Goal: Task Accomplishment & Management: Manage account settings

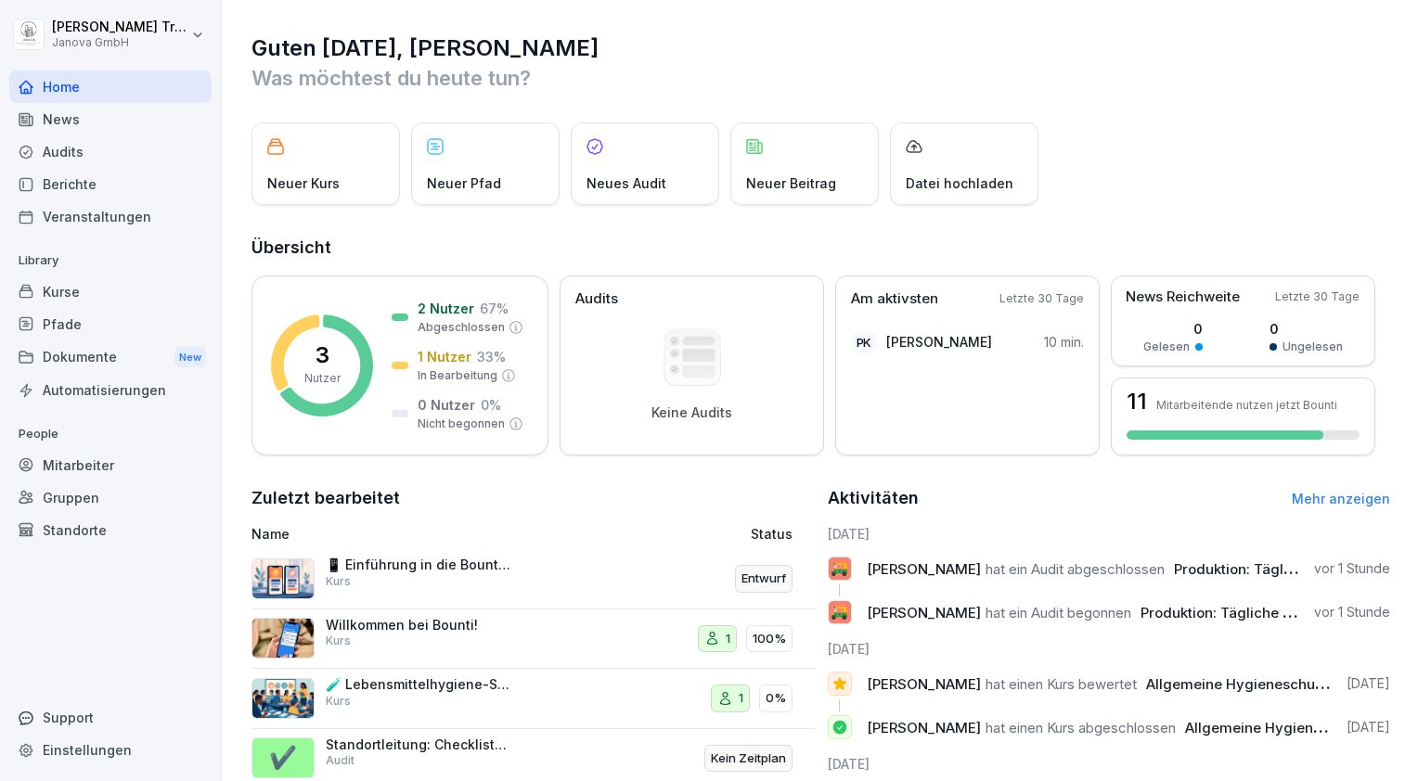
click at [71, 150] on div "Audits" at bounding box center [110, 151] width 202 height 32
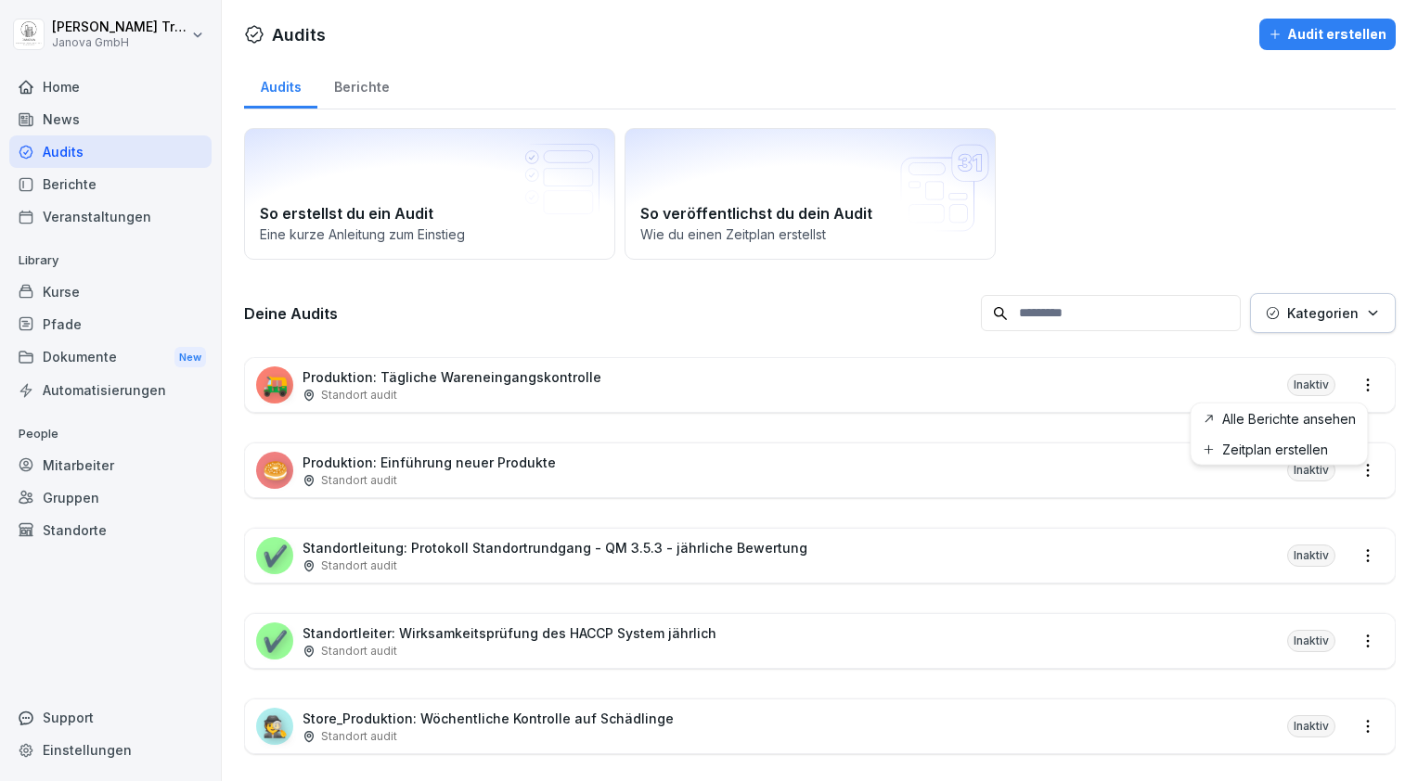
click at [1349, 372] on html "Heiko Trautmann Janova GmbH Home News Audits Berichte Veranstaltungen Library K…" at bounding box center [709, 390] width 1418 height 781
click at [0, 0] on link "Zeitplan erstellen" at bounding box center [0, 0] width 0 height 0
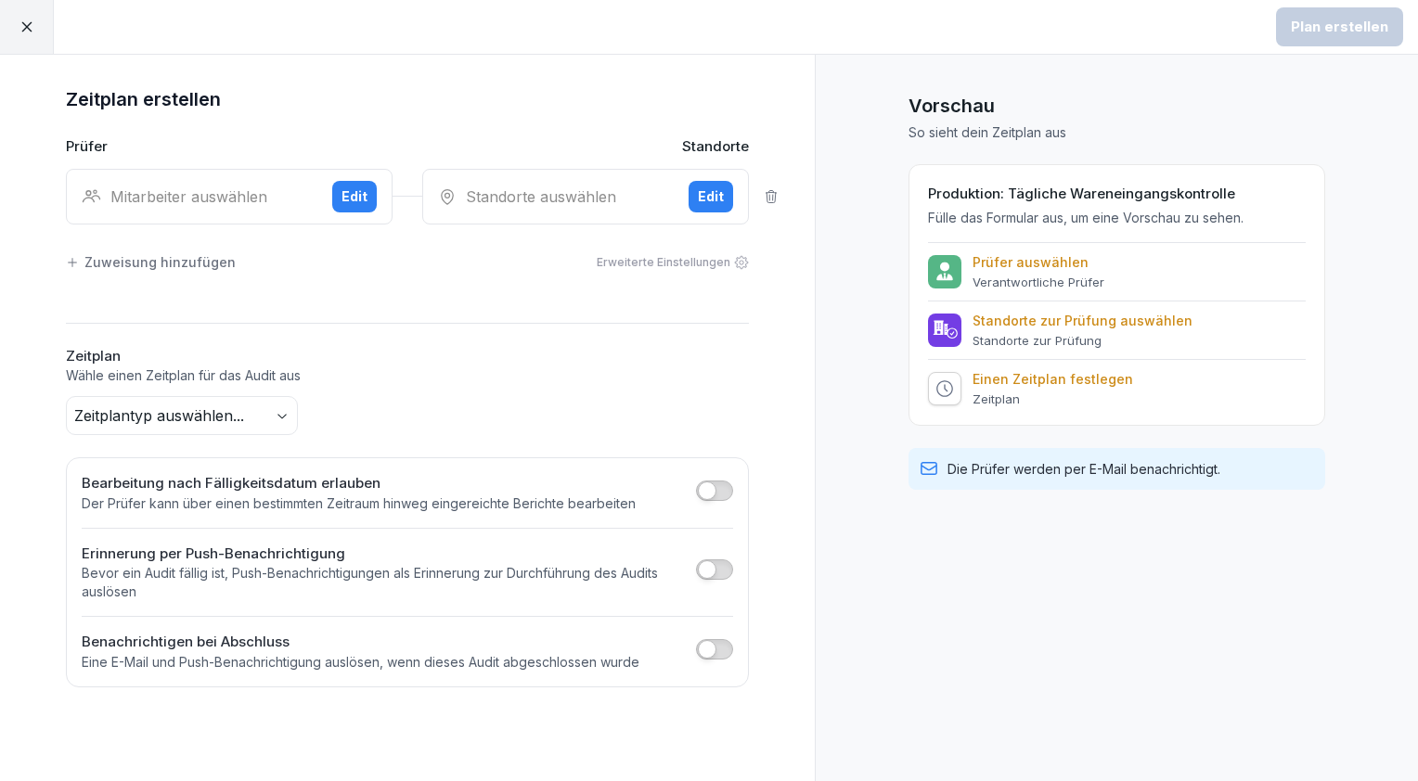
click at [363, 191] on div "Edit" at bounding box center [354, 197] width 26 height 20
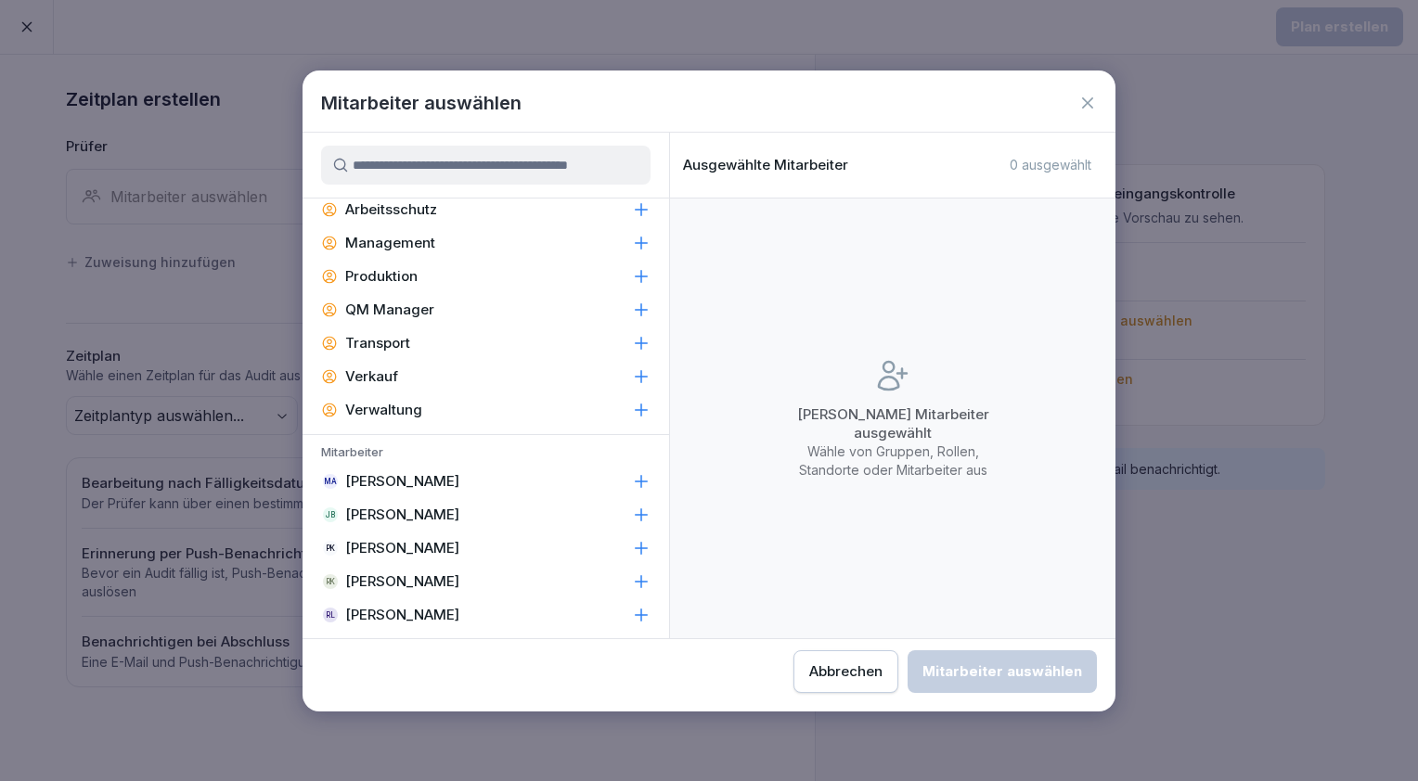
scroll to position [483, 0]
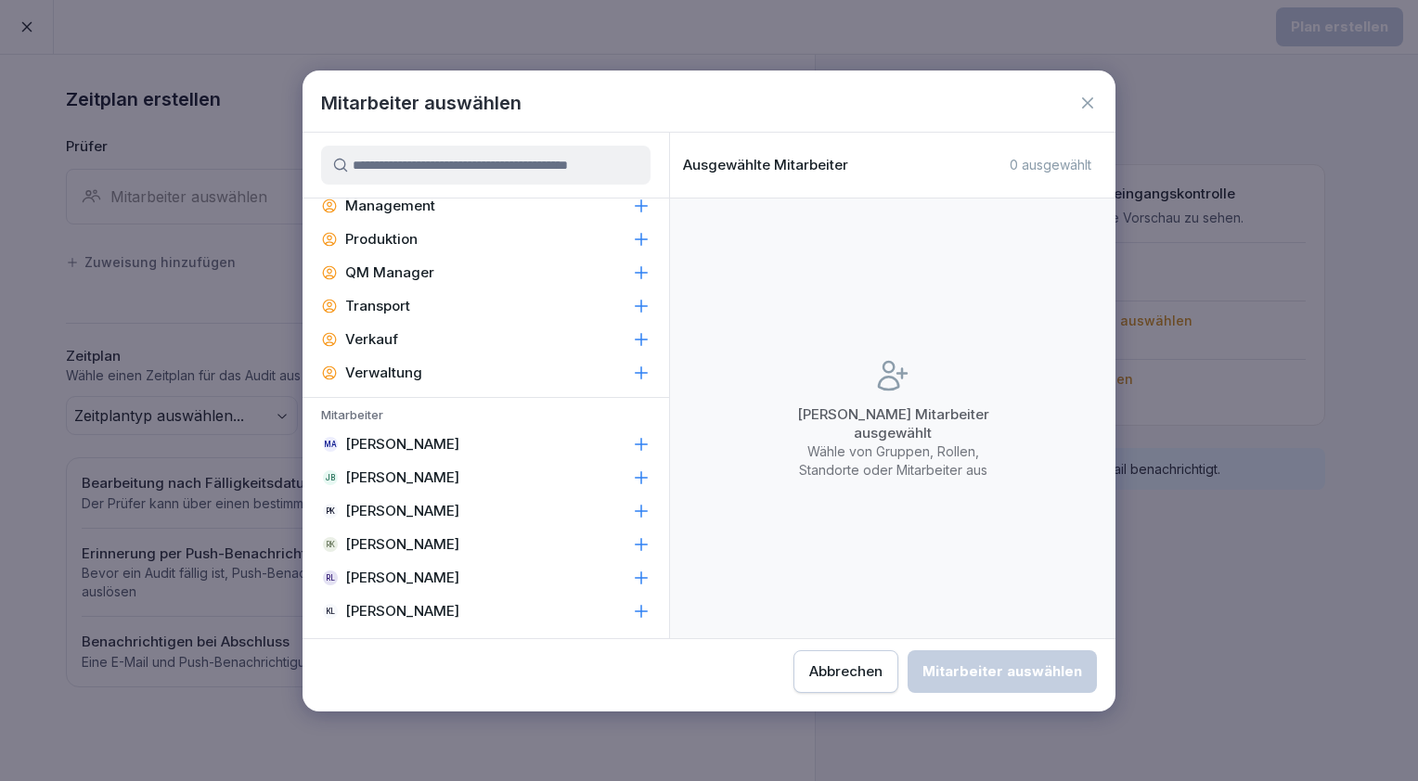
click at [419, 470] on p "[PERSON_NAME]" at bounding box center [402, 478] width 114 height 19
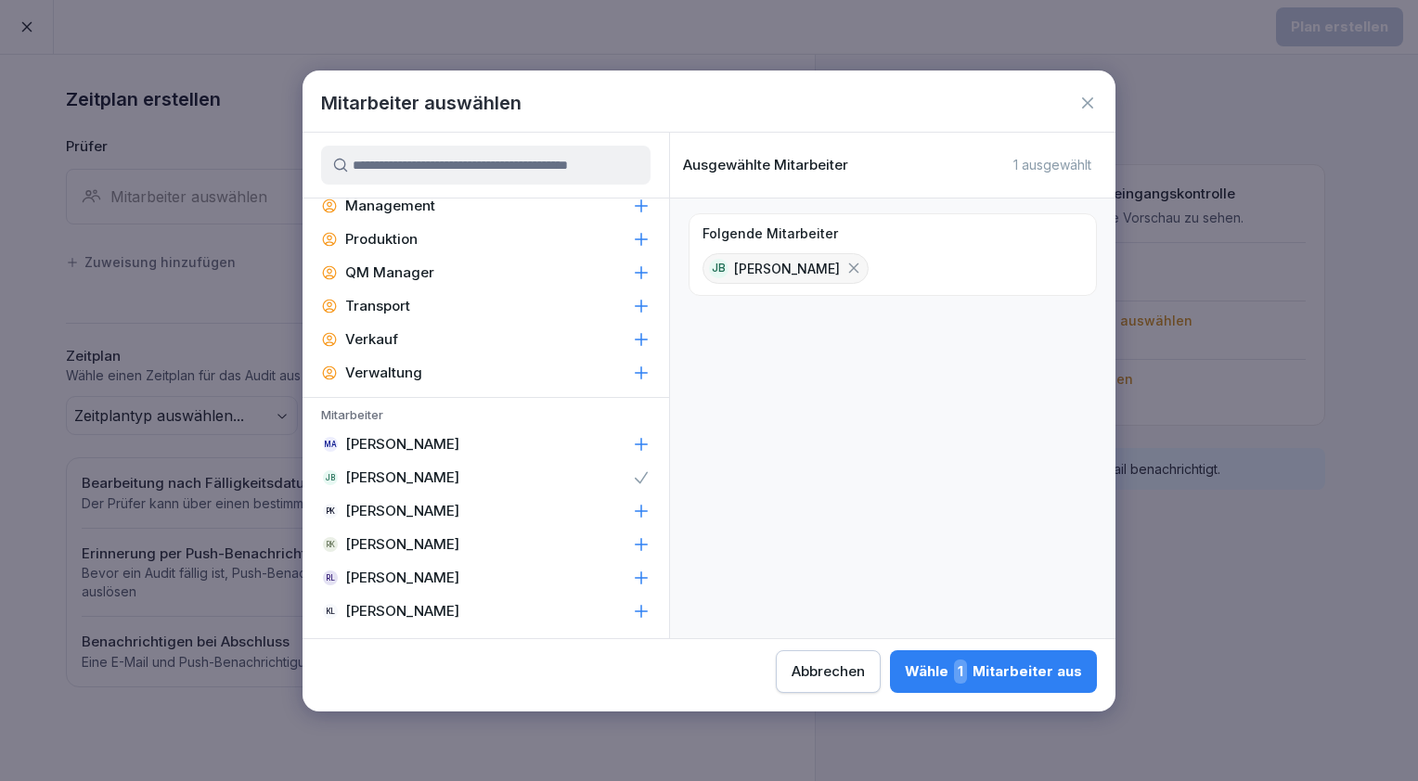
click at [1006, 660] on div "Wähle 1 Mitarbeiter aus" at bounding box center [993, 672] width 177 height 24
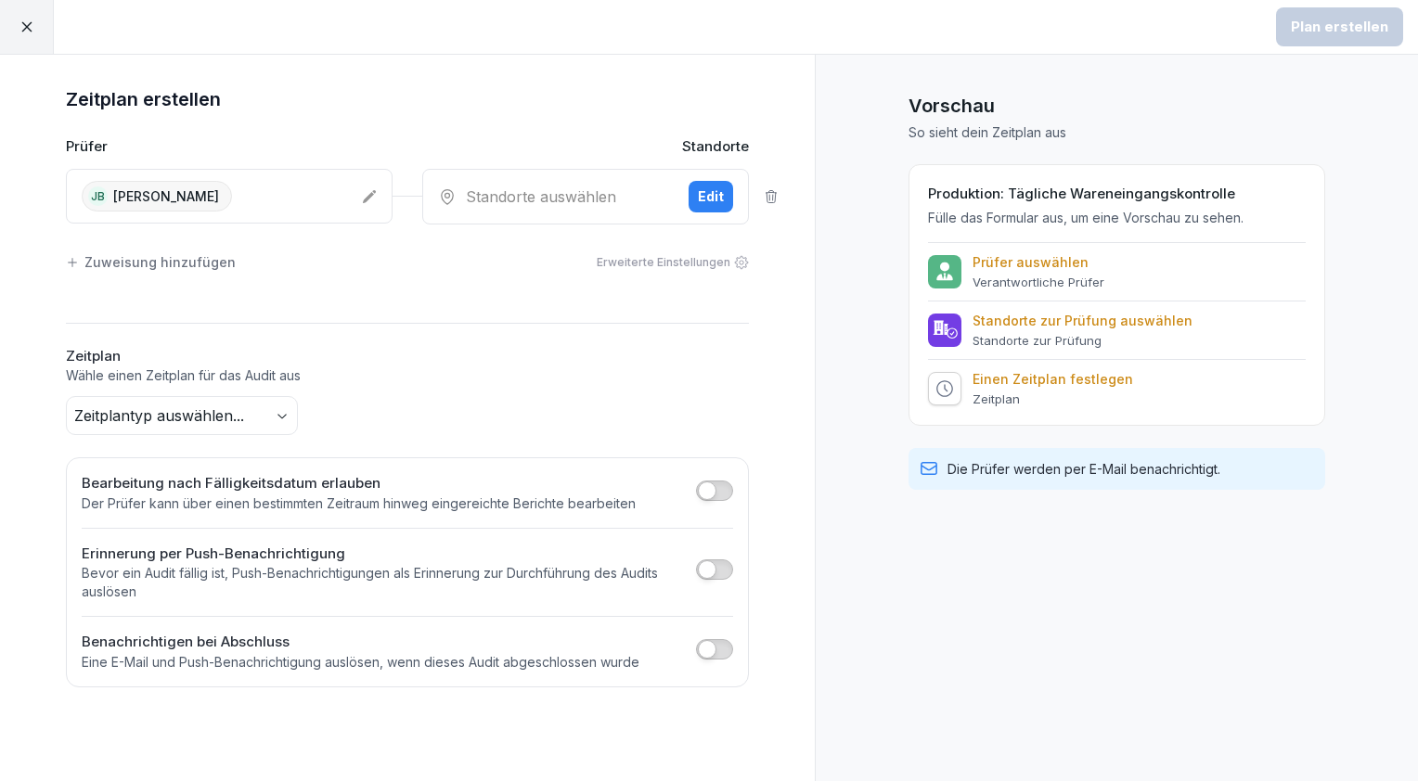
click at [716, 192] on div "Edit" at bounding box center [711, 197] width 26 height 20
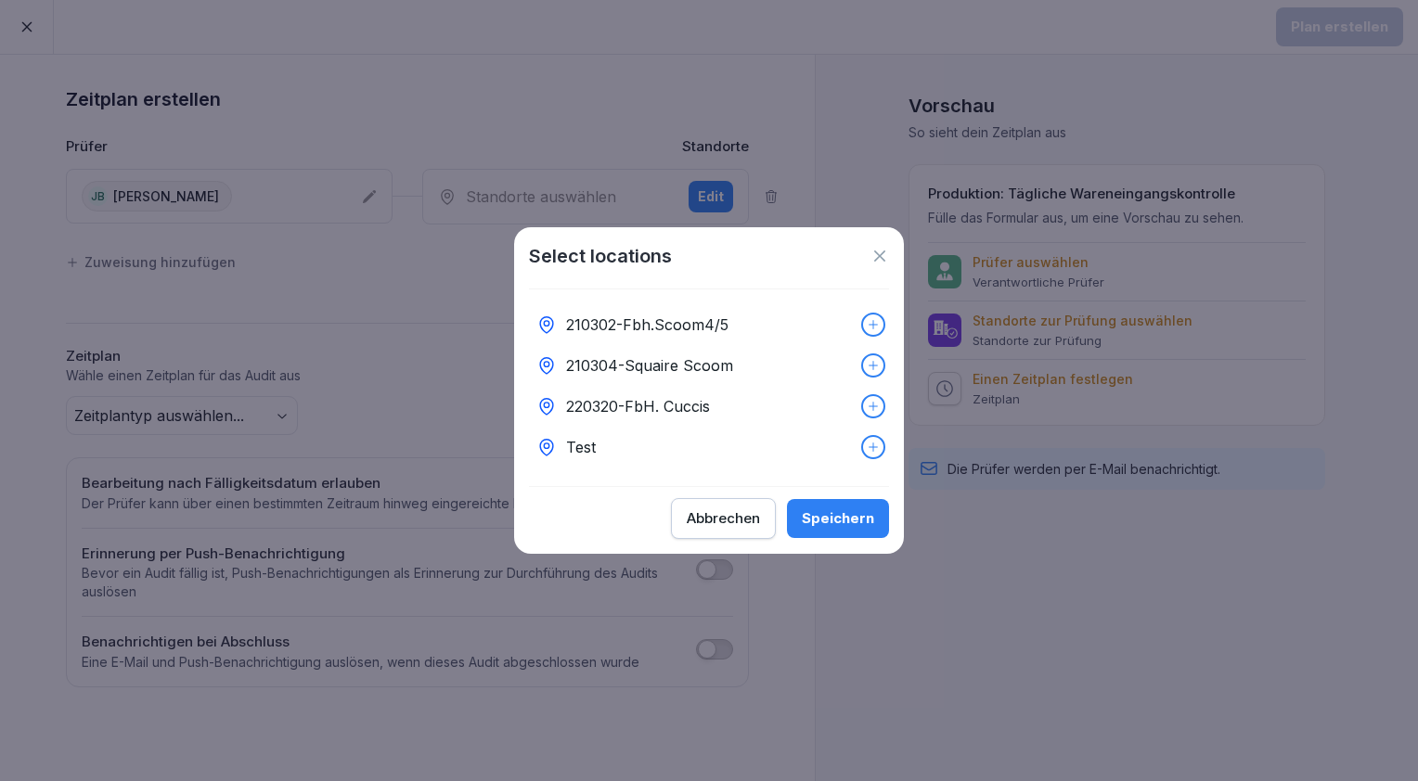
click at [869, 361] on icon at bounding box center [873, 365] width 9 height 9
click at [842, 516] on div "Speichern" at bounding box center [838, 519] width 72 height 20
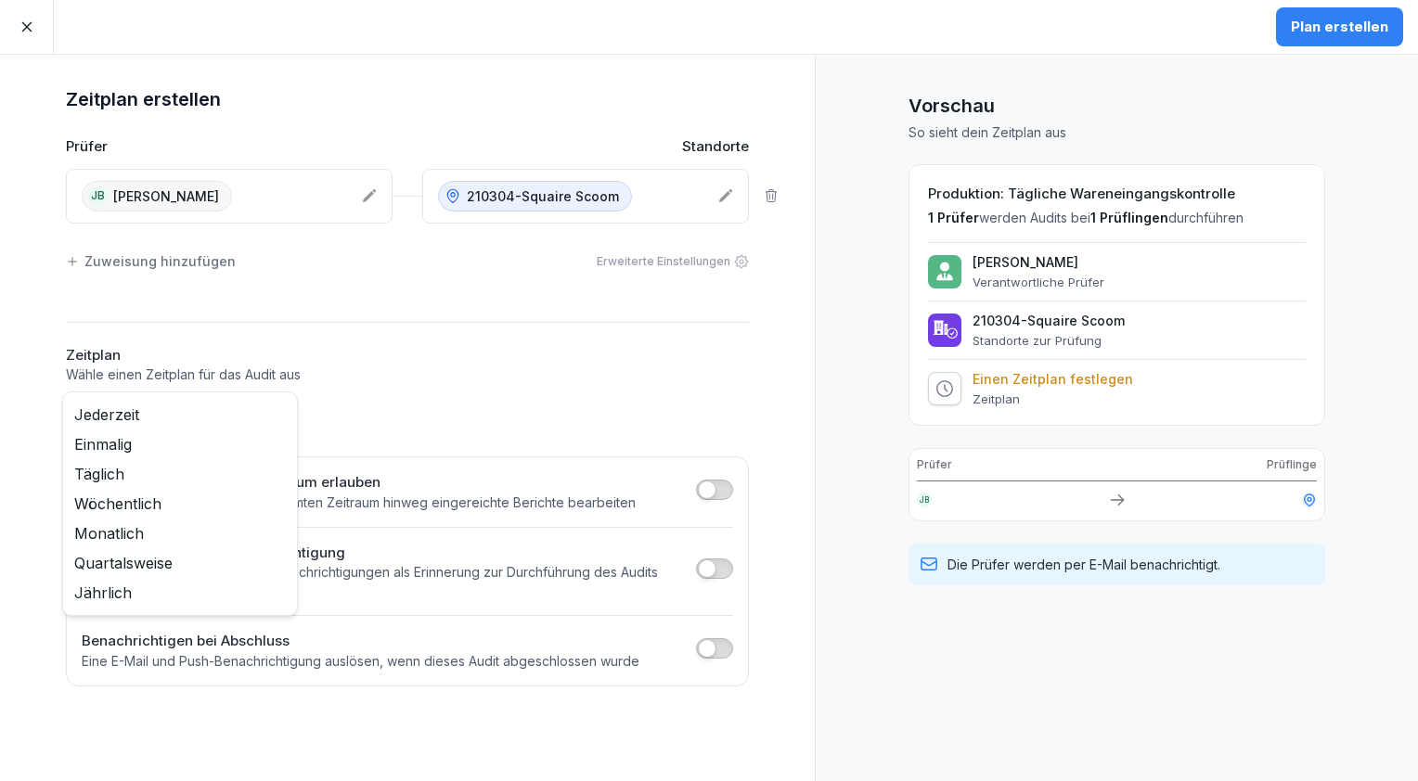
click at [284, 413] on body "Plan erstellen Zeitplan erstellen Prüfer Standorte JB Jamal Baradei 210304-Squa…" at bounding box center [709, 390] width 1418 height 781
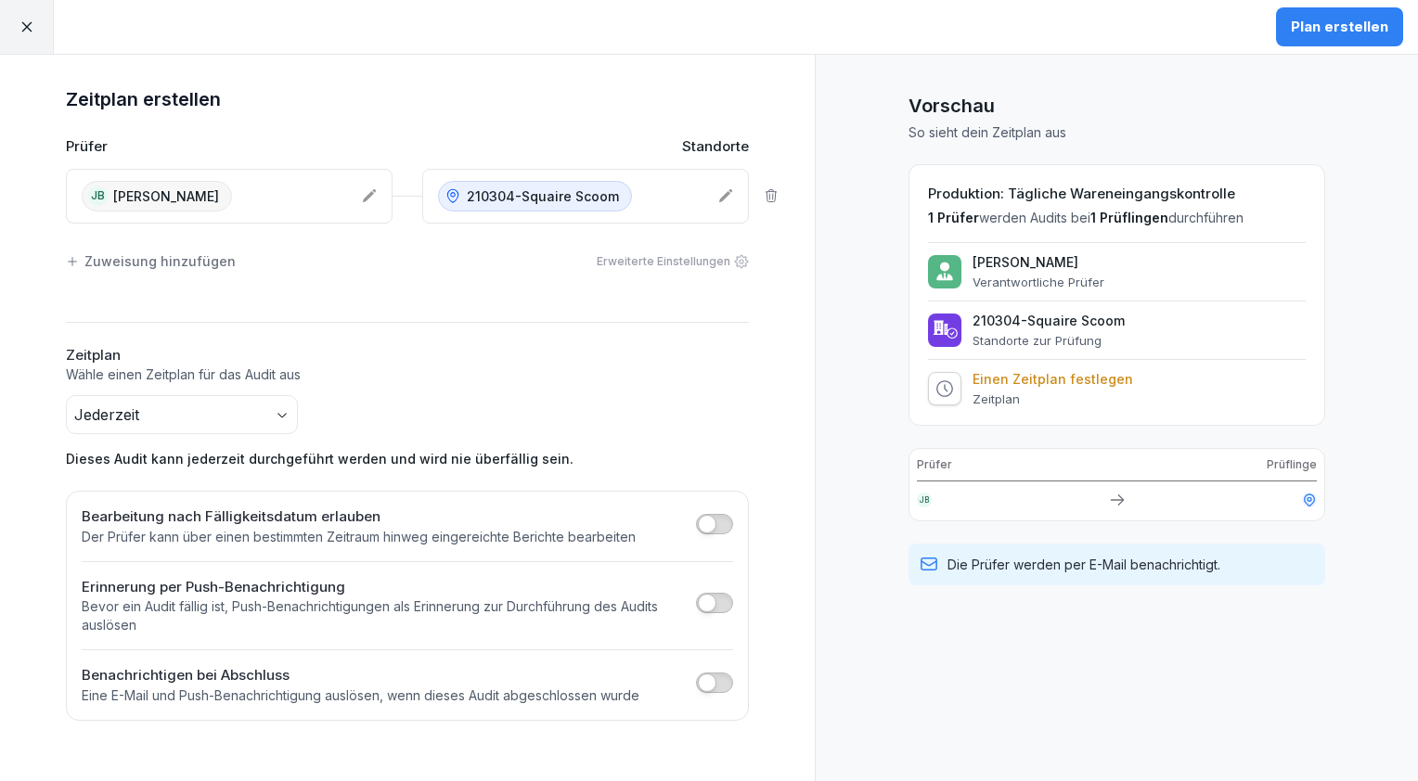
click at [705, 517] on span "button" at bounding box center [707, 524] width 19 height 19
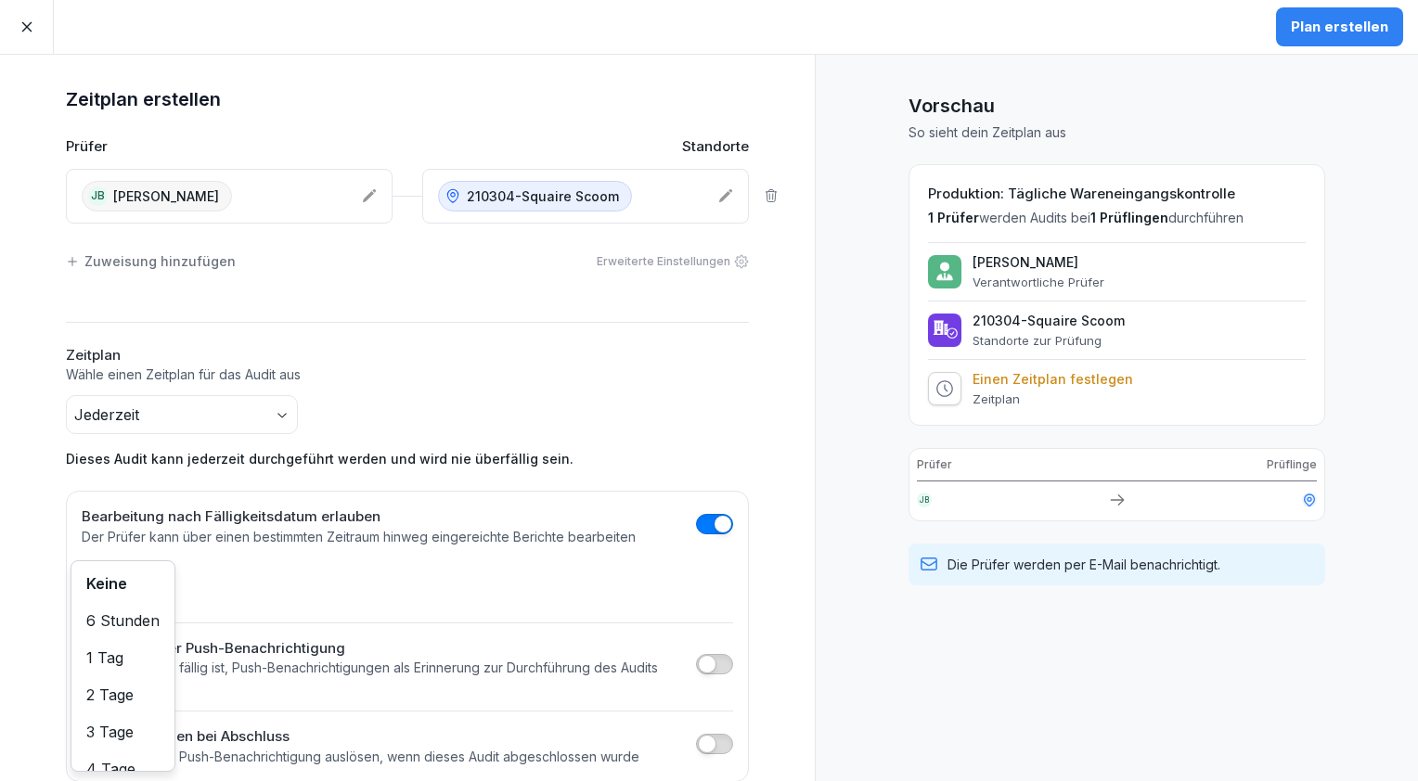
click at [130, 585] on body "Plan erstellen Zeitplan erstellen Prüfer Standorte JB Jamal Baradei 210304-Squa…" at bounding box center [709, 390] width 1418 height 781
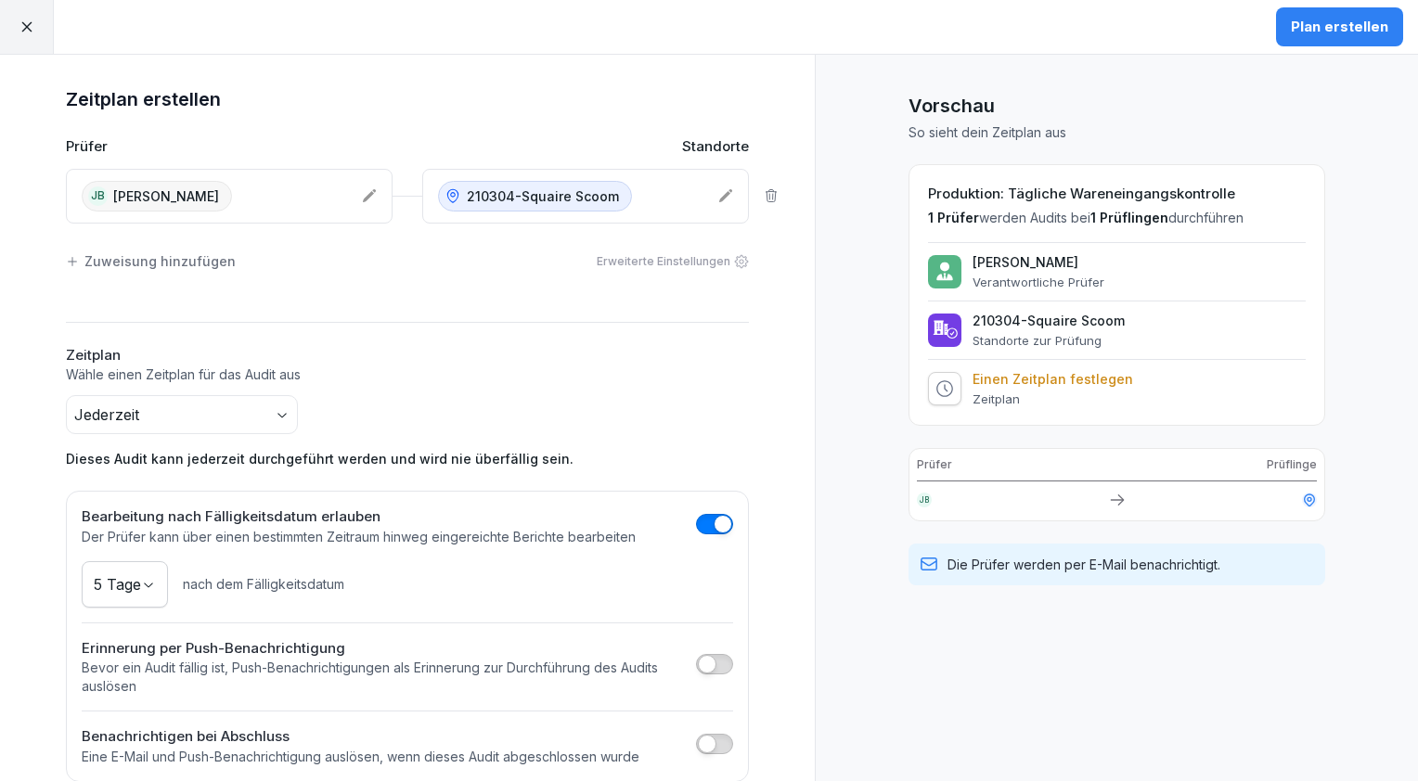
click at [734, 259] on icon at bounding box center [741, 261] width 15 height 15
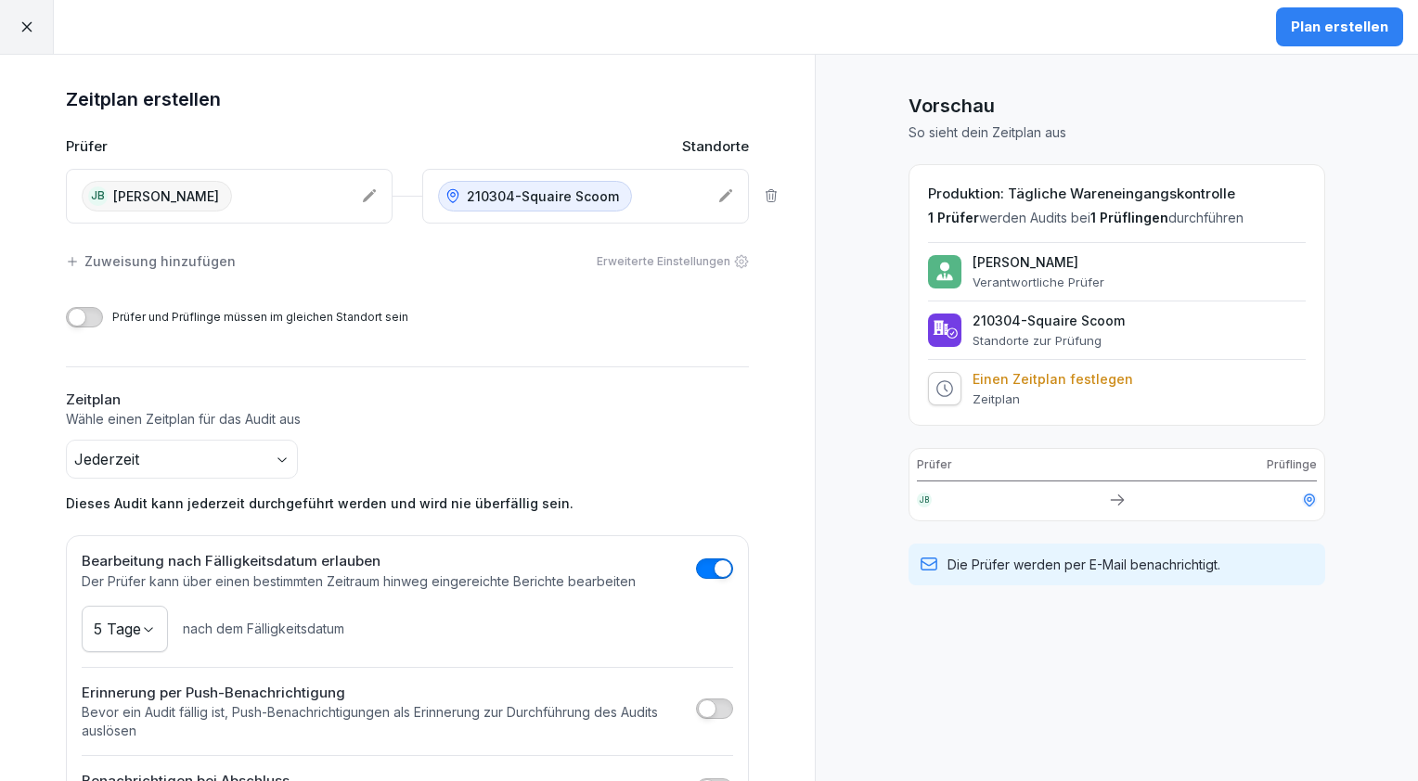
click at [734, 259] on icon at bounding box center [741, 261] width 15 height 15
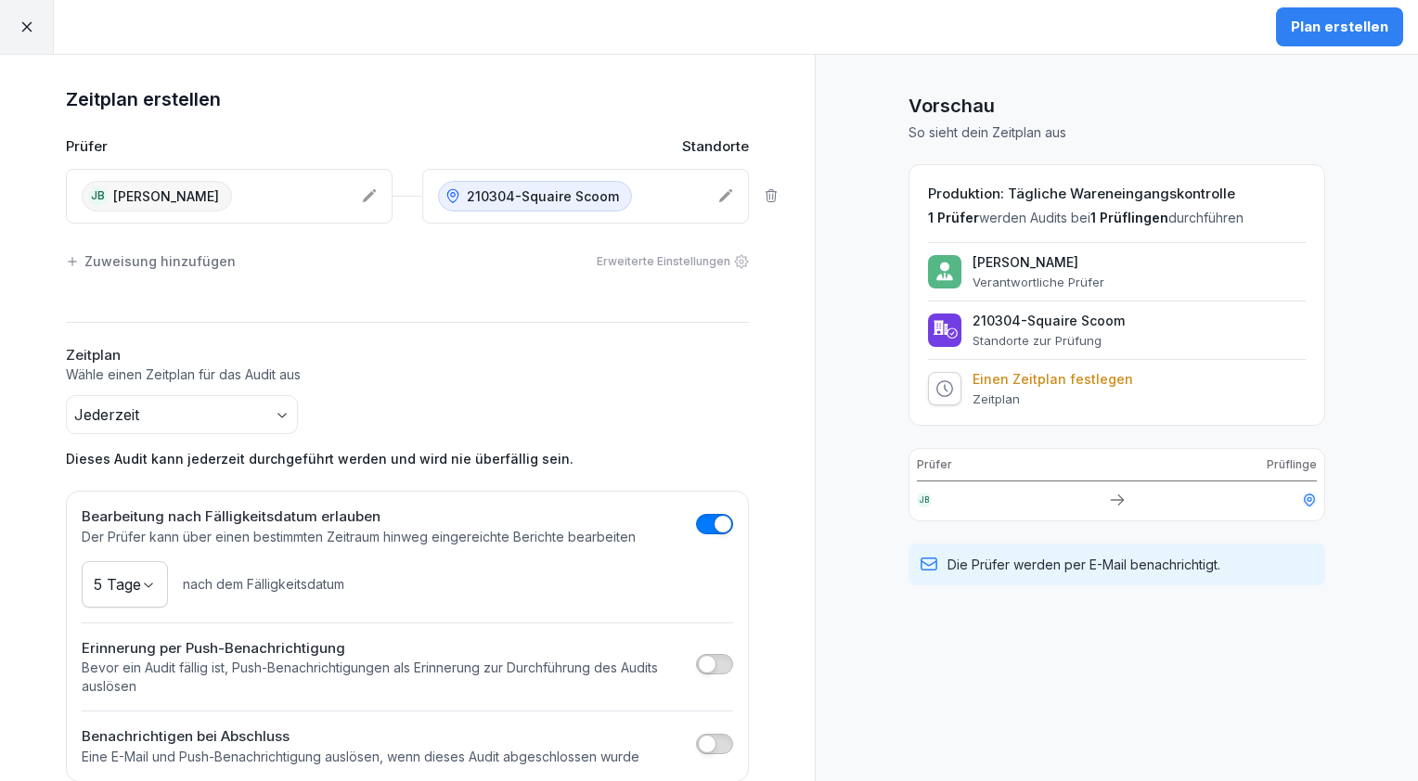
scroll to position [26, 0]
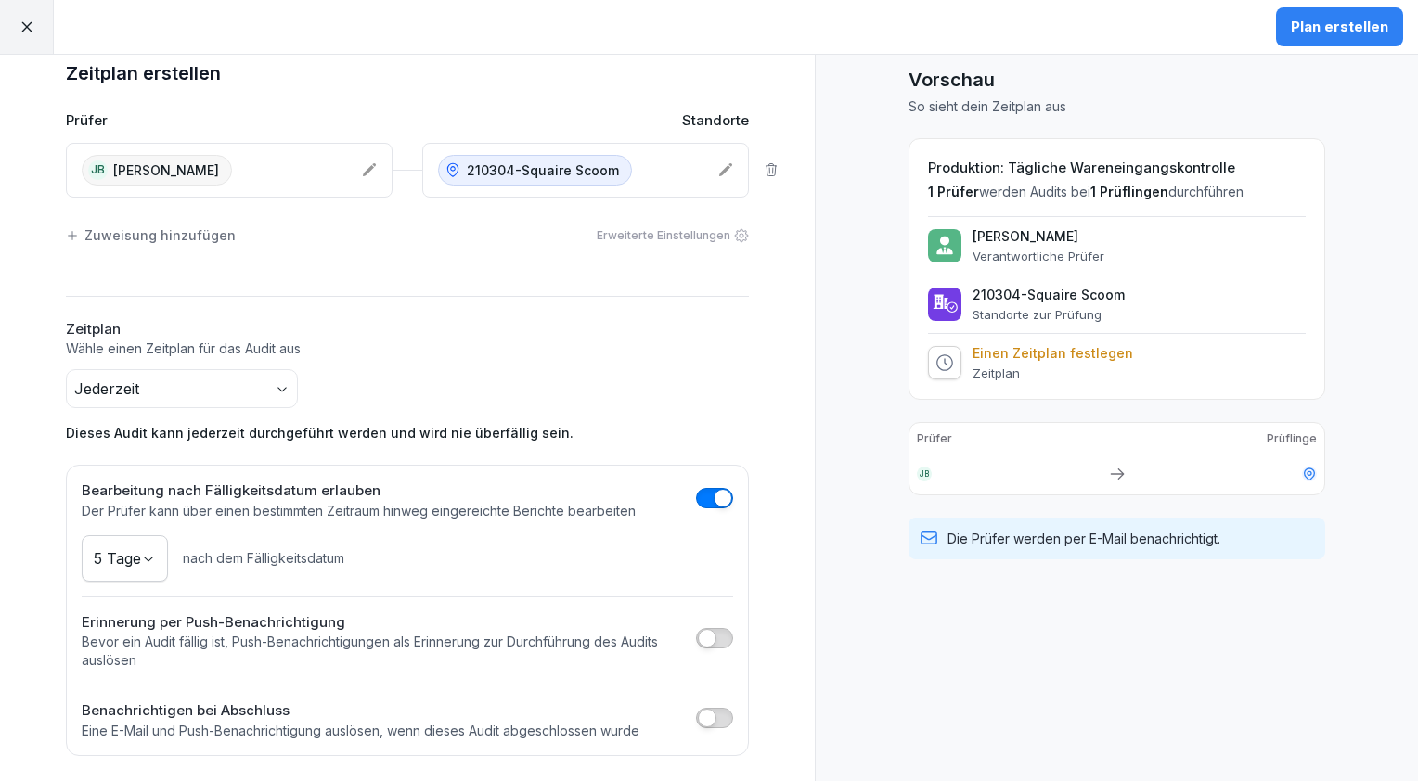
click at [1347, 27] on div "Plan erstellen" at bounding box center [1339, 27] width 97 height 20
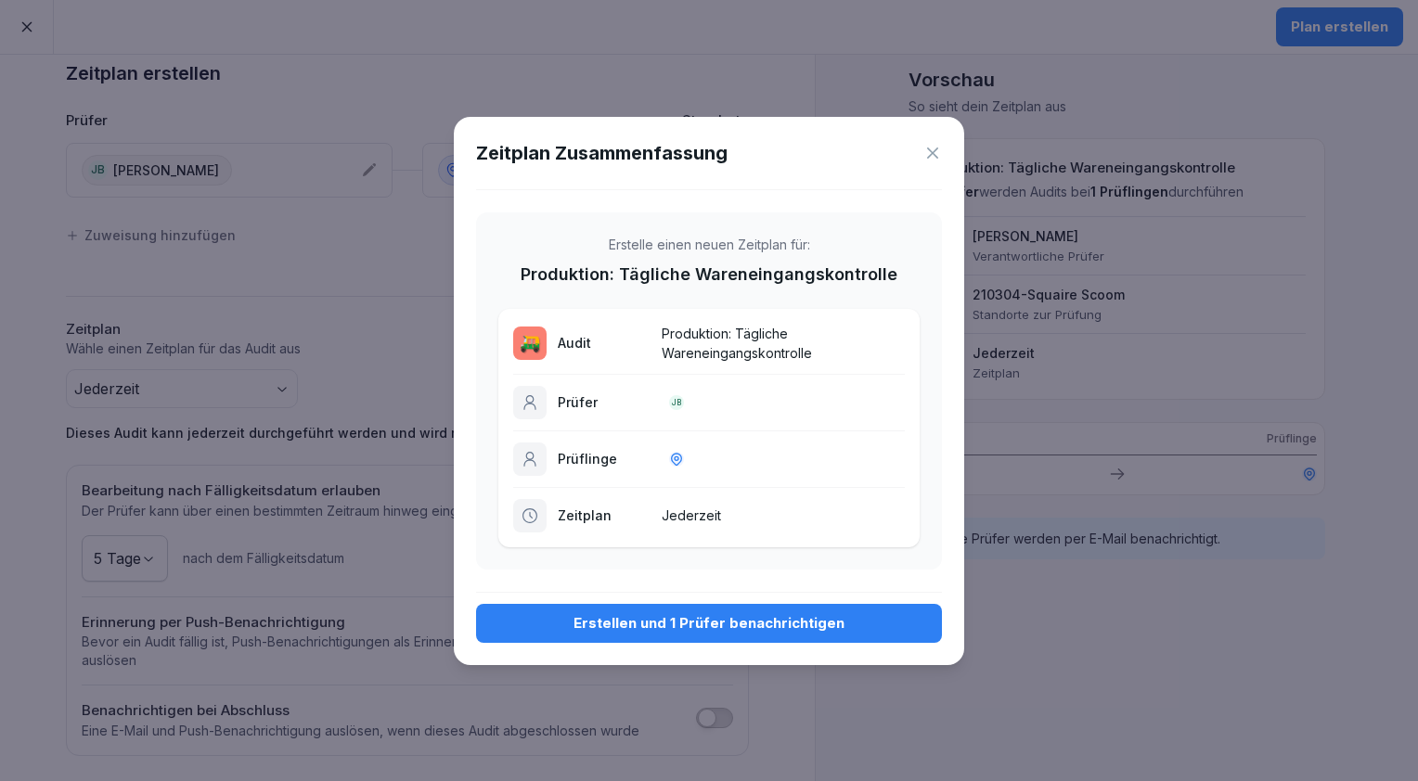
click at [676, 618] on div "Erstellen und 1 Prüfer benachrichtigen" at bounding box center [709, 623] width 436 height 20
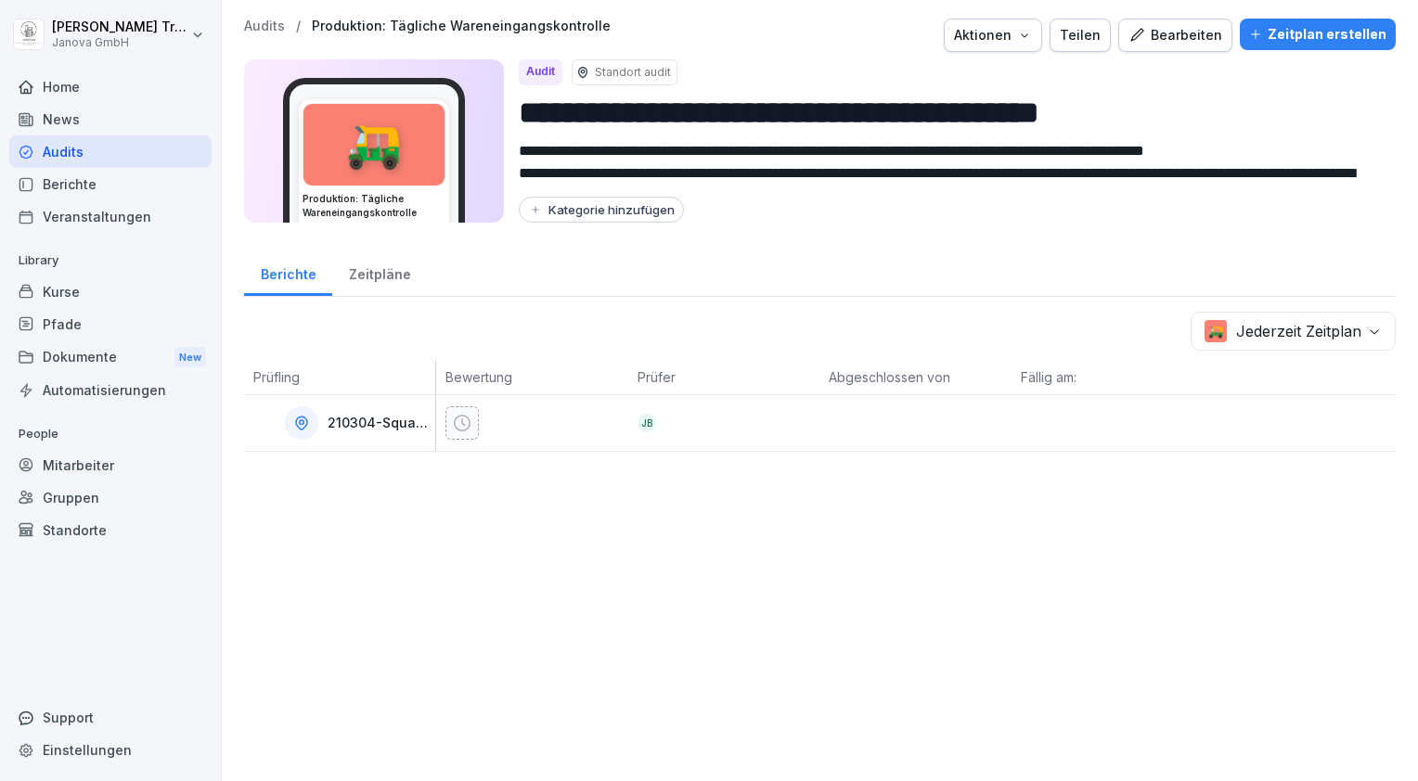
click at [99, 158] on div "Audits" at bounding box center [110, 151] width 202 height 32
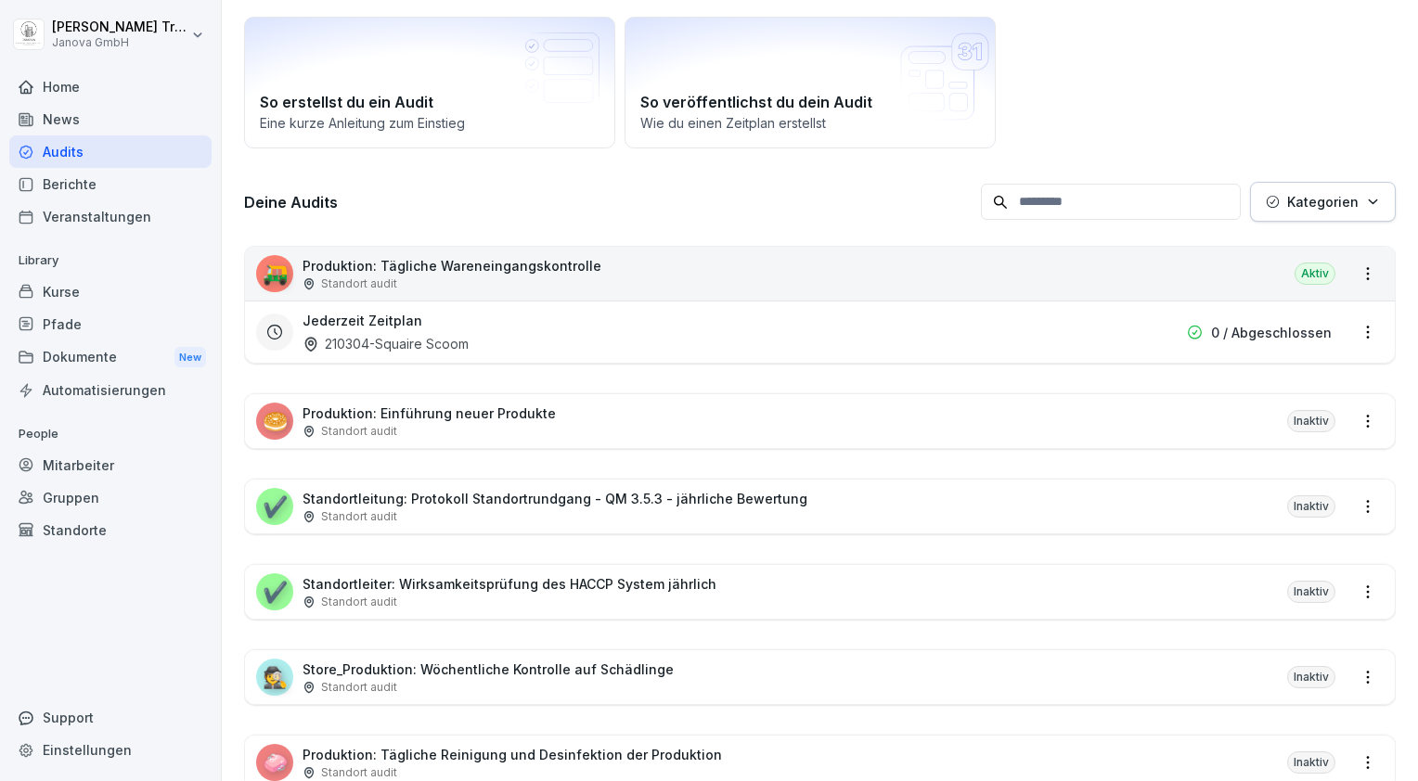
scroll to position [171, 0]
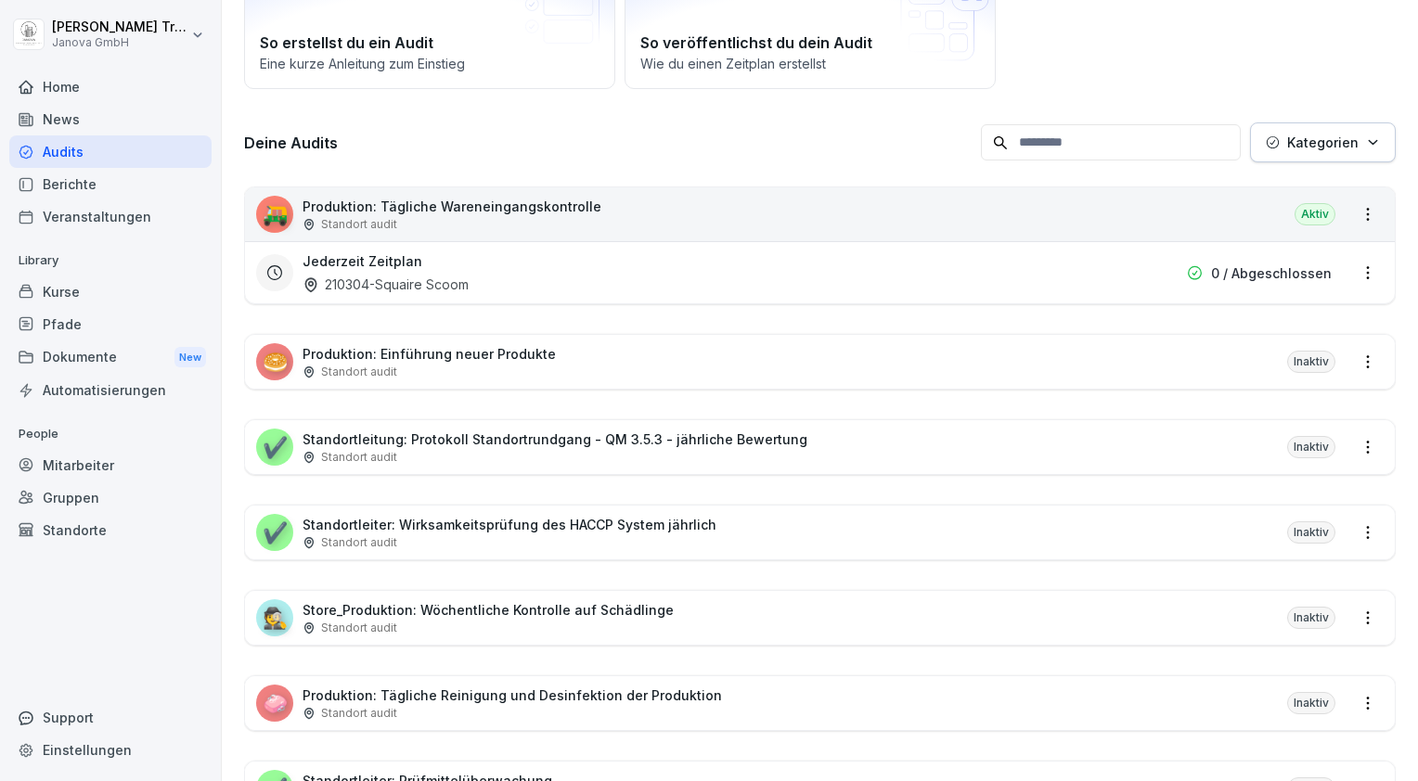
click at [1357, 615] on html "Heiko Trautmann Janova GmbH Home News Audits Berichte Veranstaltungen Library K…" at bounding box center [709, 390] width 1418 height 781
click at [0, 0] on link "Zeitplan erstellen" at bounding box center [0, 0] width 0 height 0
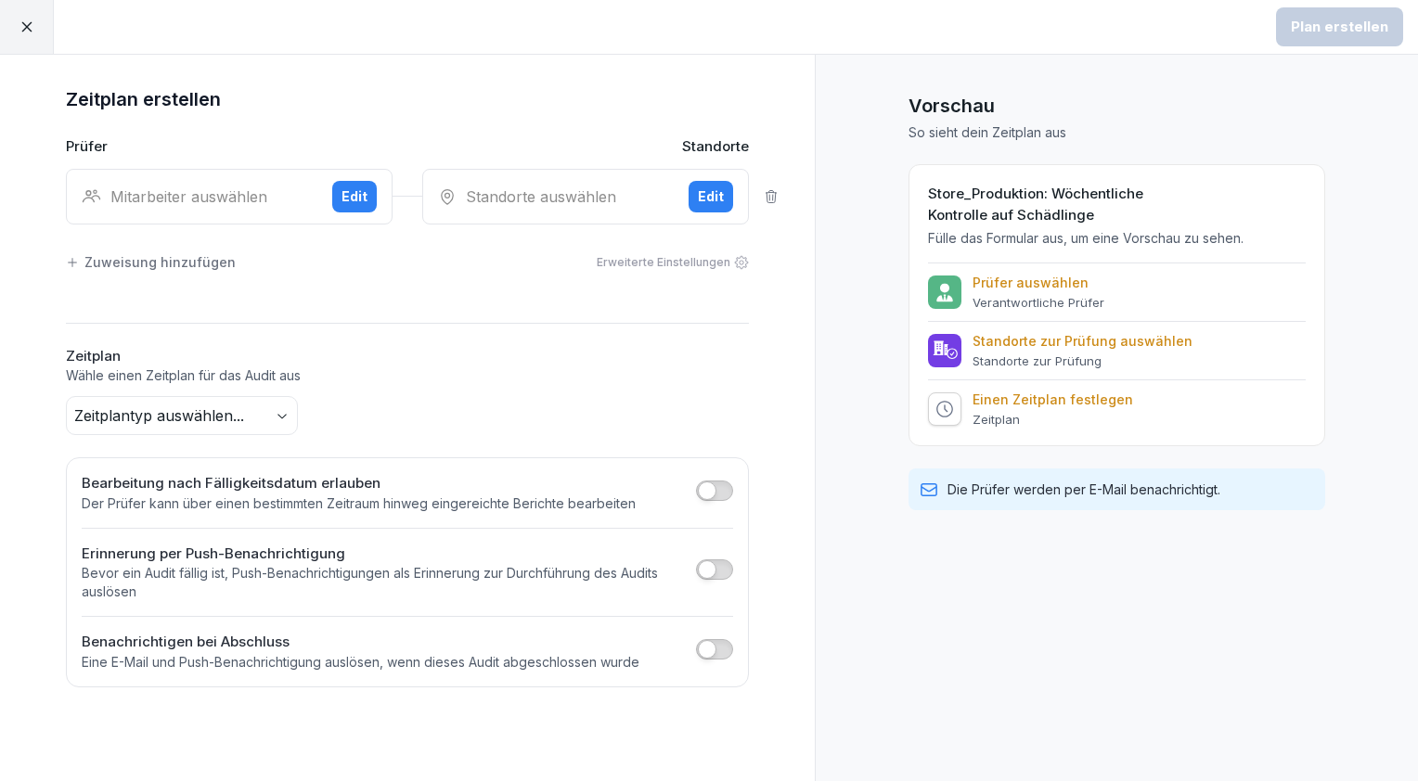
click at [353, 193] on div "Edit" at bounding box center [354, 197] width 26 height 20
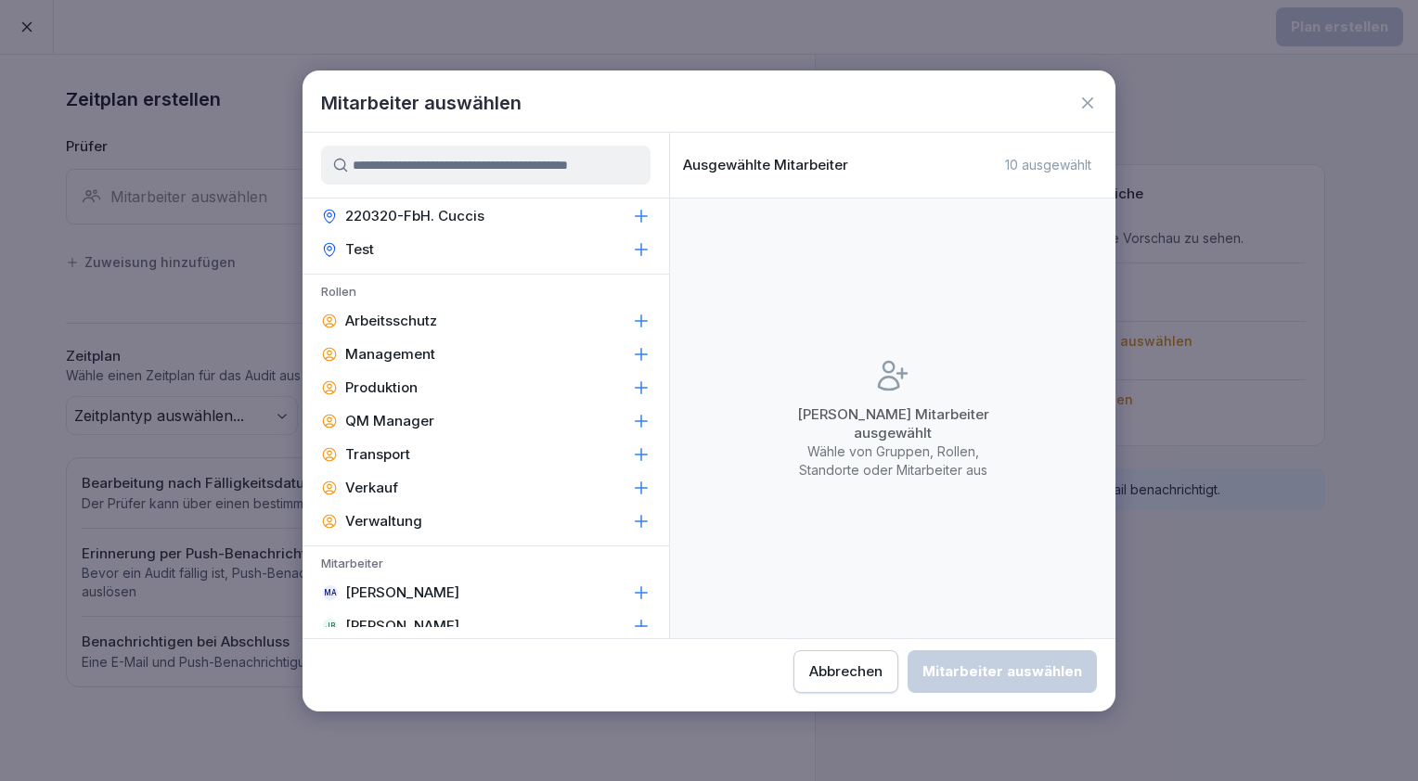
scroll to position [371, 0]
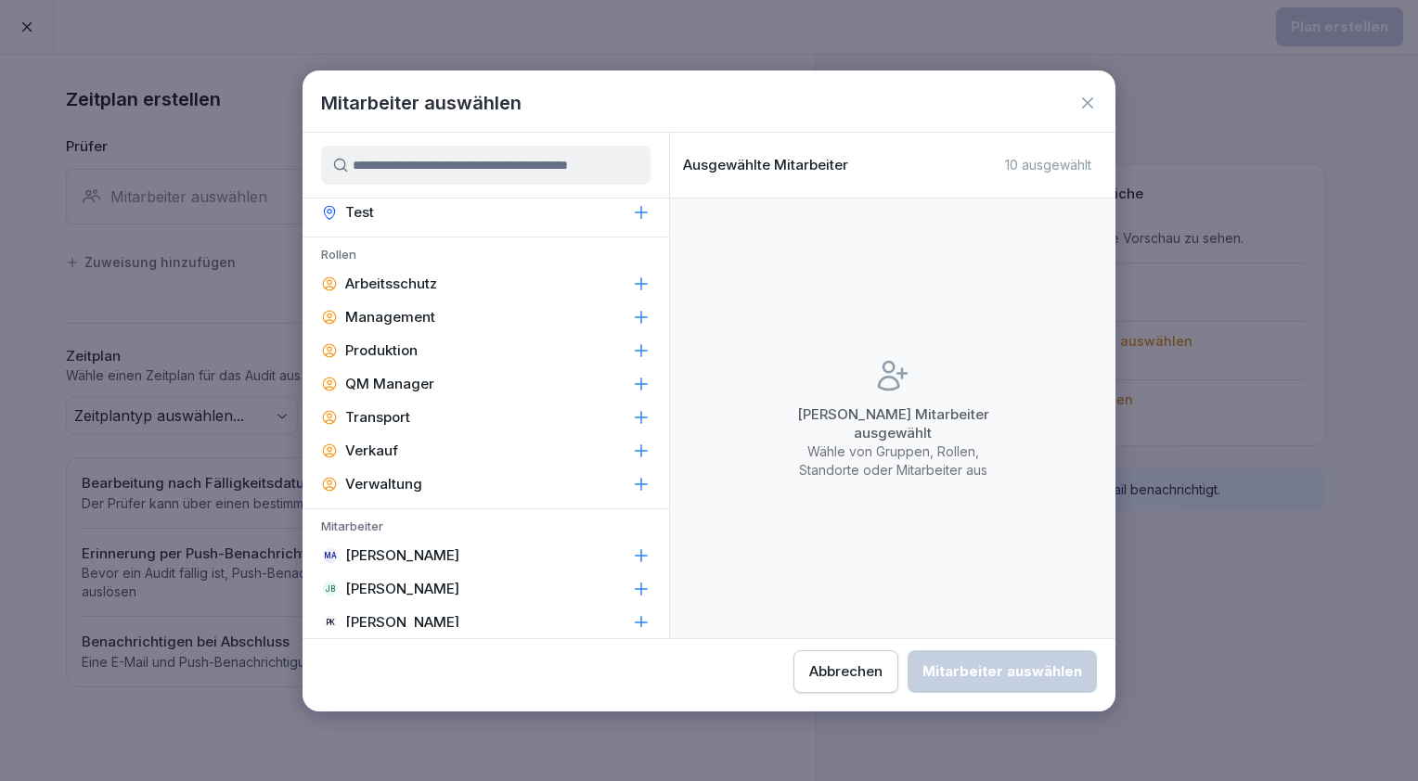
click at [414, 586] on p "[PERSON_NAME]" at bounding box center [402, 589] width 114 height 19
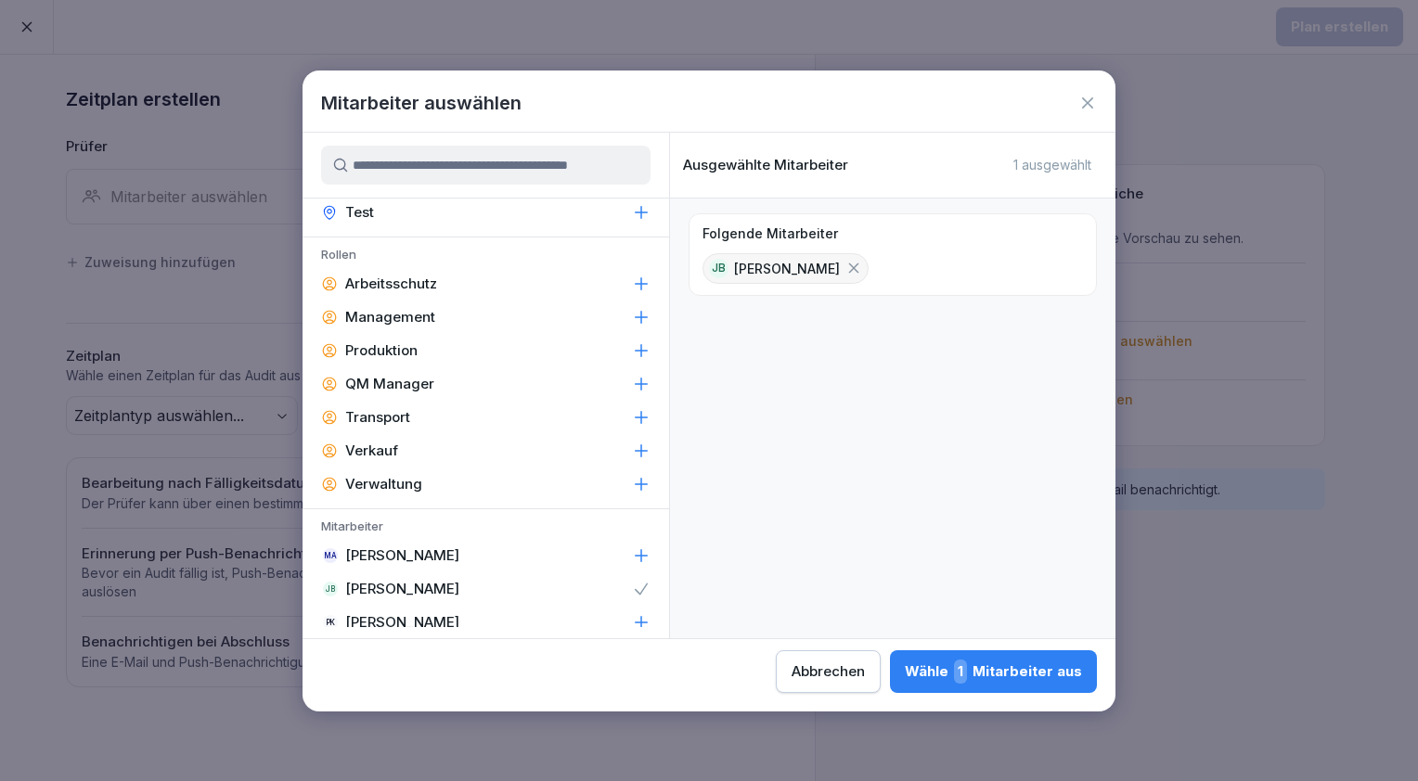
click at [1049, 680] on div "Wähle 1 Mitarbeiter aus" at bounding box center [993, 672] width 177 height 24
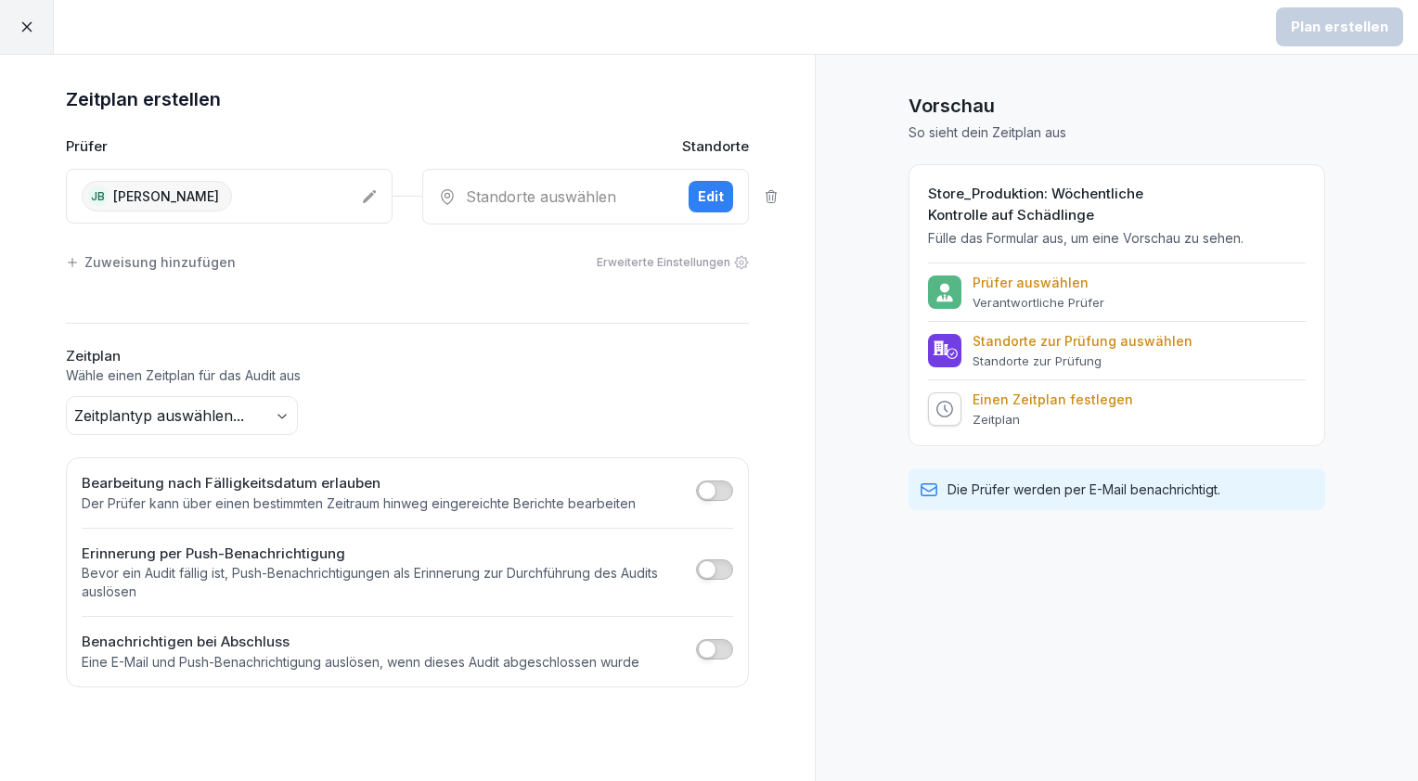
click at [711, 188] on div "Edit" at bounding box center [711, 197] width 26 height 20
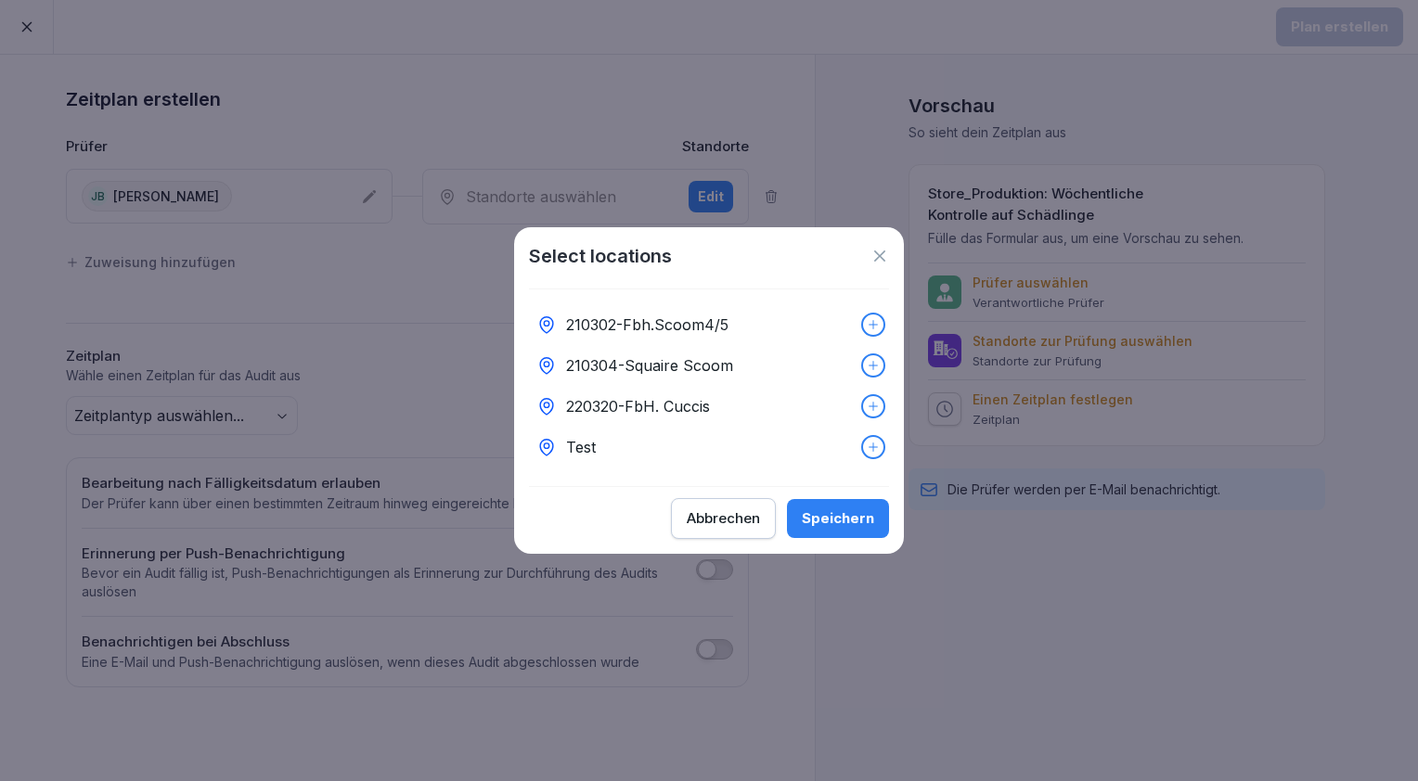
click at [867, 318] on icon at bounding box center [873, 324] width 13 height 13
click at [863, 355] on div at bounding box center [873, 365] width 20 height 20
click at [863, 396] on div at bounding box center [873, 406] width 20 height 20
click at [851, 524] on div "Speichern" at bounding box center [838, 519] width 72 height 20
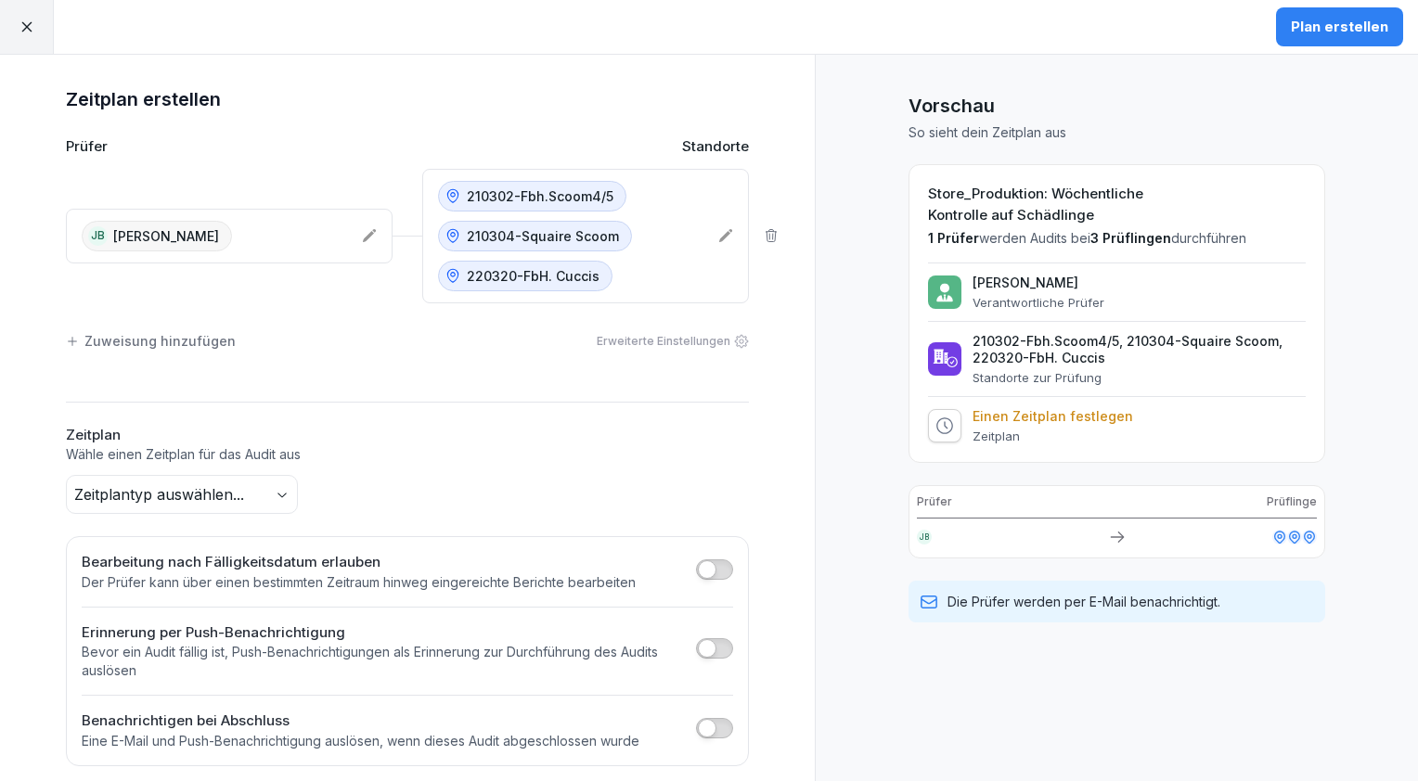
click at [272, 491] on body "Plan erstellen Zeitplan erstellen Prüfer Standorte JB Jamal Baradei 210302-Fbh.…" at bounding box center [709, 390] width 1418 height 781
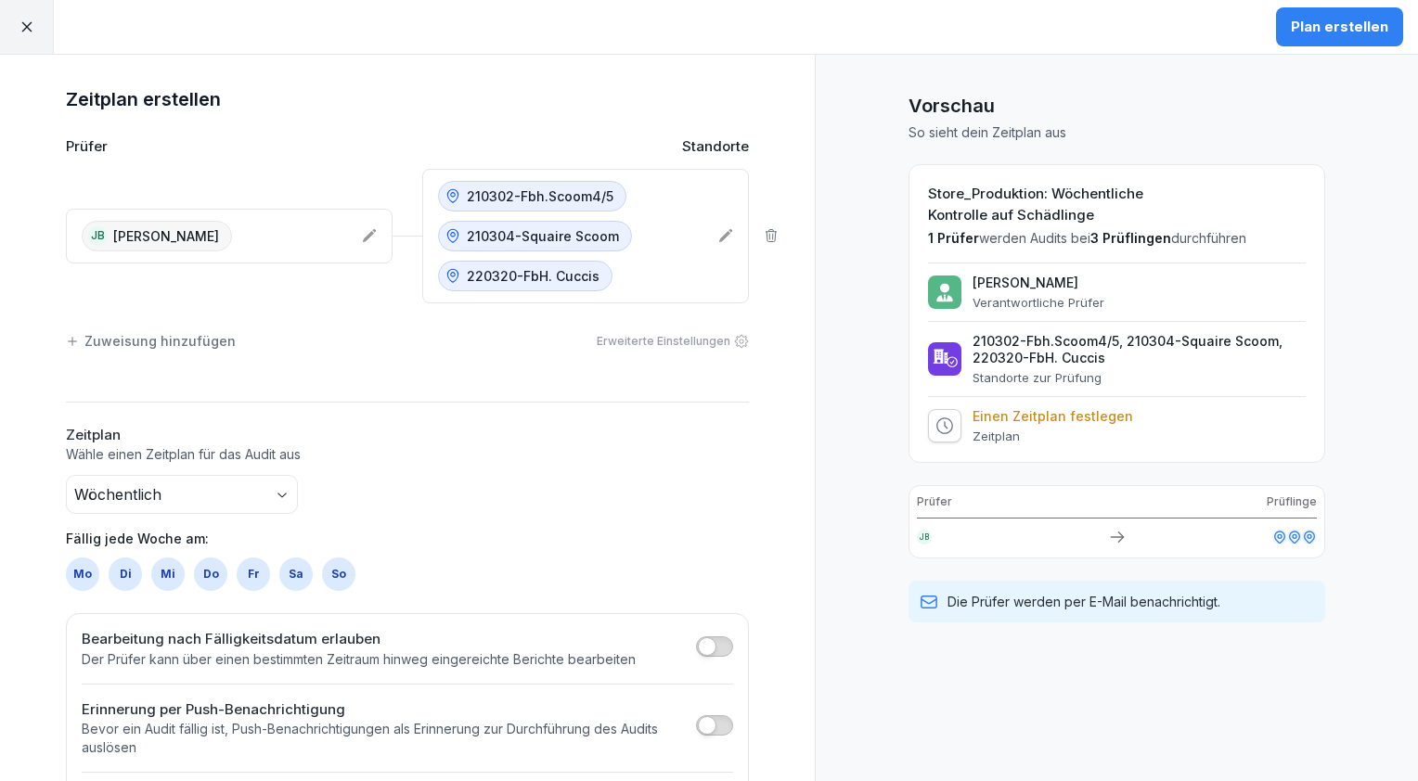
click at [196, 569] on div "Do" at bounding box center [210, 574] width 33 height 33
click at [702, 640] on span "button" at bounding box center [707, 647] width 19 height 19
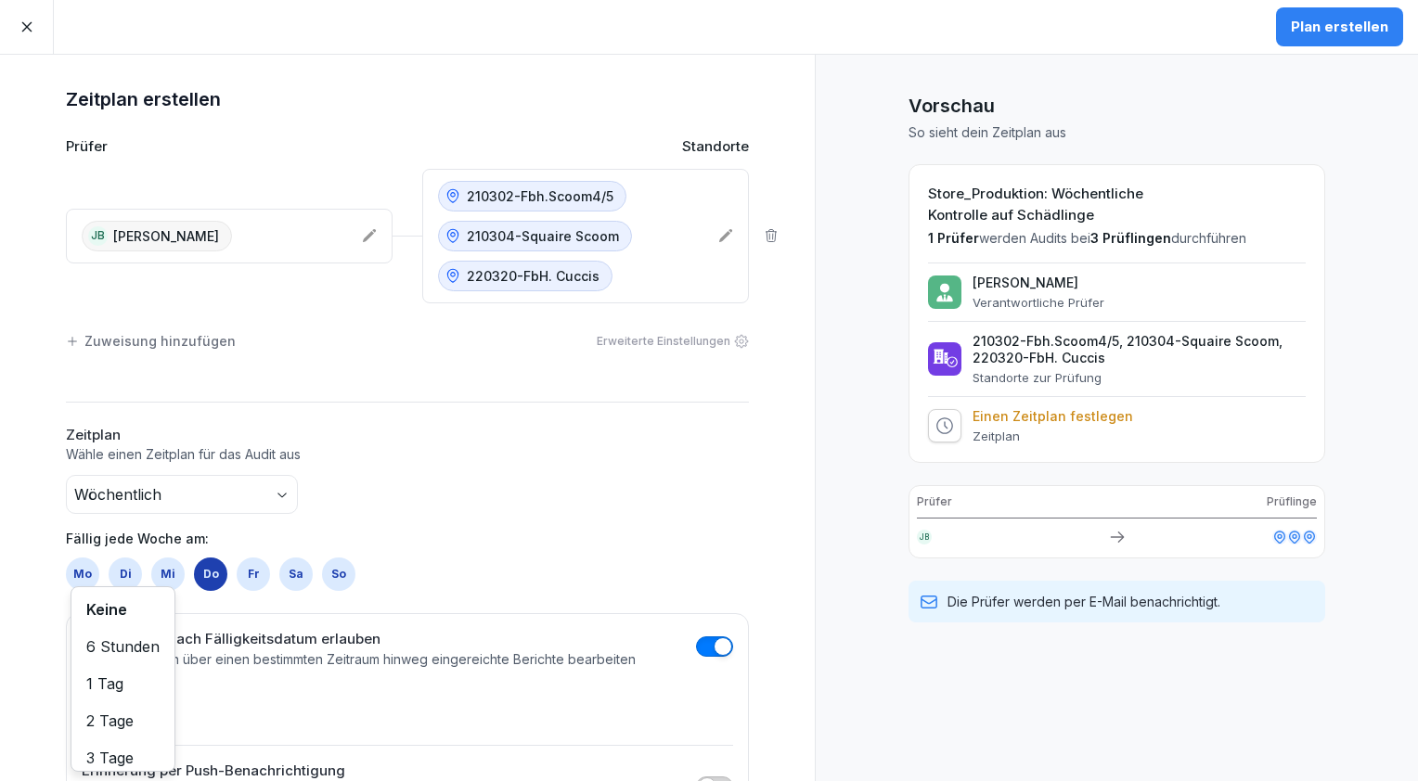
click at [135, 704] on body "Plan erstellen Zeitplan erstellen Prüfer Standorte JB Jamal Baradei 210302-Fbh.…" at bounding box center [709, 390] width 1418 height 781
click at [1344, 29] on div "Plan erstellen" at bounding box center [1339, 27] width 97 height 20
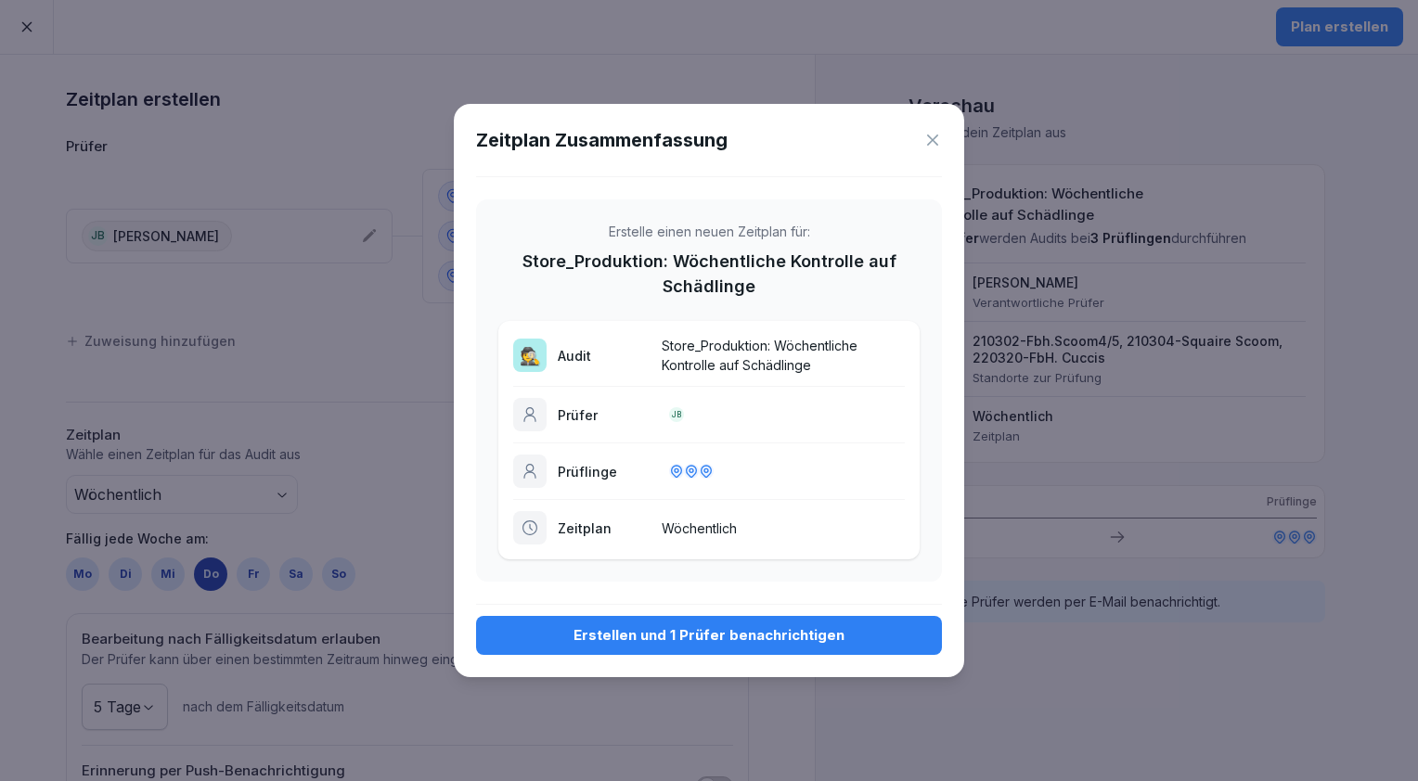
click at [702, 632] on div "Erstellen und 1 Prüfer benachrichtigen" at bounding box center [709, 635] width 436 height 20
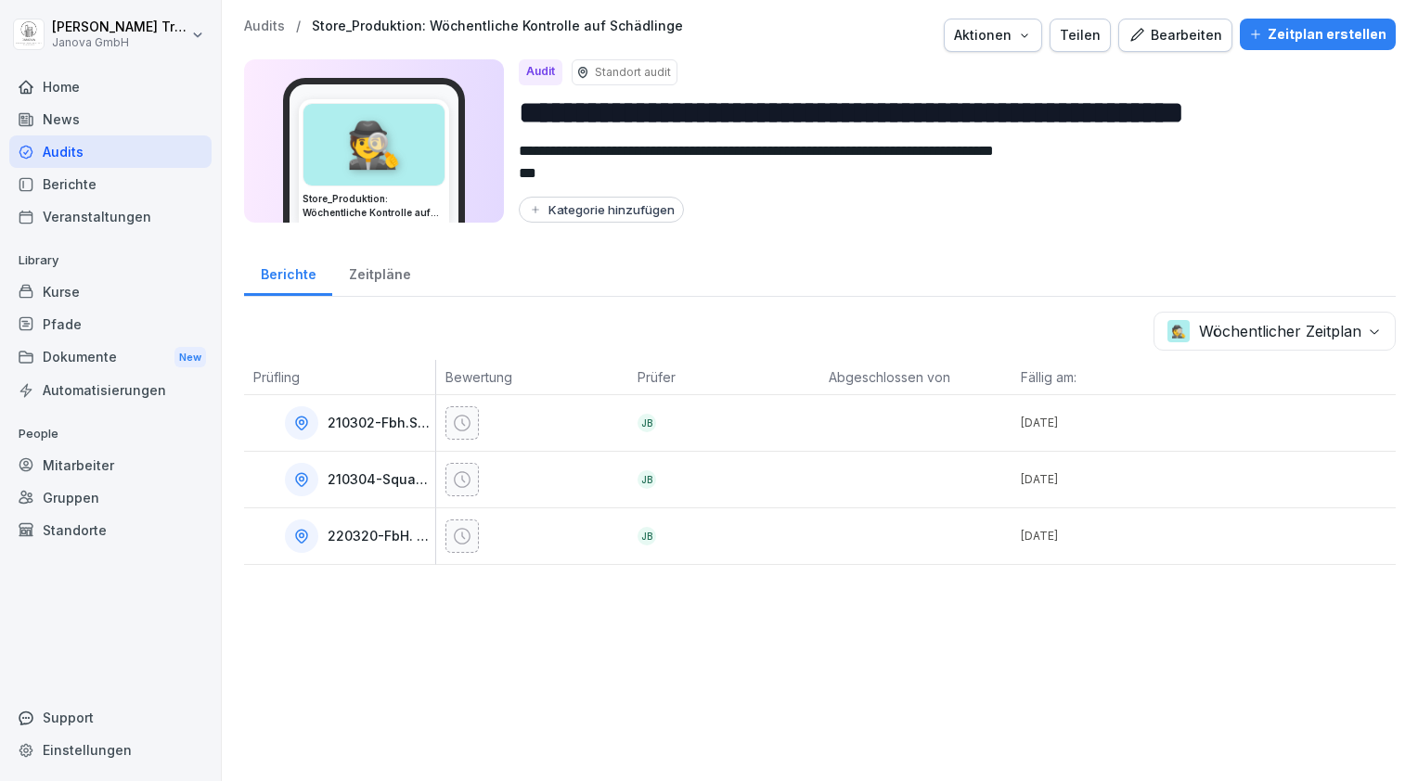
click at [120, 153] on div "Audits" at bounding box center [110, 151] width 202 height 32
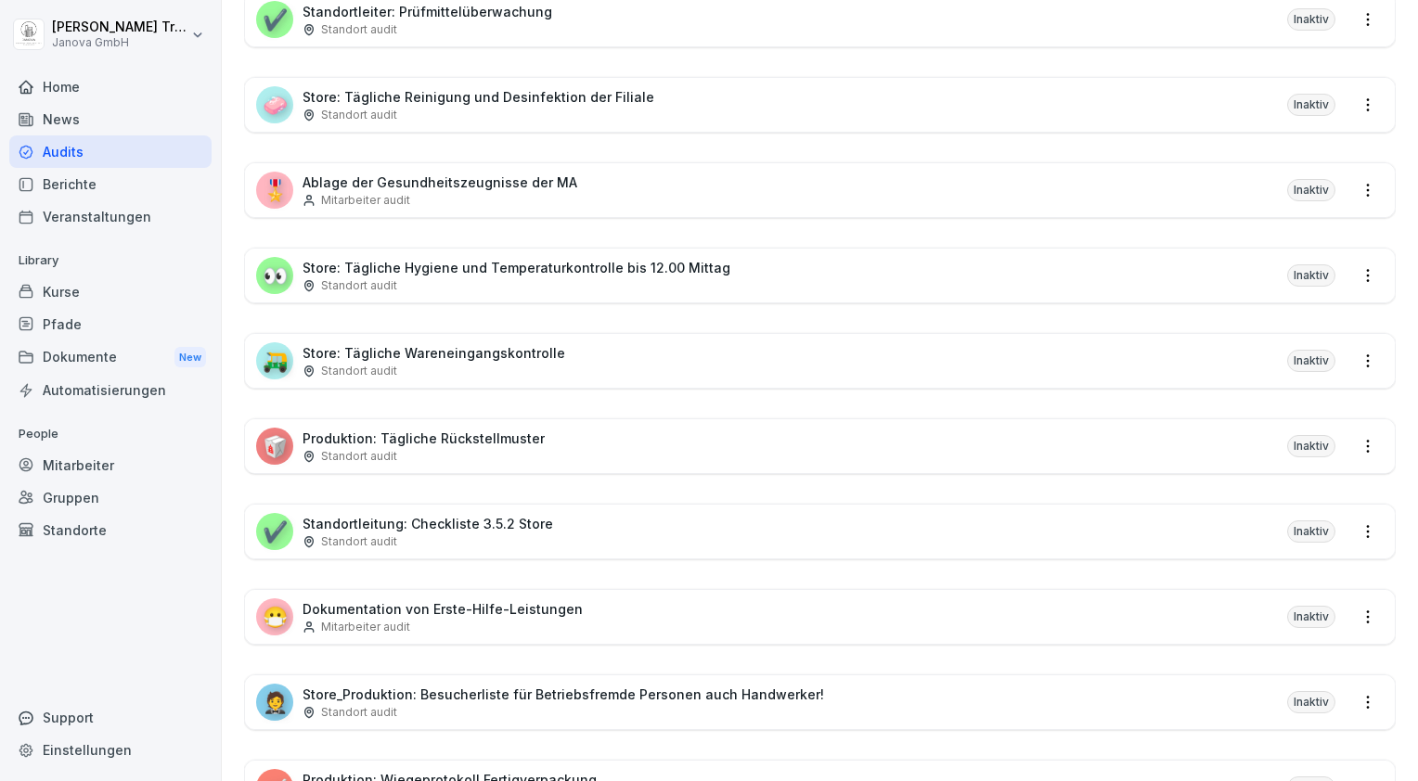
scroll to position [1039, 0]
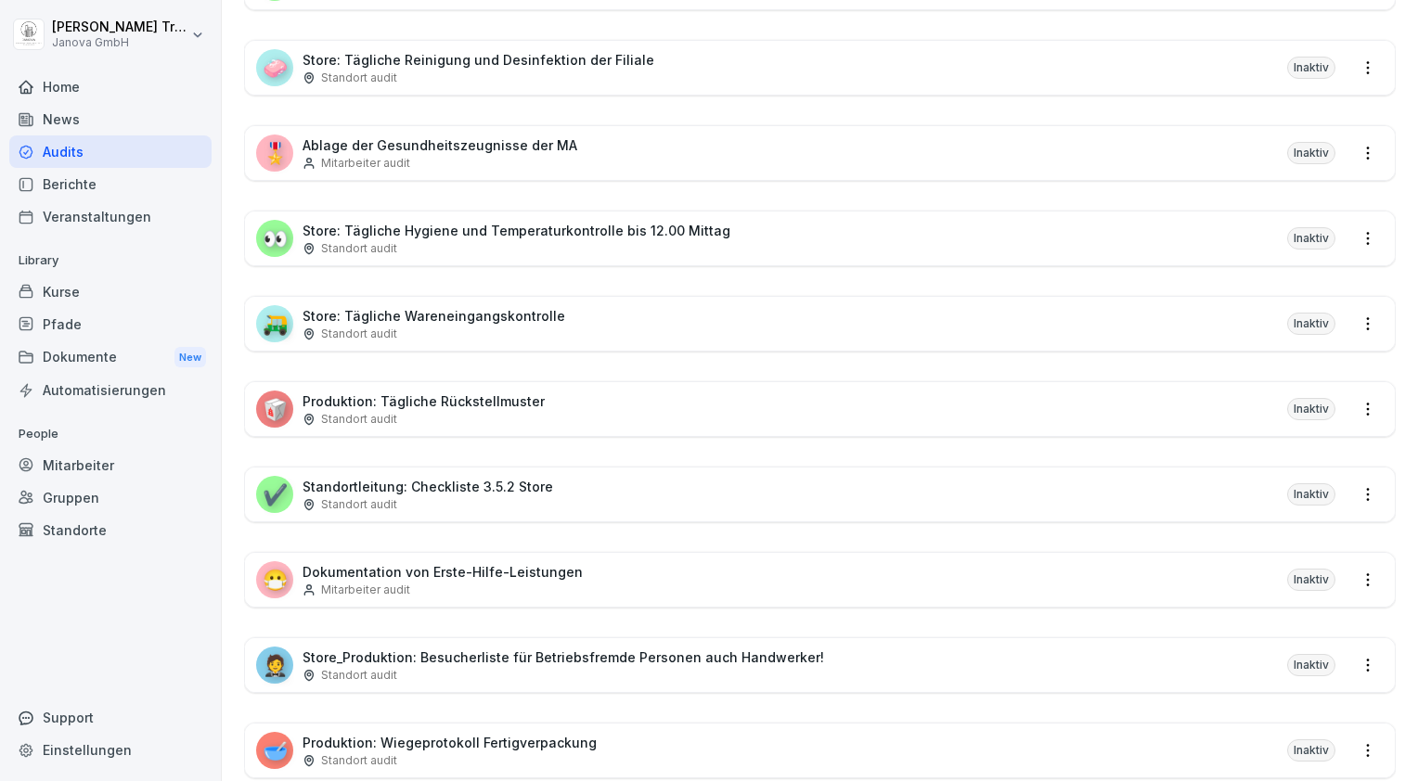
click at [1150, 571] on div "😷 Dokumentation von Erste-Hilfe-Leistungen Mitarbeiter audit Inaktiv" at bounding box center [820, 580] width 1150 height 54
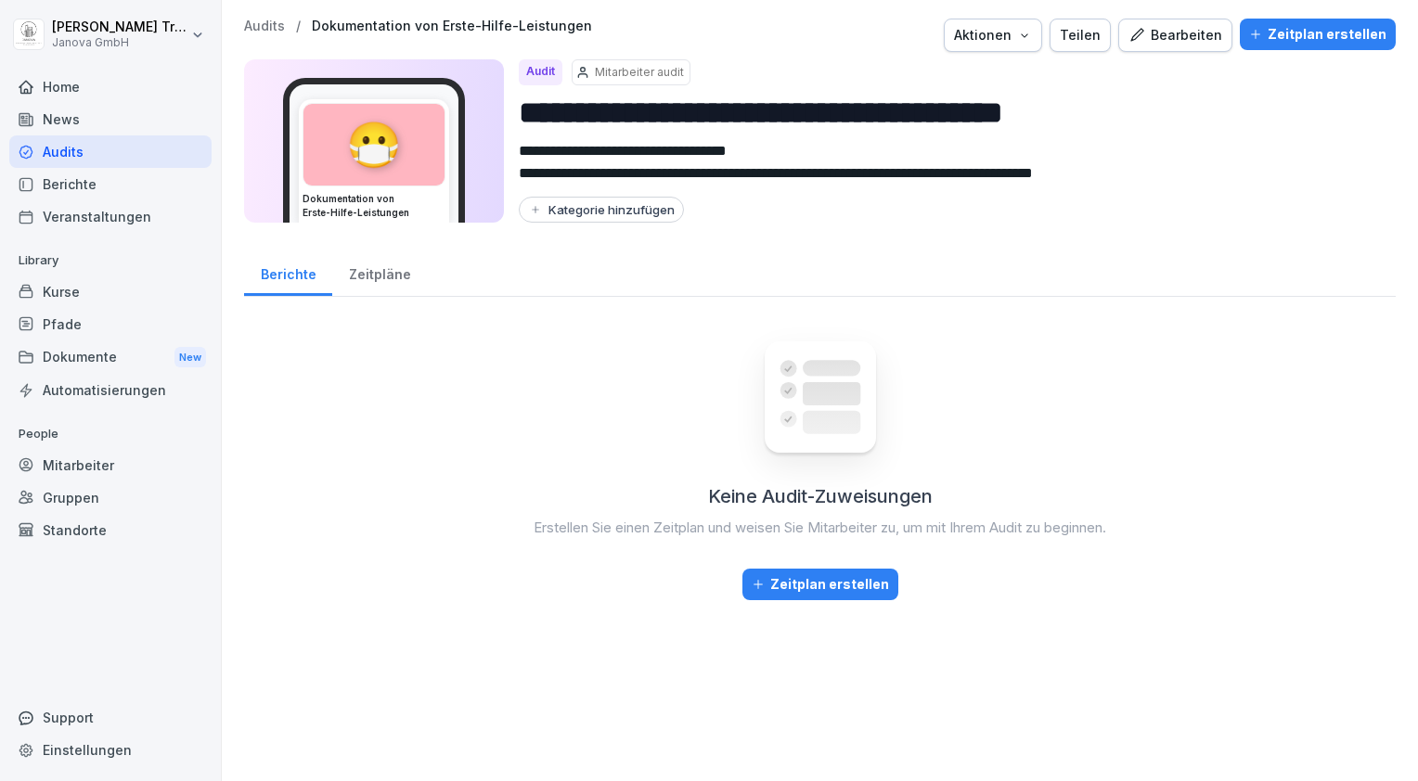
click at [1171, 35] on div "Bearbeiten" at bounding box center [1175, 35] width 94 height 20
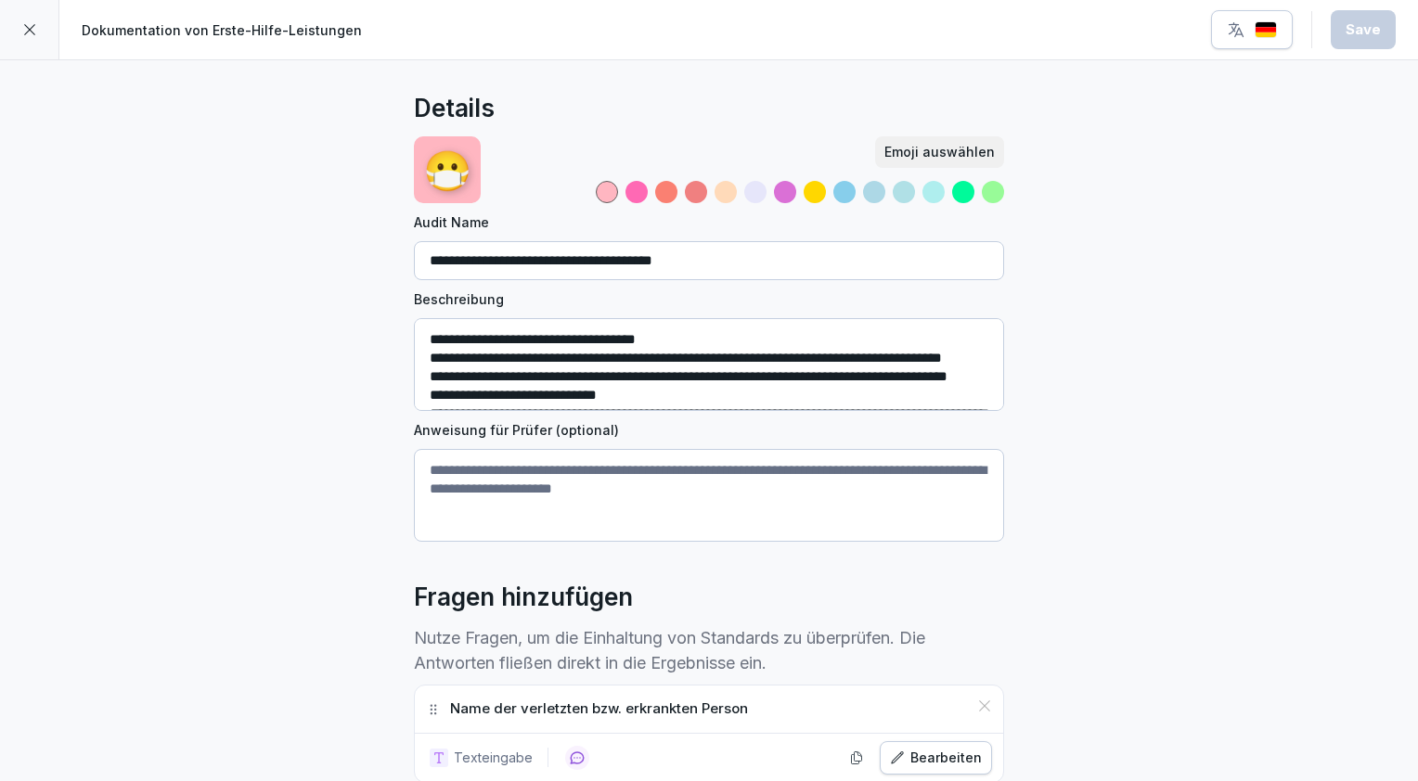
click at [31, 33] on icon at bounding box center [29, 29] width 15 height 15
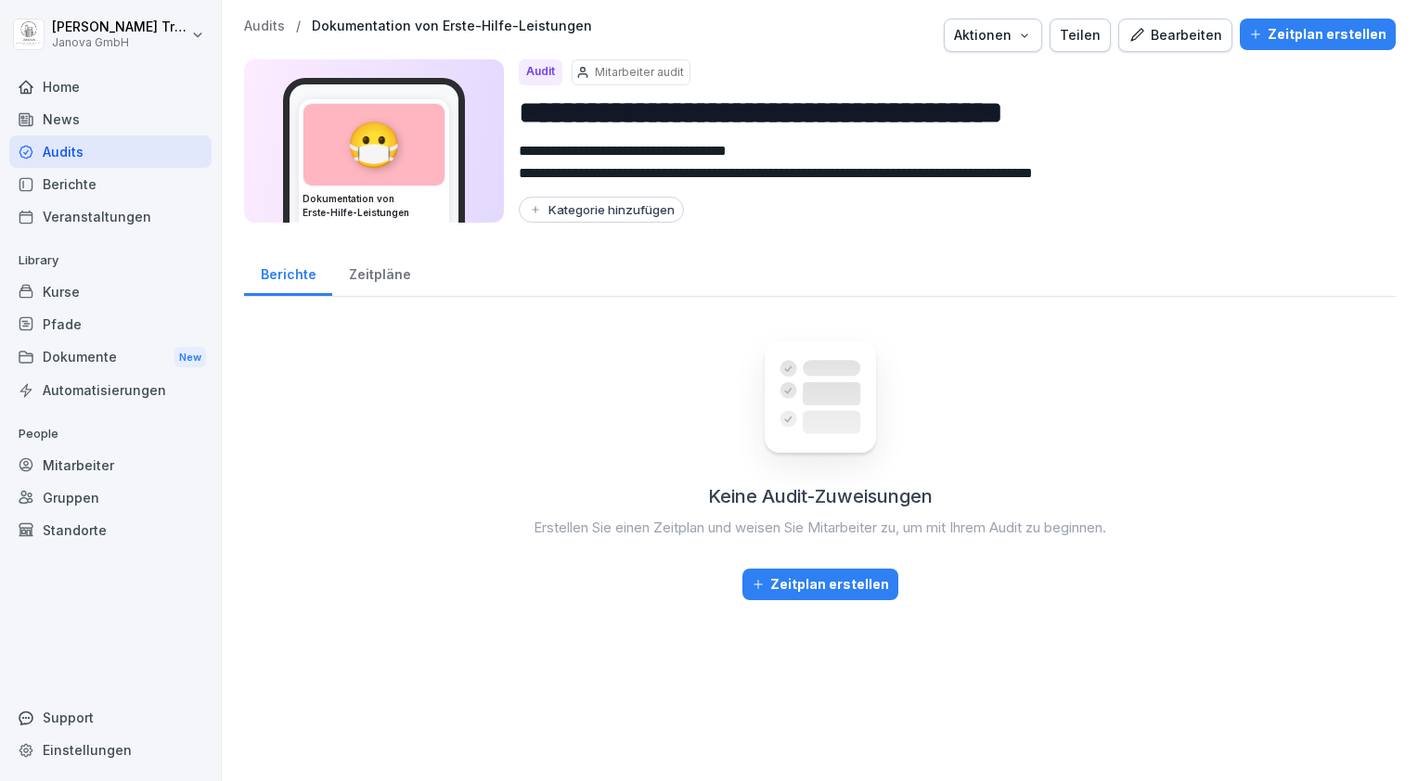
click at [1319, 42] on div "Zeitplan erstellen" at bounding box center [1317, 34] width 137 height 20
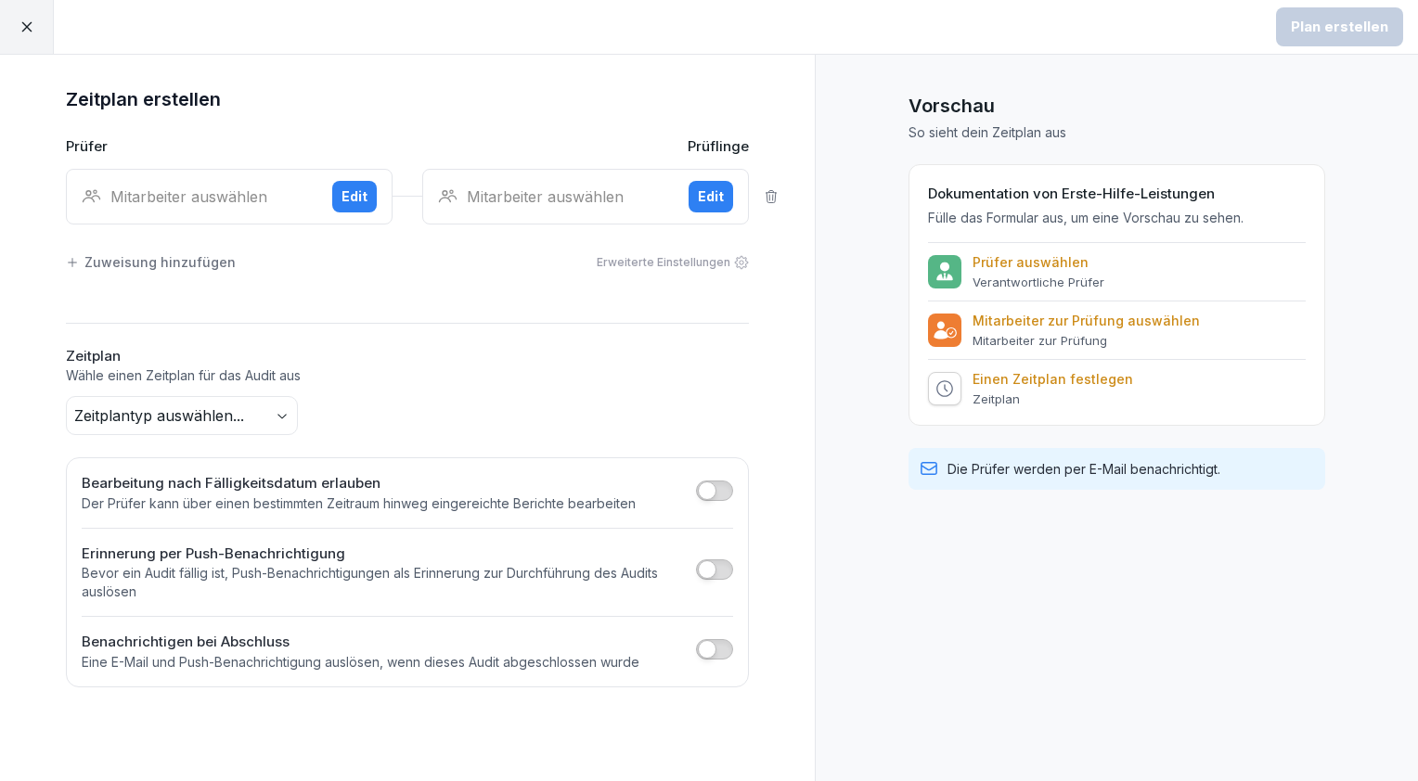
click at [345, 203] on div "Edit" at bounding box center [354, 197] width 26 height 20
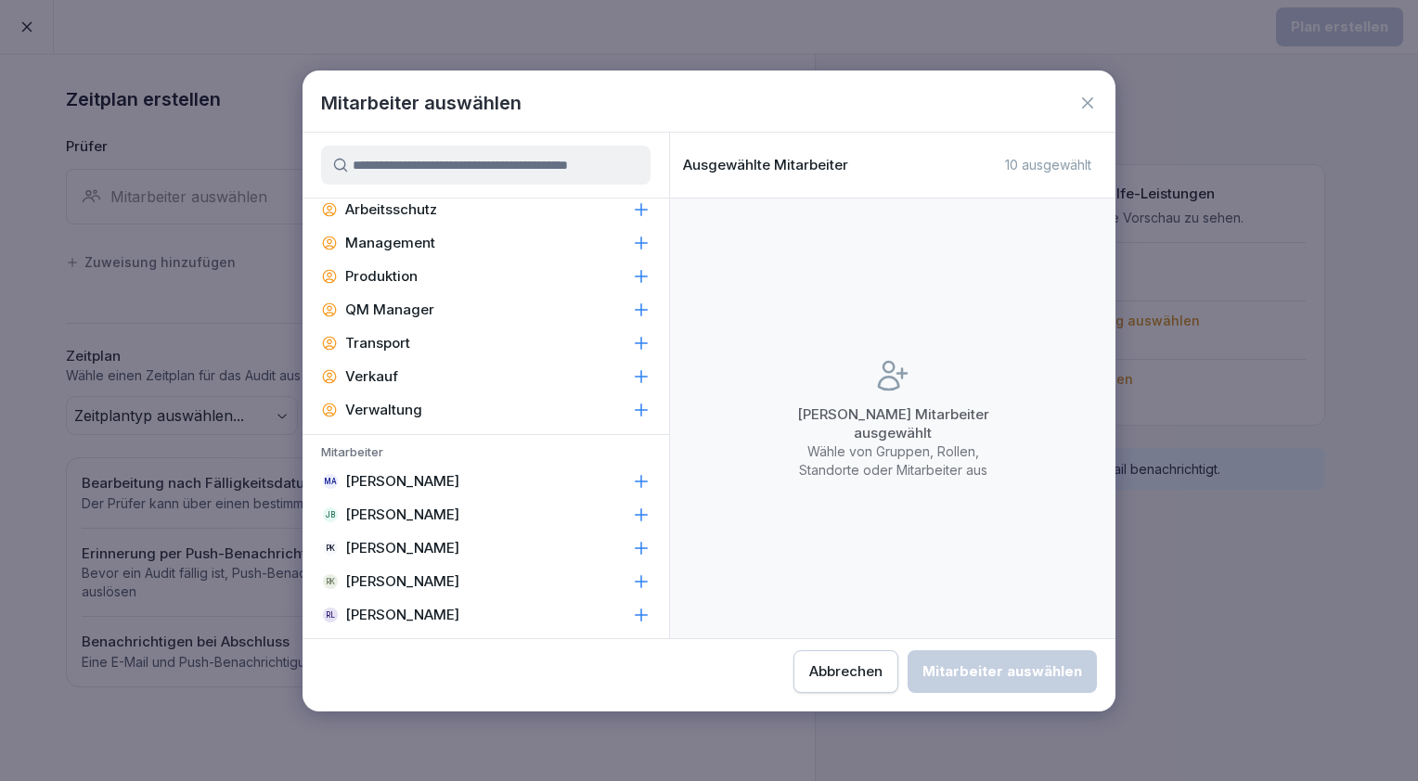
scroll to position [483, 0]
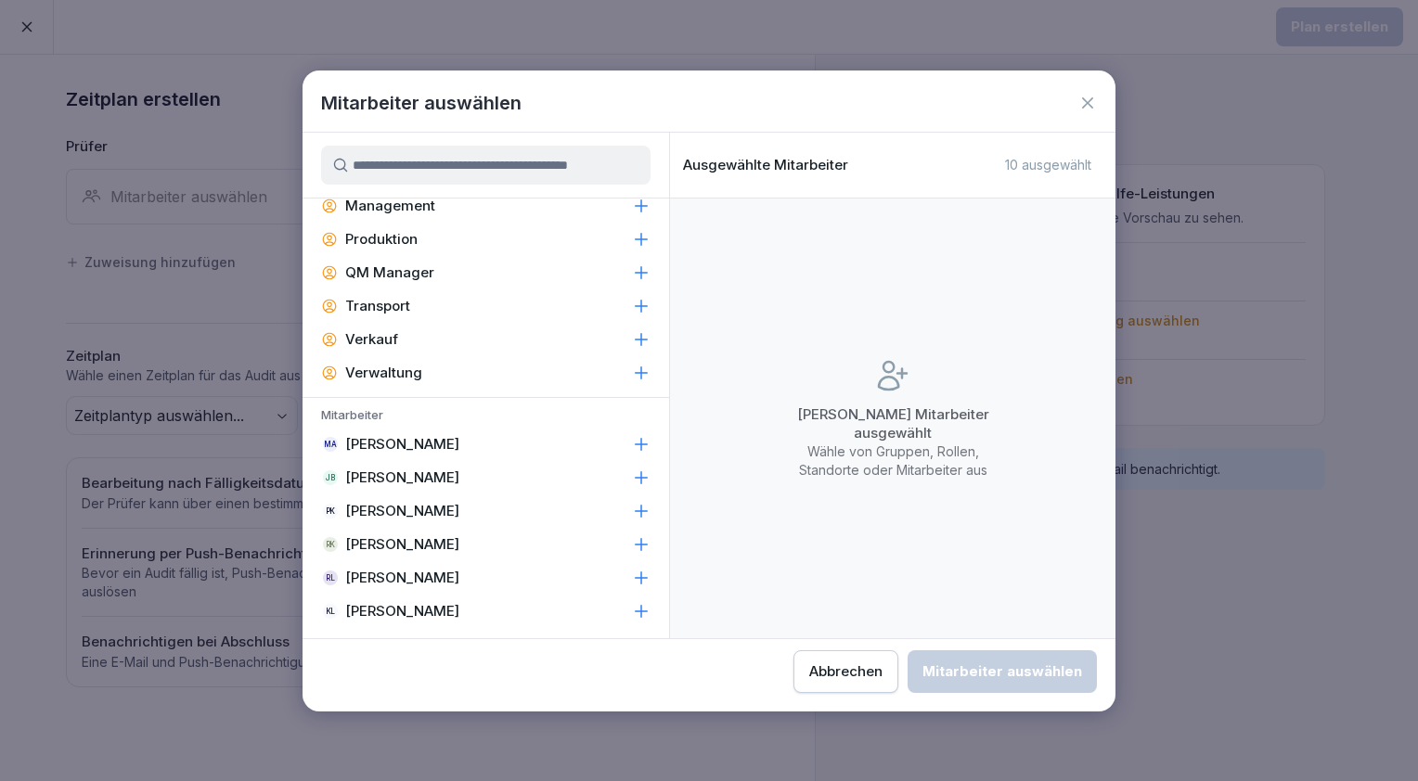
click at [442, 469] on div "JB Jamal Baradei" at bounding box center [486, 477] width 367 height 33
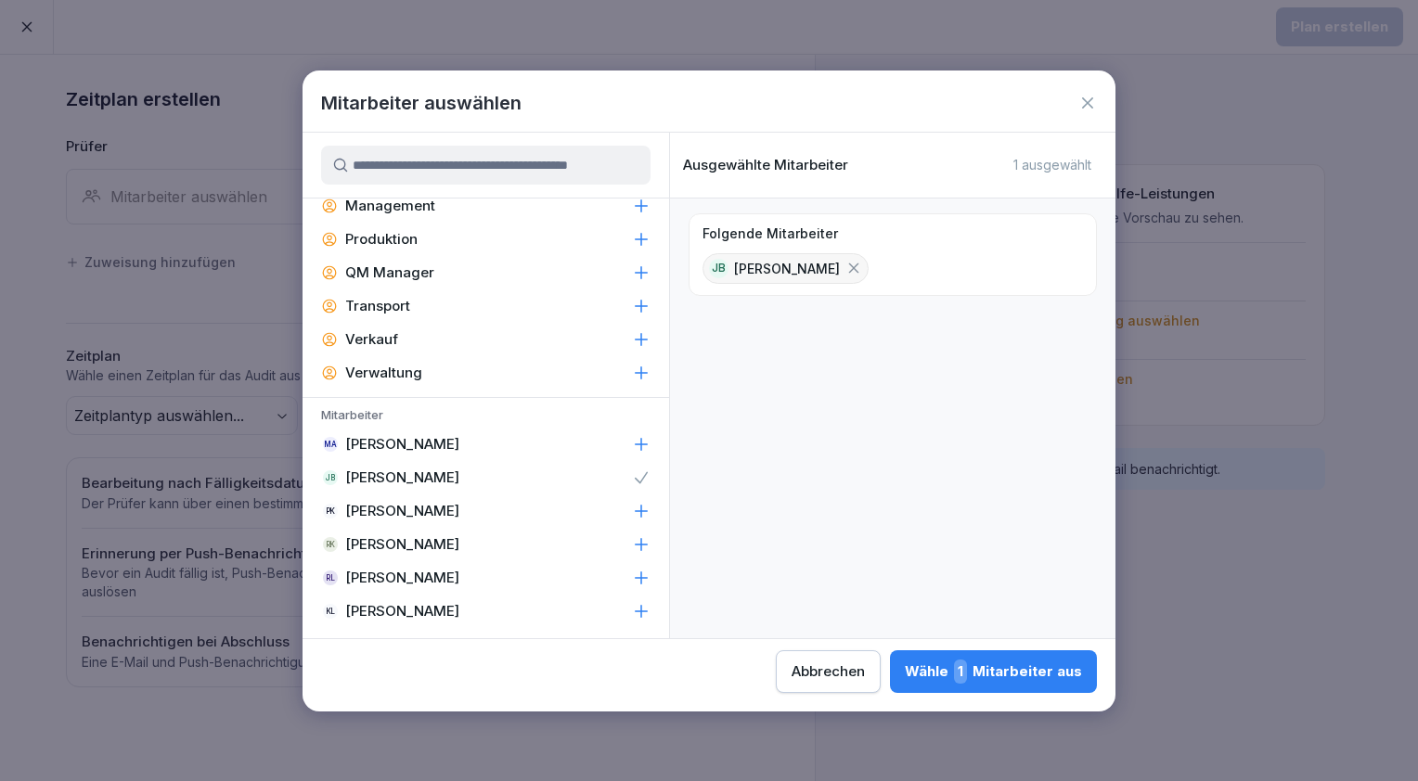
click at [1012, 673] on div "Wähle 1 Mitarbeiter aus" at bounding box center [993, 672] width 177 height 24
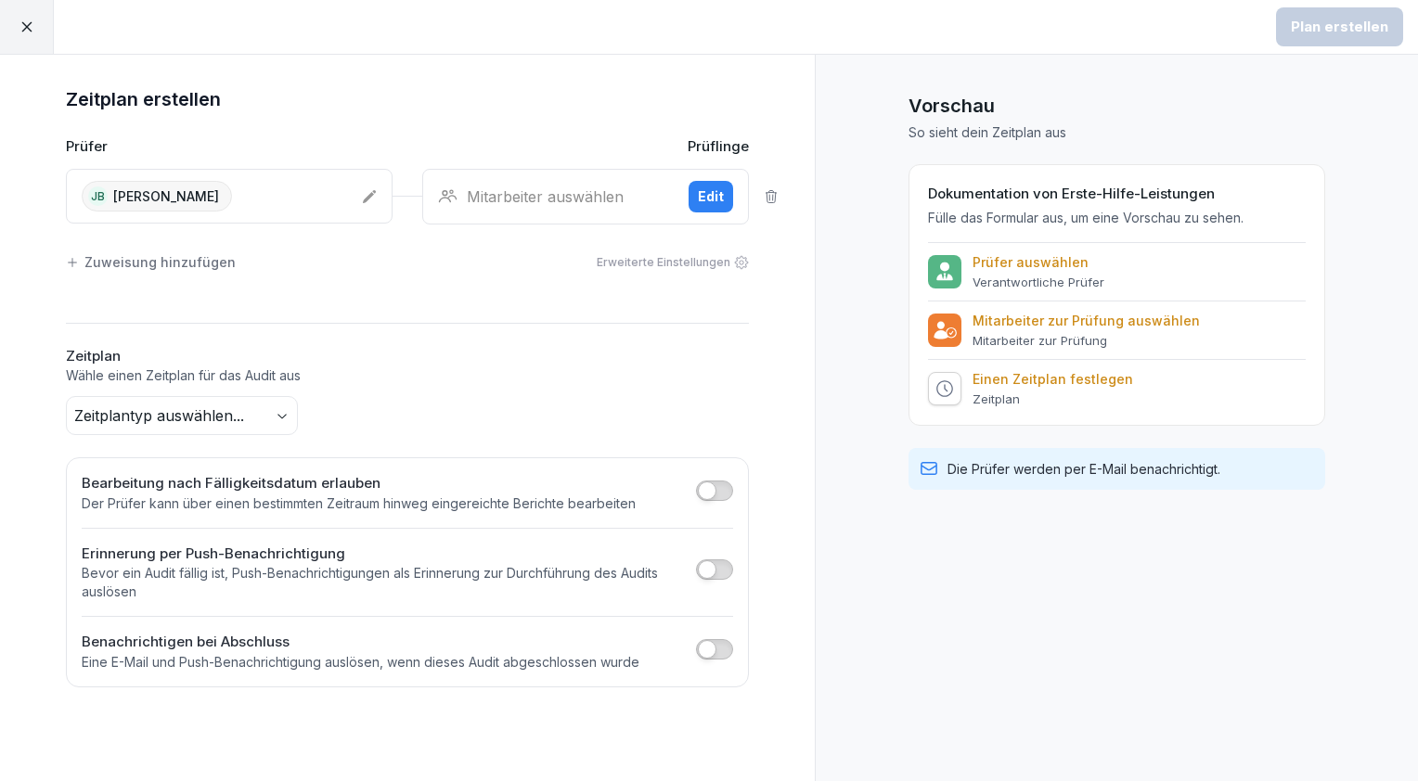
click at [708, 189] on div "Edit" at bounding box center [711, 197] width 26 height 20
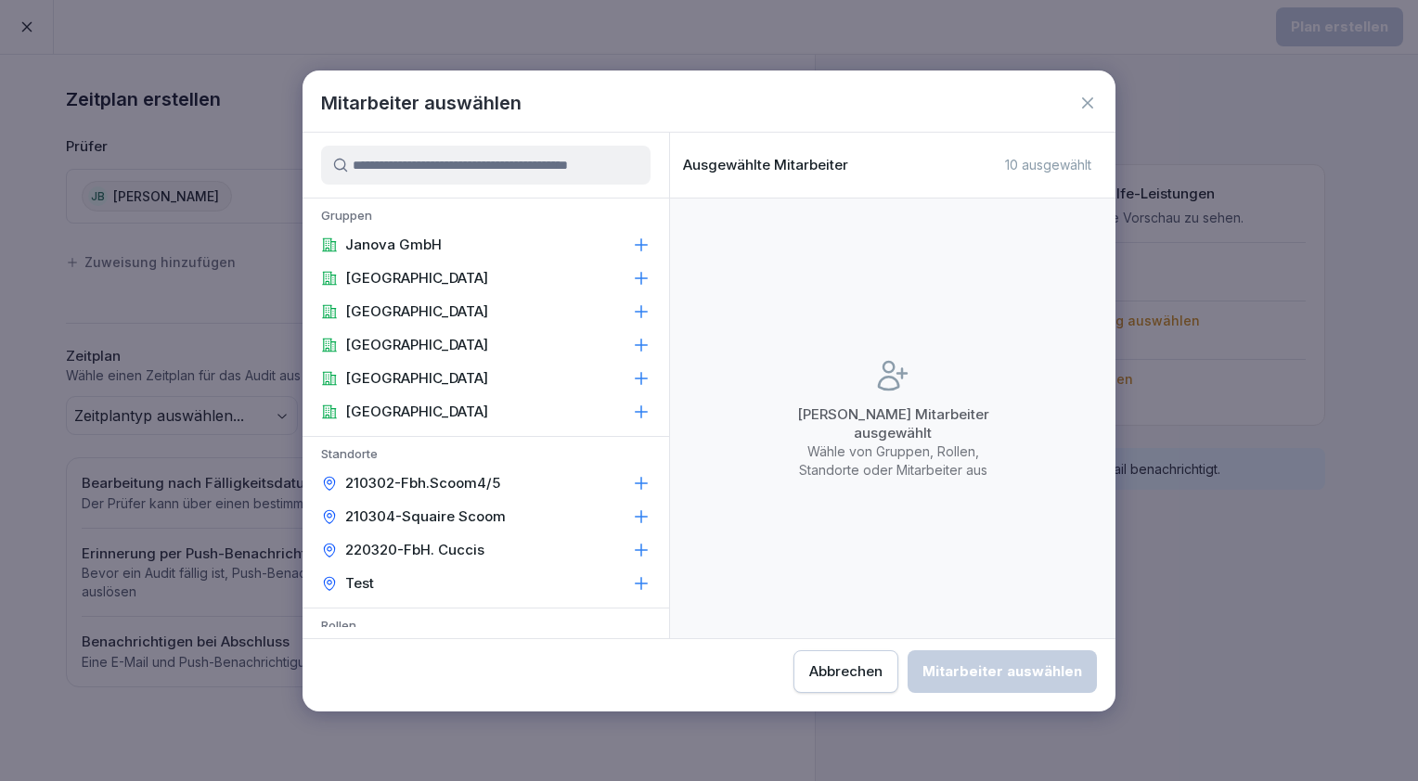
click at [632, 314] on icon at bounding box center [641, 312] width 19 height 19
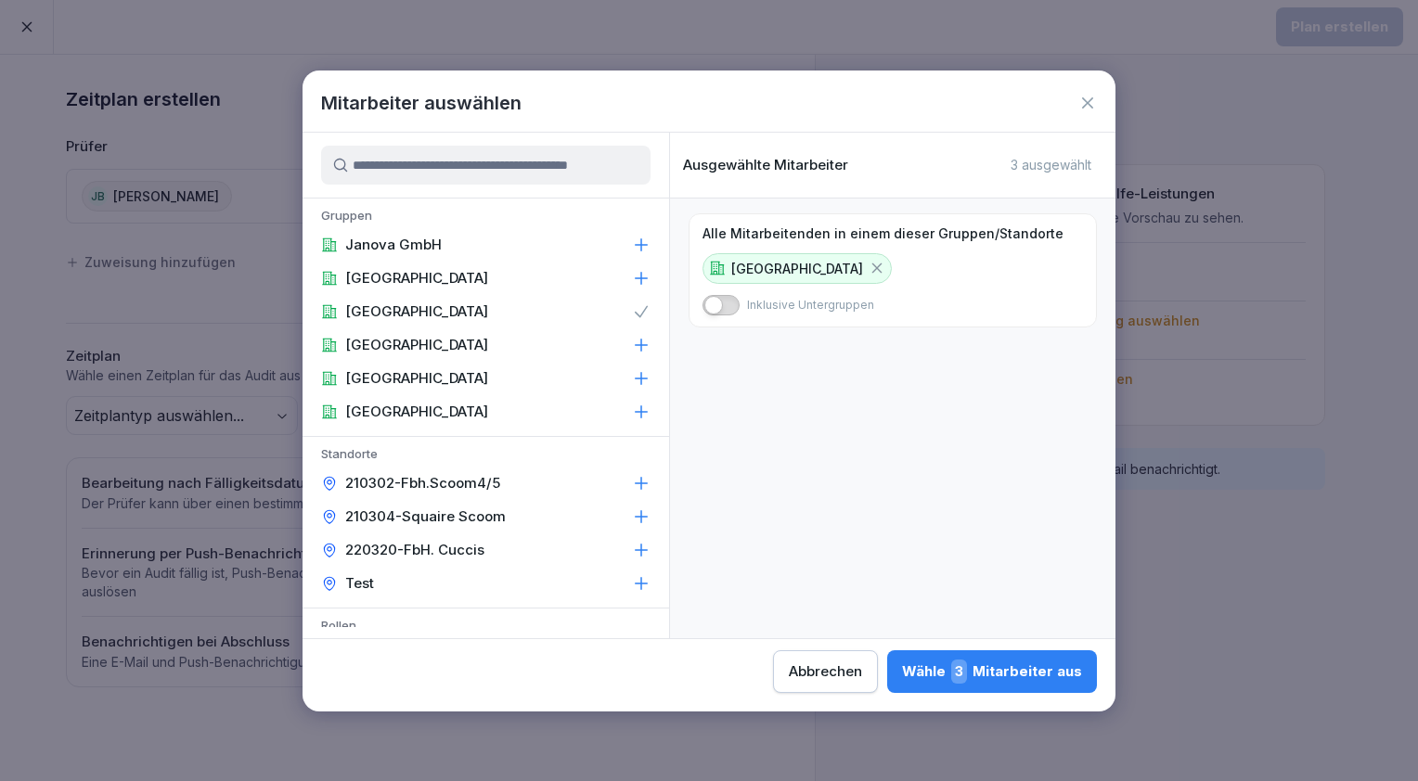
click at [714, 308] on span "button" at bounding box center [713, 305] width 19 height 19
click at [988, 669] on div "Wähle 3 Mitarbeiter aus" at bounding box center [992, 672] width 180 height 24
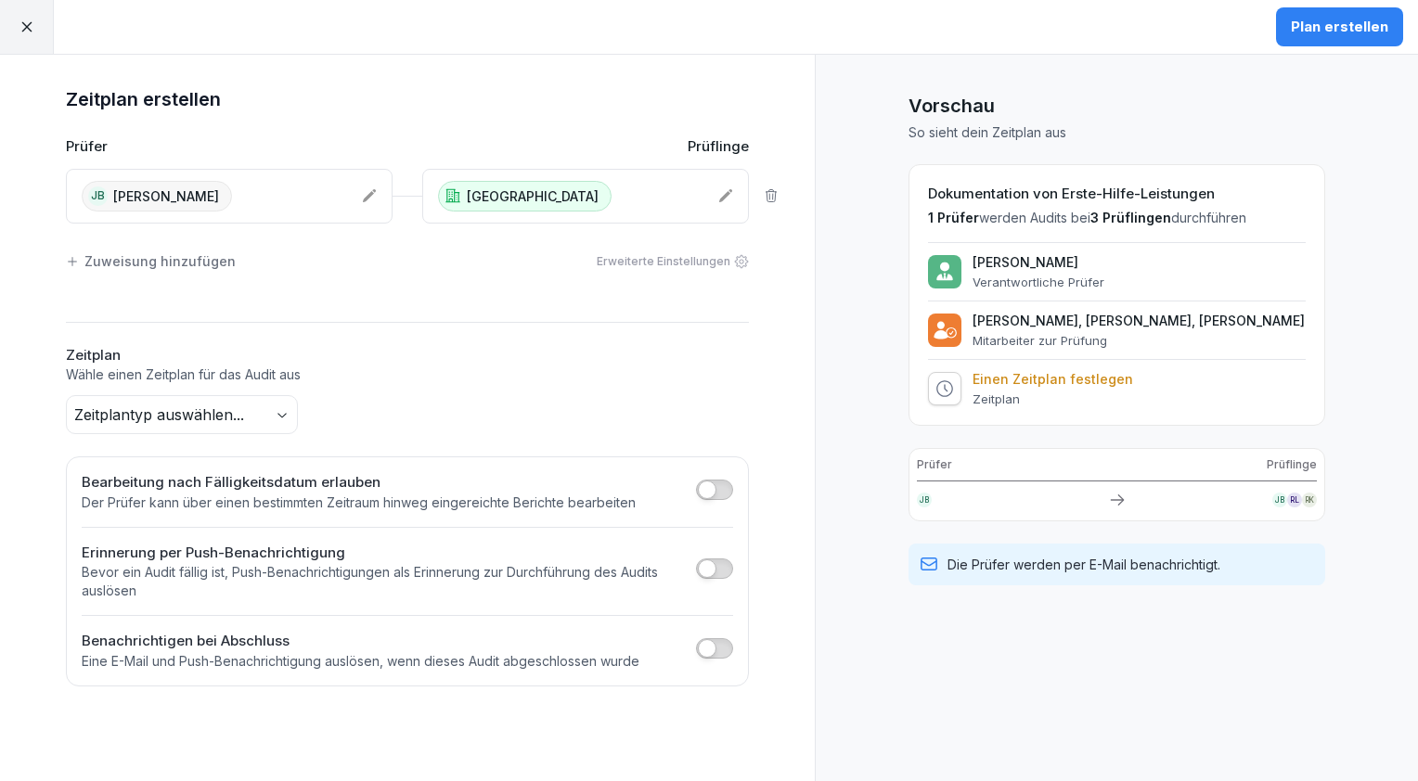
click at [277, 410] on body "Plan erstellen Zeitplan erstellen Prüfer Prüflinge JB Jamal Baradei Frankfurt Z…" at bounding box center [709, 390] width 1418 height 781
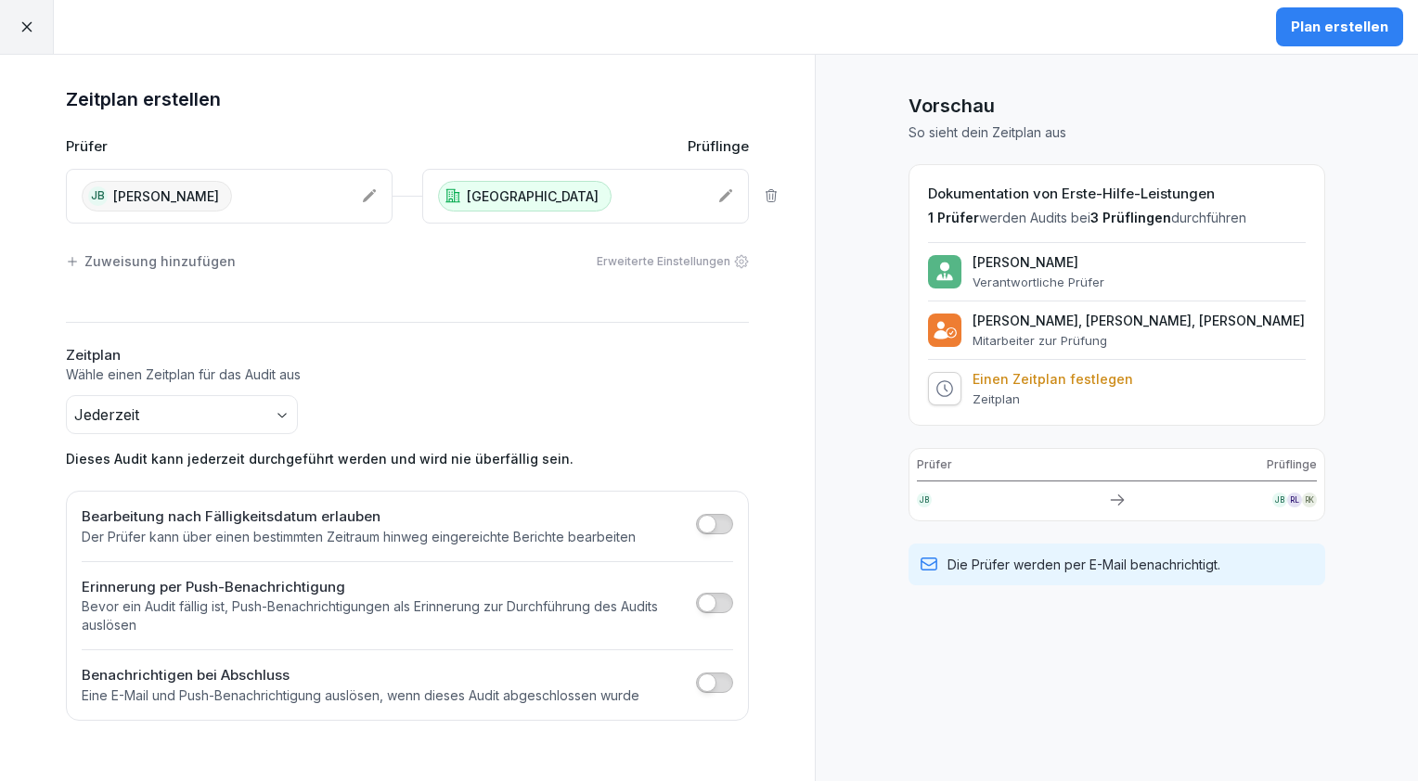
click at [1345, 26] on div "Plan erstellen" at bounding box center [1339, 27] width 97 height 20
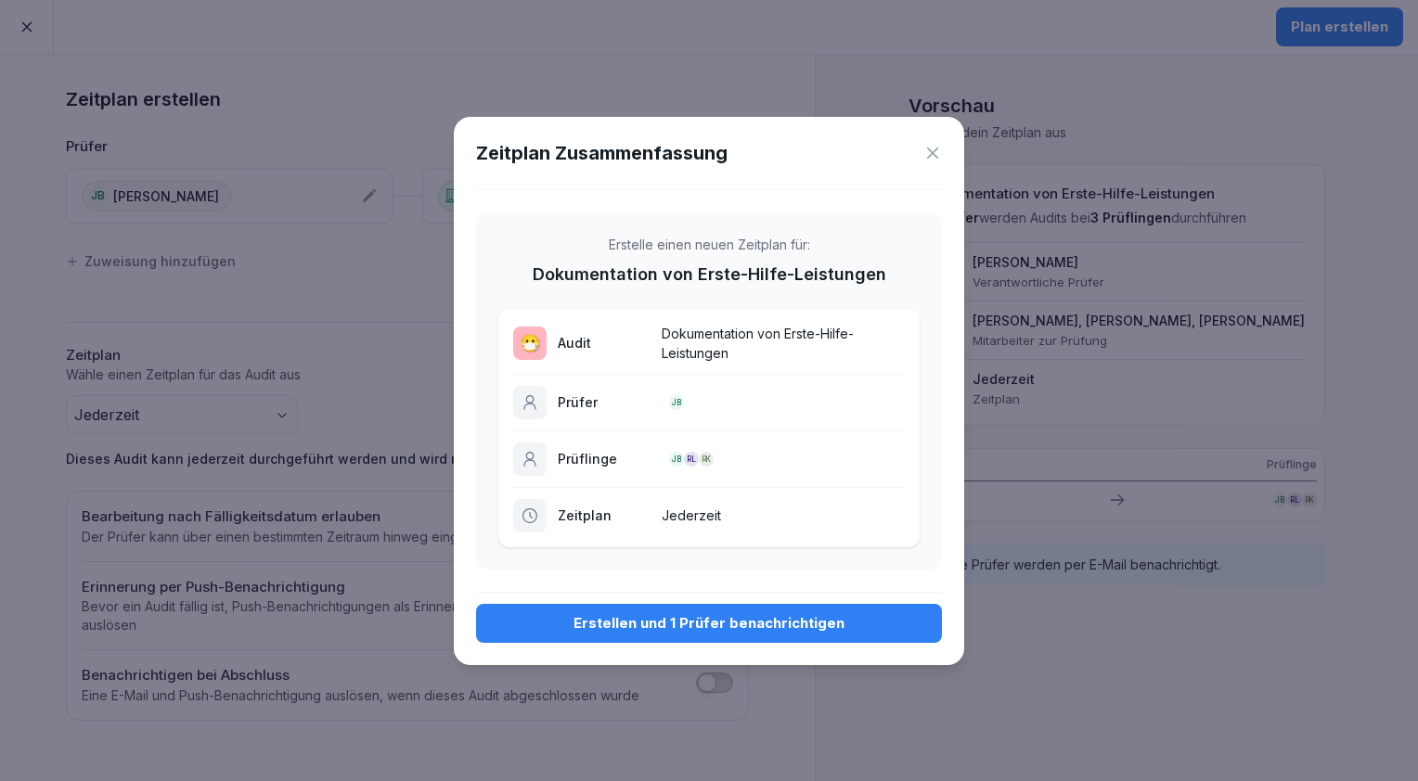
click at [660, 622] on div "Erstellen und 1 Prüfer benachrichtigen" at bounding box center [709, 623] width 436 height 20
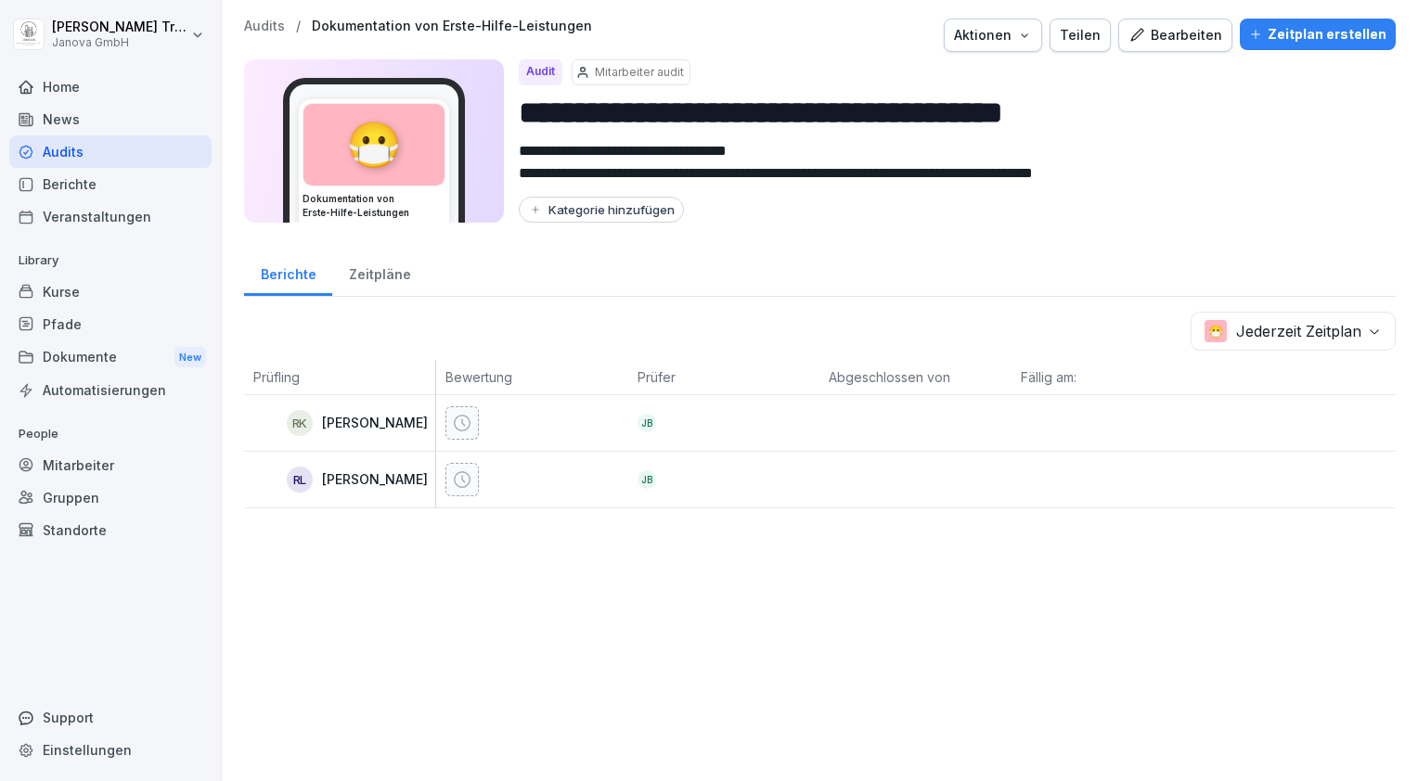
click at [125, 146] on div "Audits" at bounding box center [110, 151] width 202 height 32
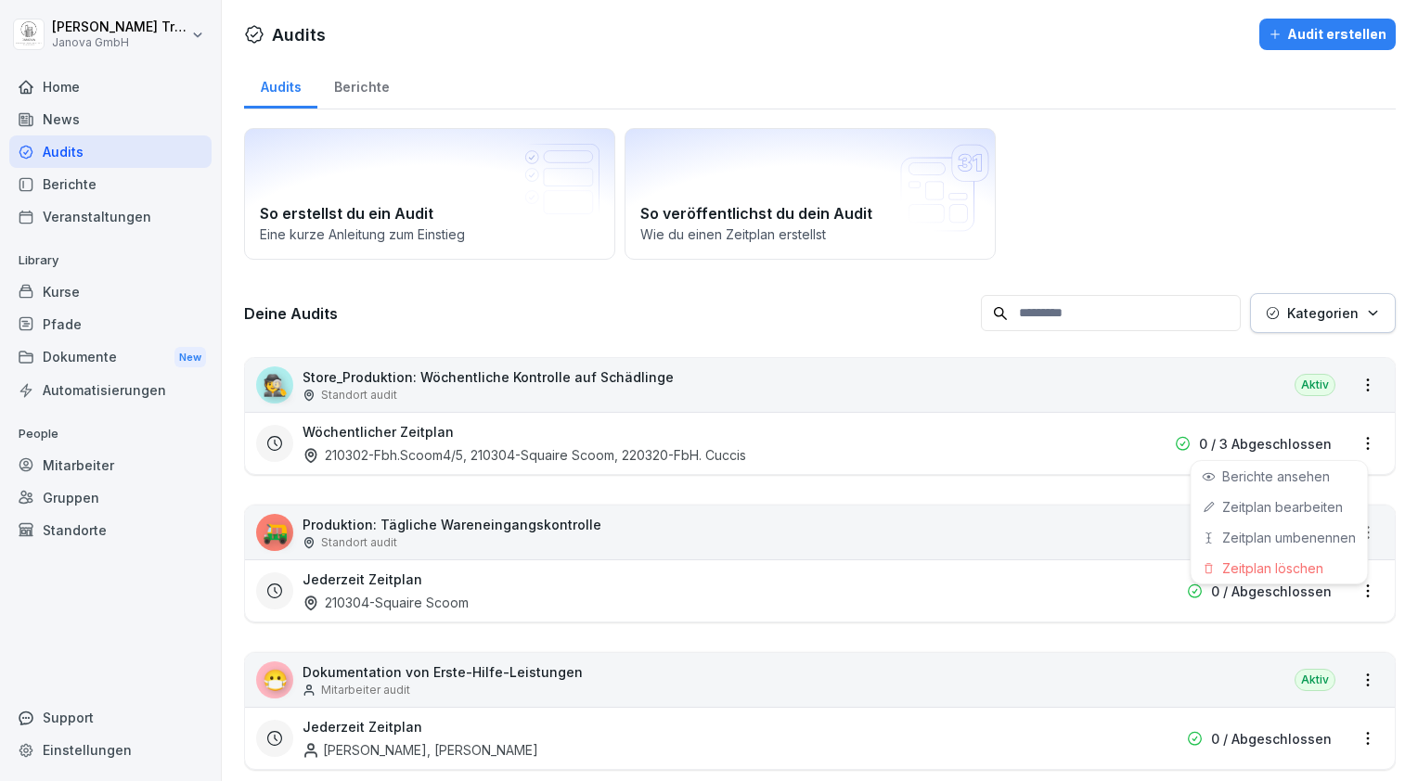
click at [1348, 438] on html "Heiko Trautmann Janova GmbH Home News Audits Berichte Veranstaltungen Library K…" at bounding box center [709, 390] width 1418 height 781
click at [0, 0] on link "Zeitplan bearbeiten" at bounding box center [0, 0] width 0 height 0
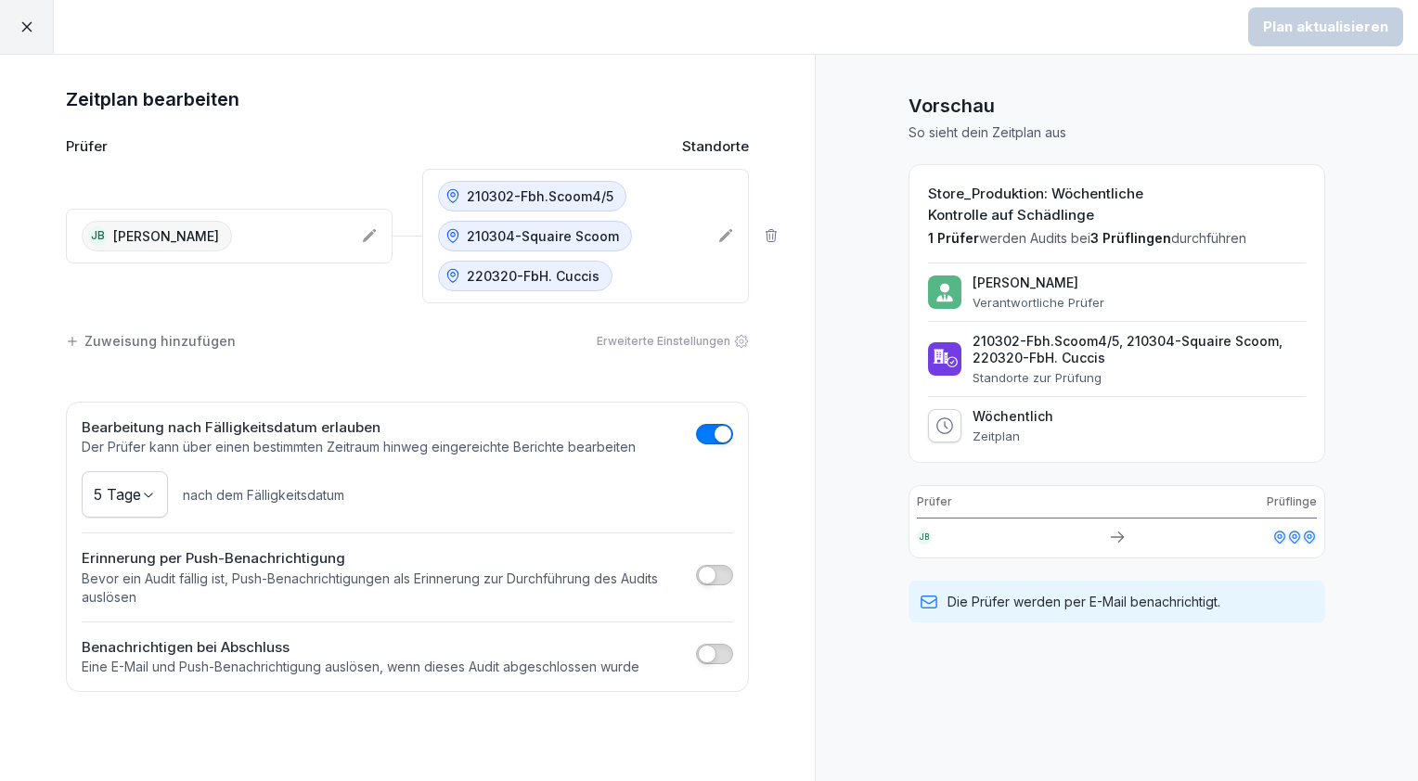
click at [713, 339] on div "Erweiterte Einstellungen" at bounding box center [673, 341] width 152 height 17
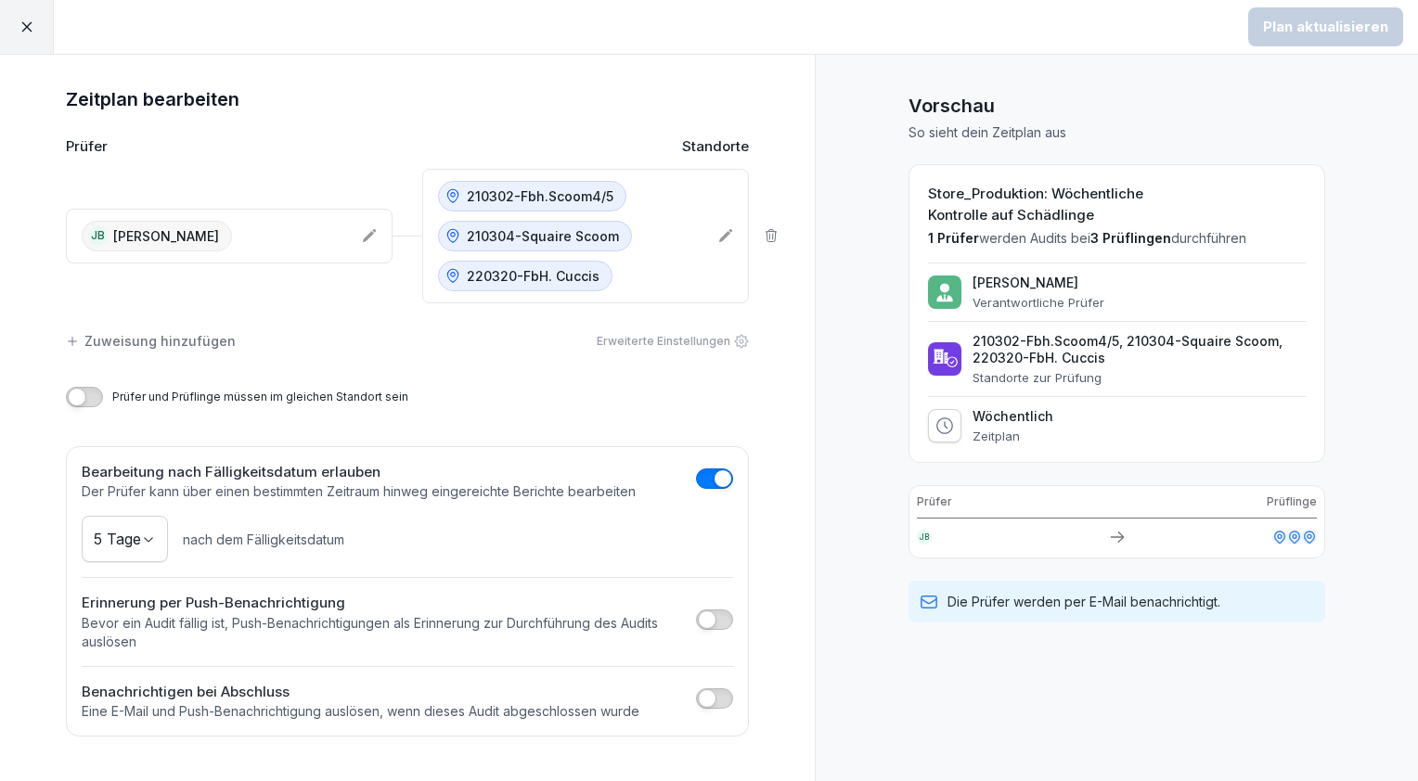
click at [765, 228] on icon at bounding box center [771, 235] width 15 height 15
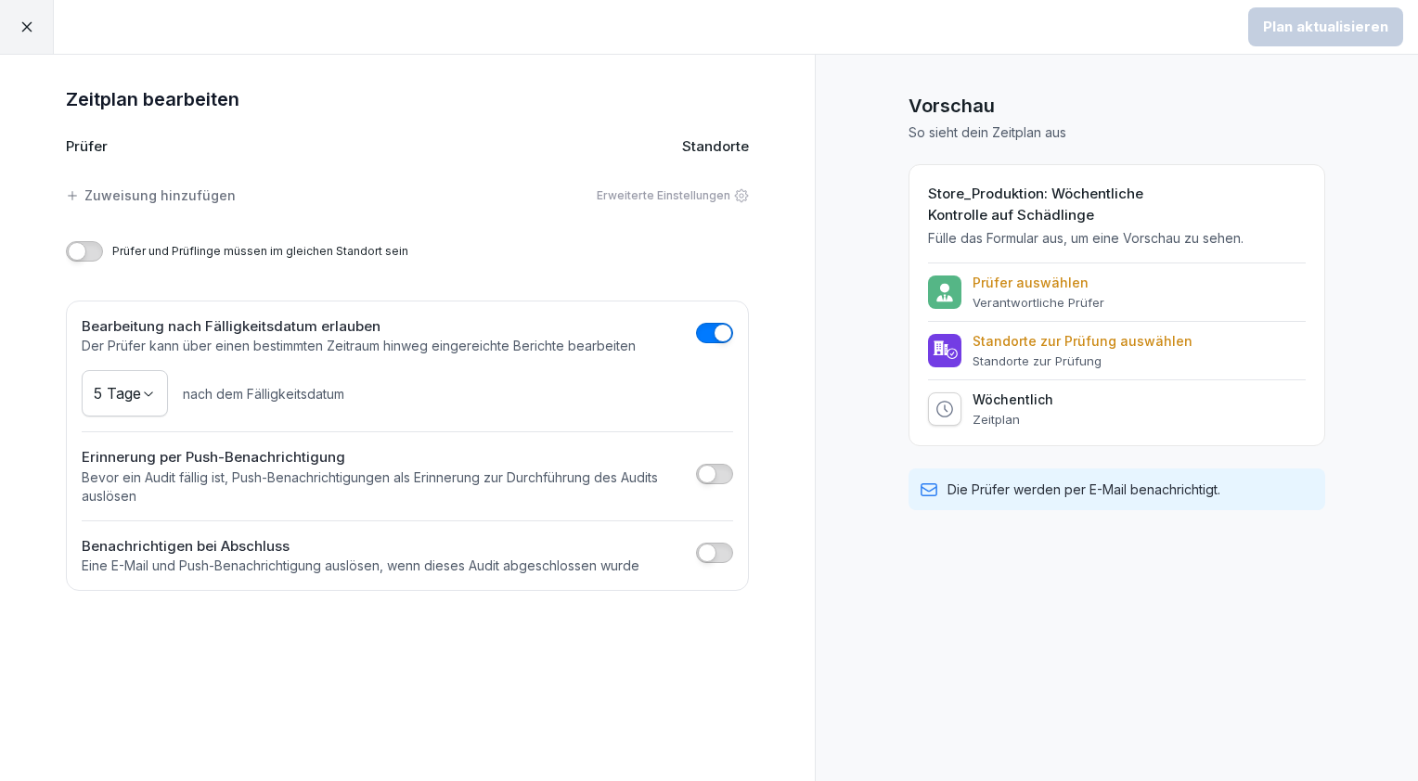
click at [139, 197] on div "Zuweisung hinzufügen" at bounding box center [151, 195] width 170 height 19
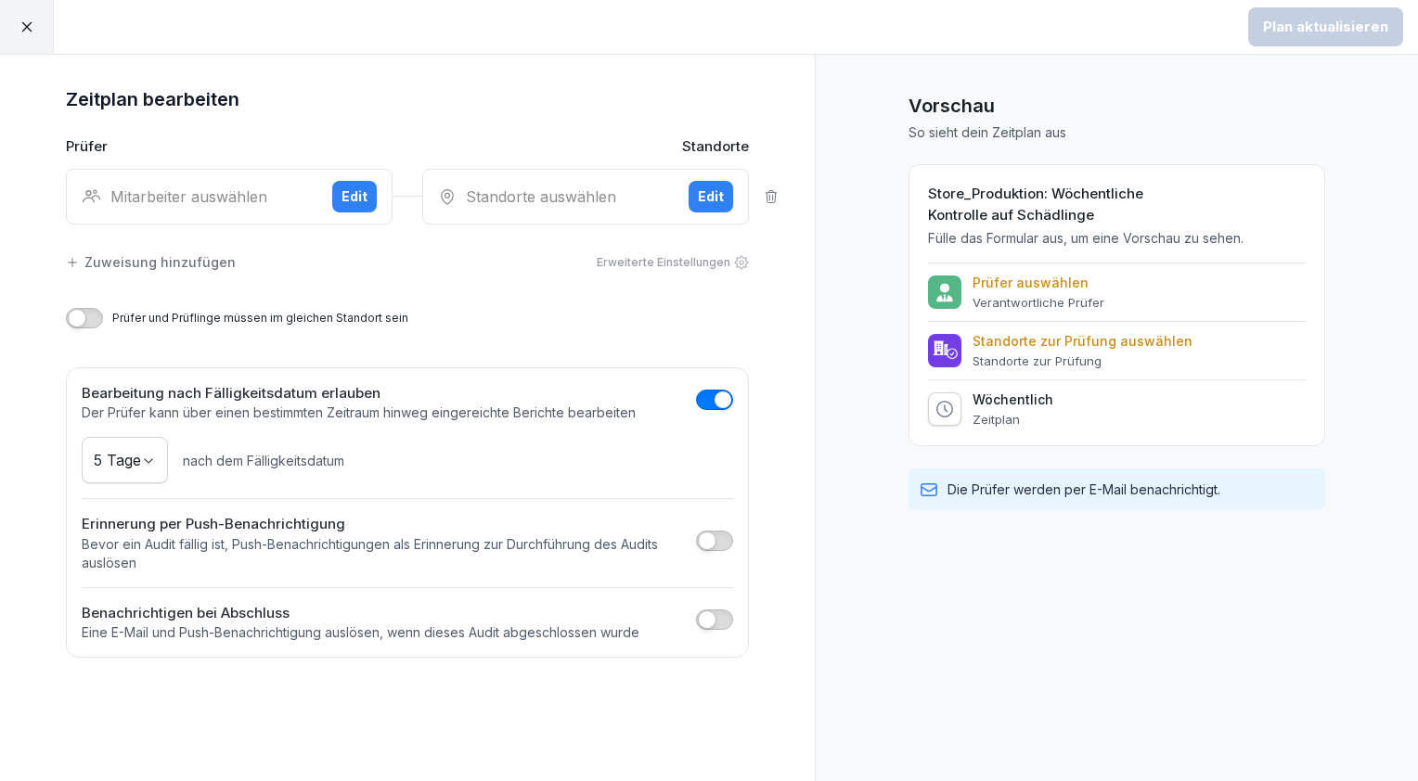
click at [353, 188] on div "Edit" at bounding box center [354, 197] width 26 height 20
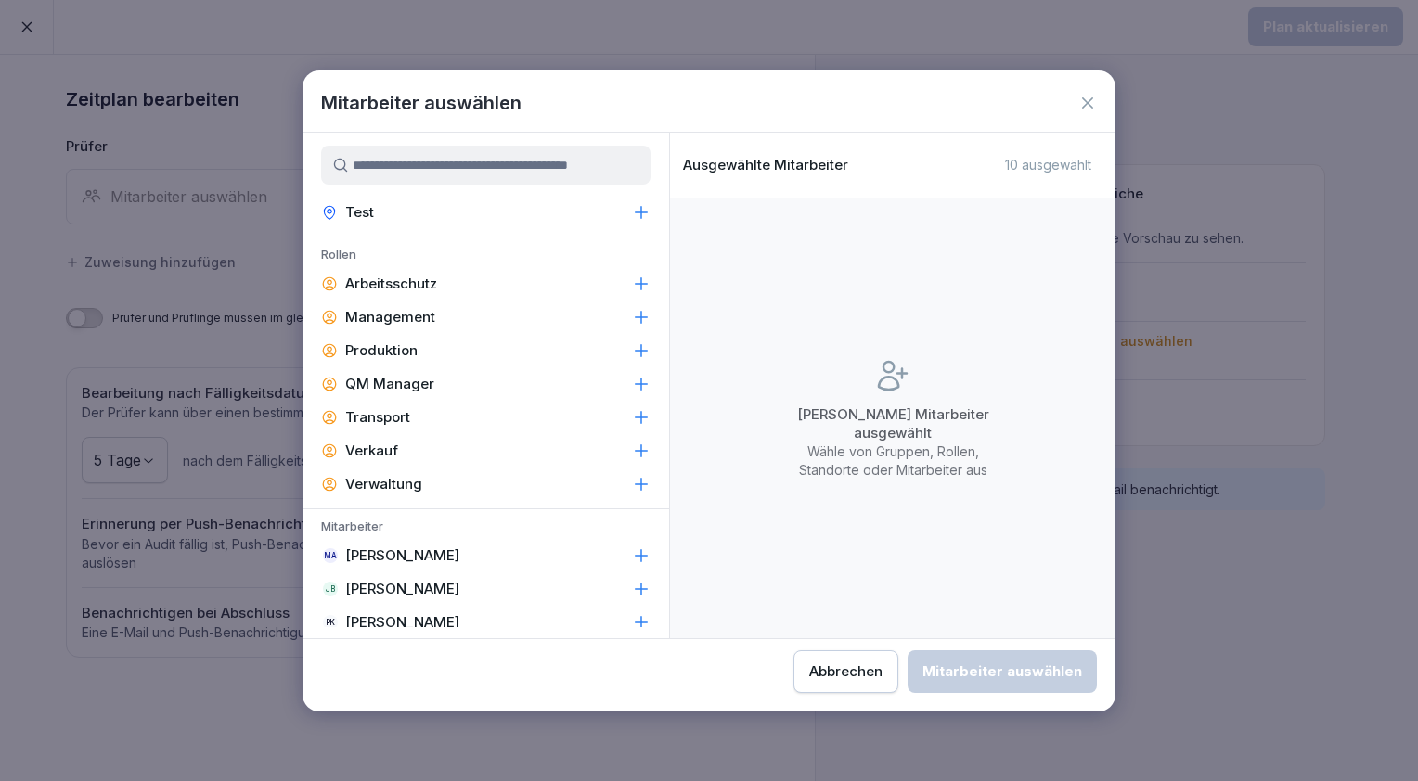
scroll to position [408, 0]
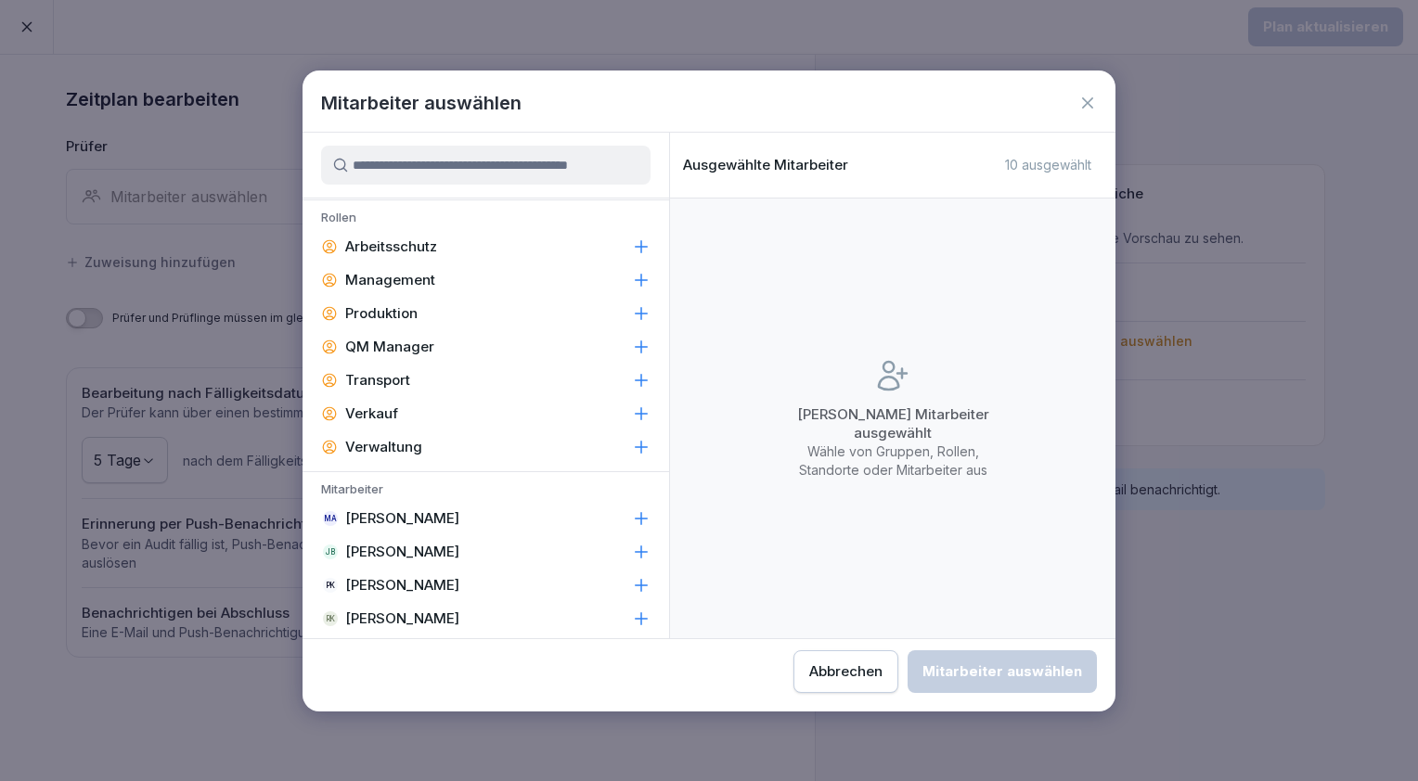
click at [419, 548] on p "[PERSON_NAME]" at bounding box center [402, 552] width 114 height 19
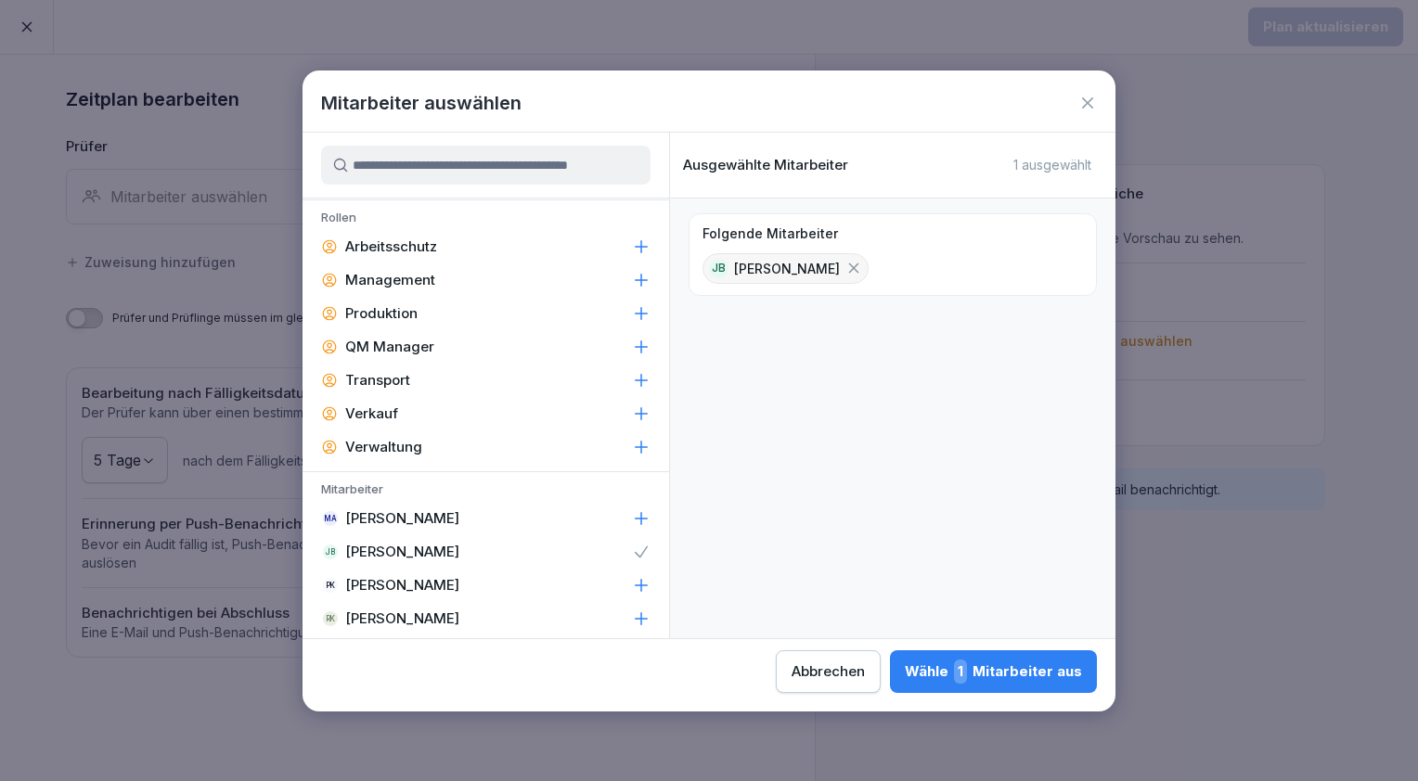
click at [993, 663] on div "Wähle 1 Mitarbeiter aus" at bounding box center [993, 672] width 177 height 24
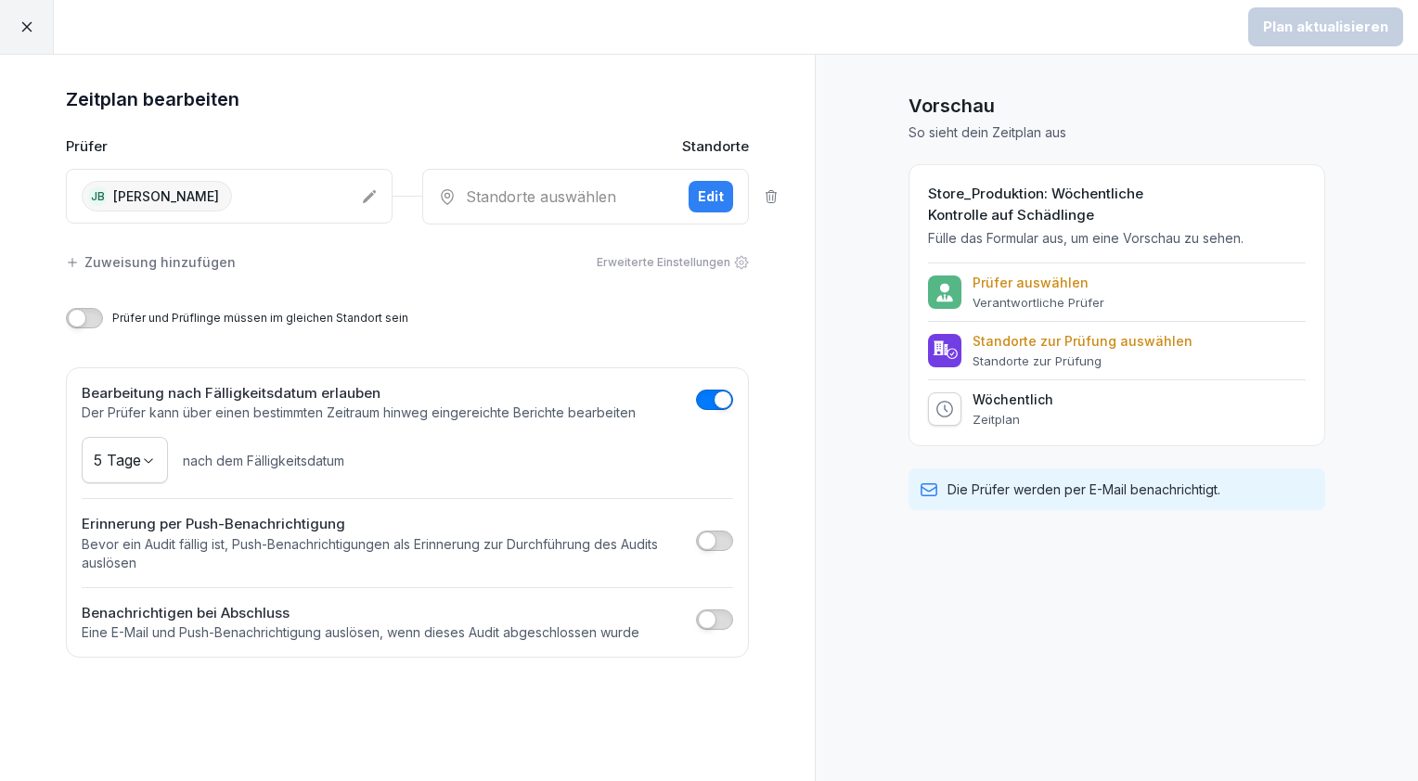
click at [708, 187] on div "Edit" at bounding box center [711, 197] width 26 height 20
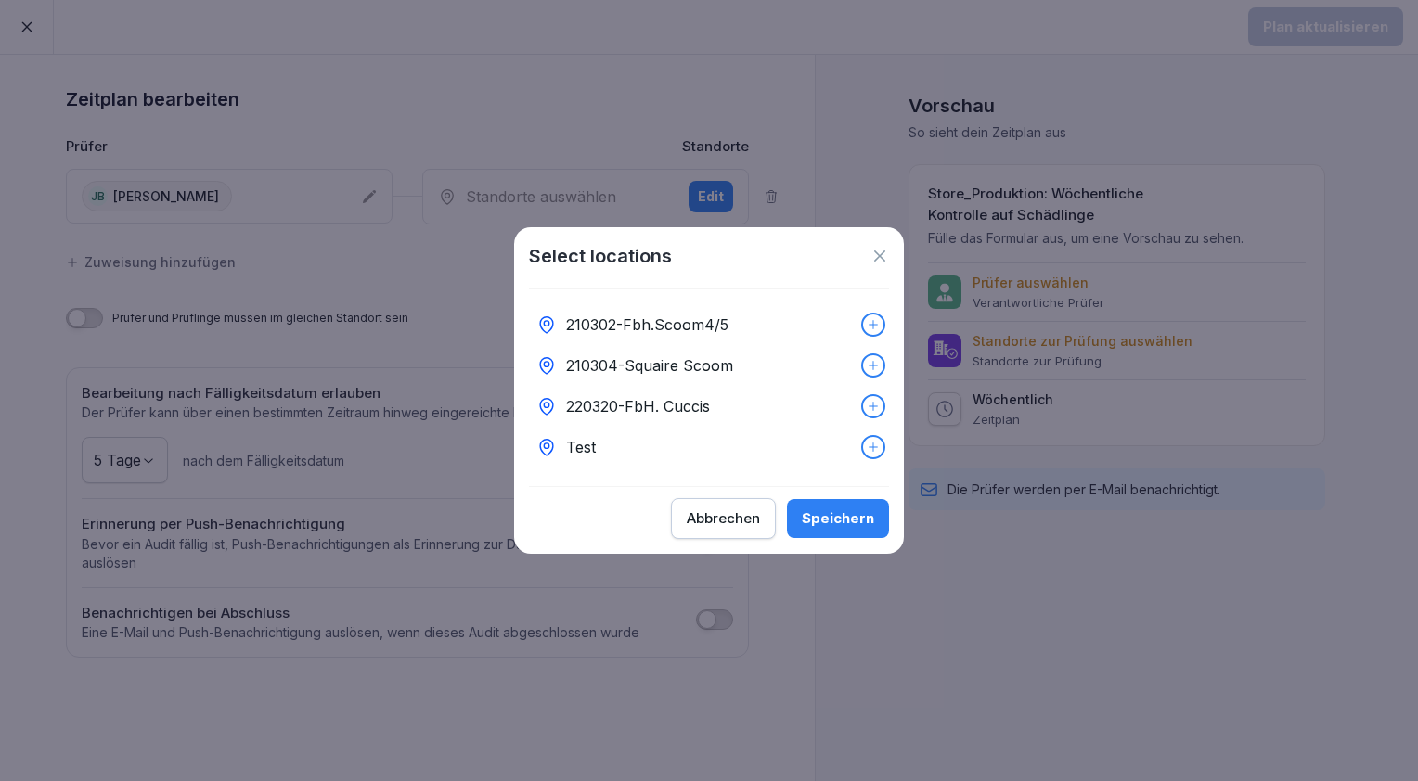
click at [863, 325] on div at bounding box center [873, 325] width 20 height 20
click at [867, 359] on icon at bounding box center [873, 365] width 13 height 13
click at [867, 400] on icon at bounding box center [873, 406] width 13 height 13
click at [867, 445] on icon at bounding box center [873, 447] width 13 height 13
click at [867, 441] on icon at bounding box center [873, 447] width 13 height 13
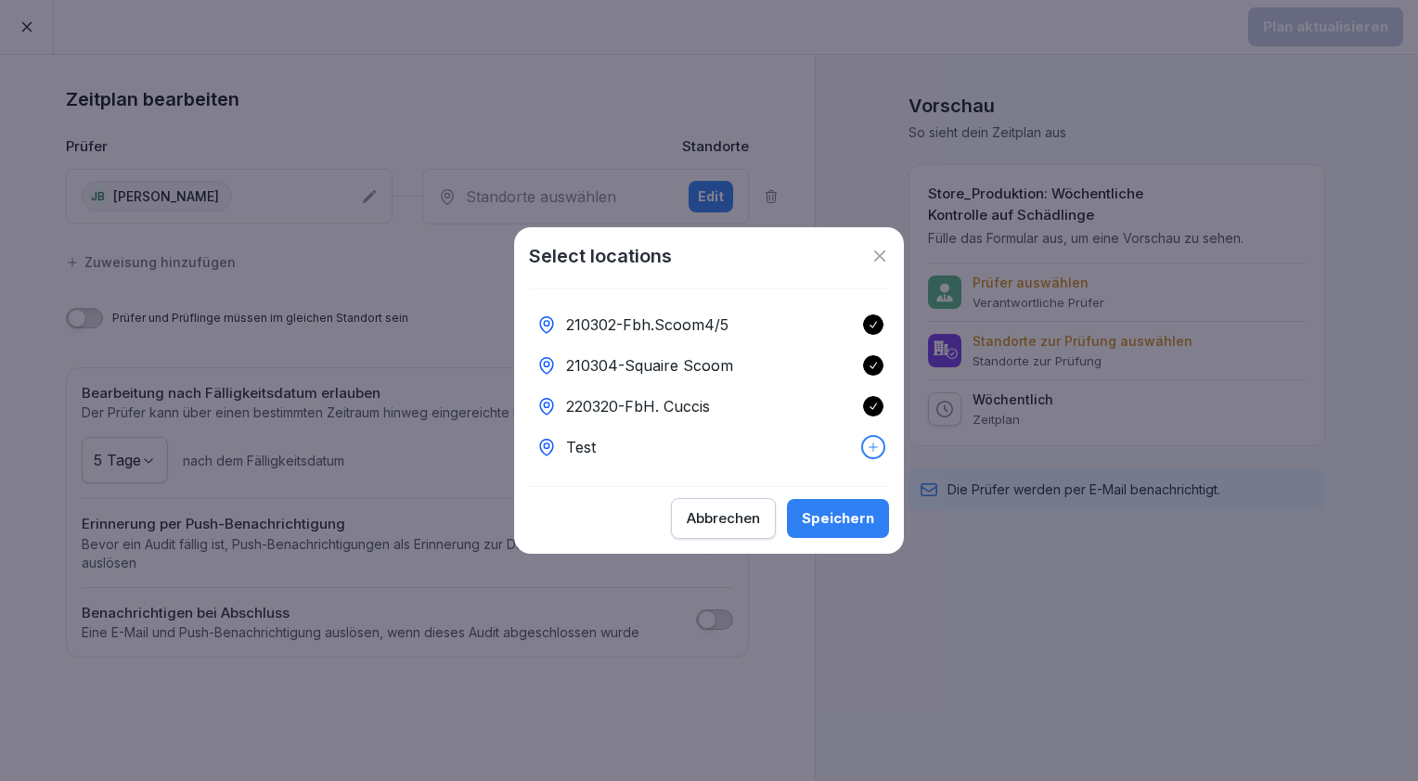
click at [820, 525] on div "Speichern" at bounding box center [838, 519] width 72 height 20
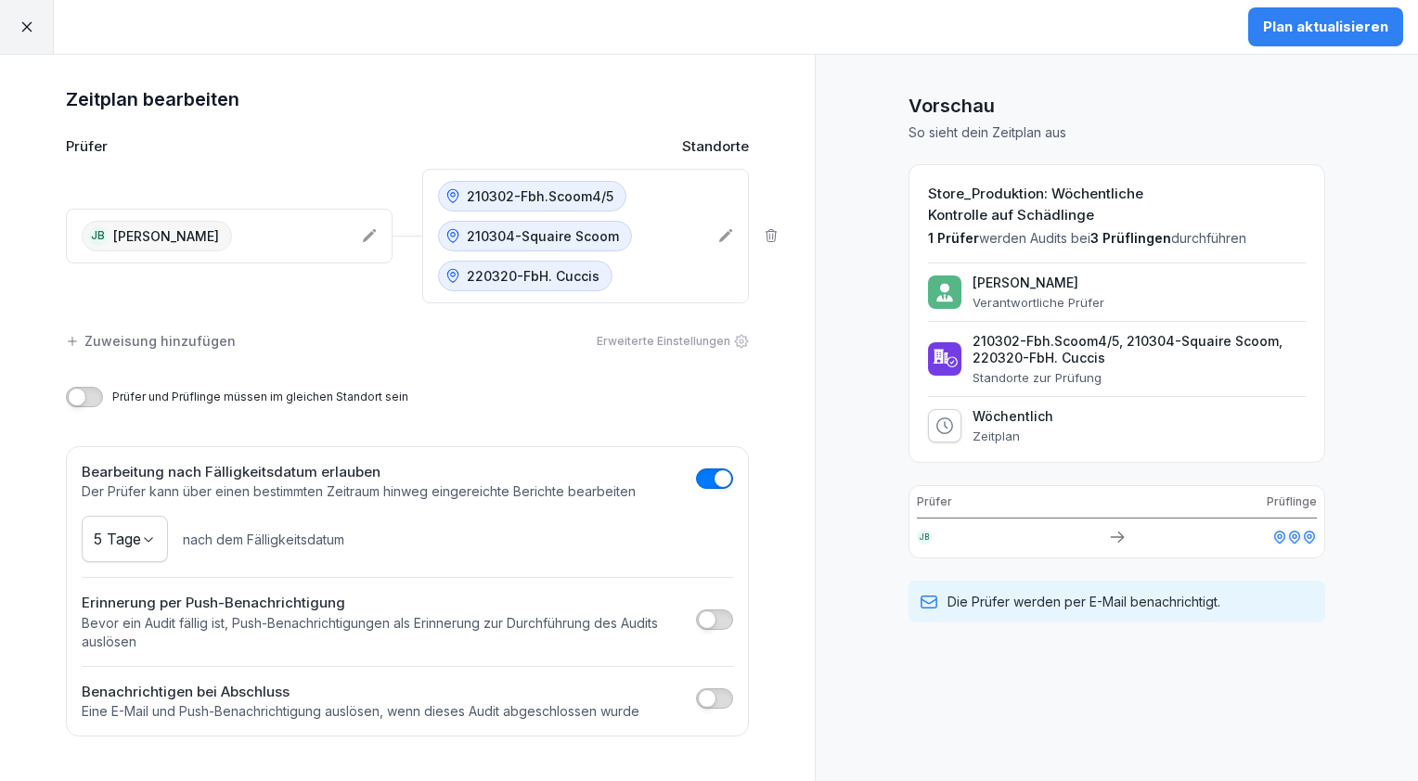
click at [187, 341] on div "Zuweisung hinzufügen" at bounding box center [151, 340] width 170 height 19
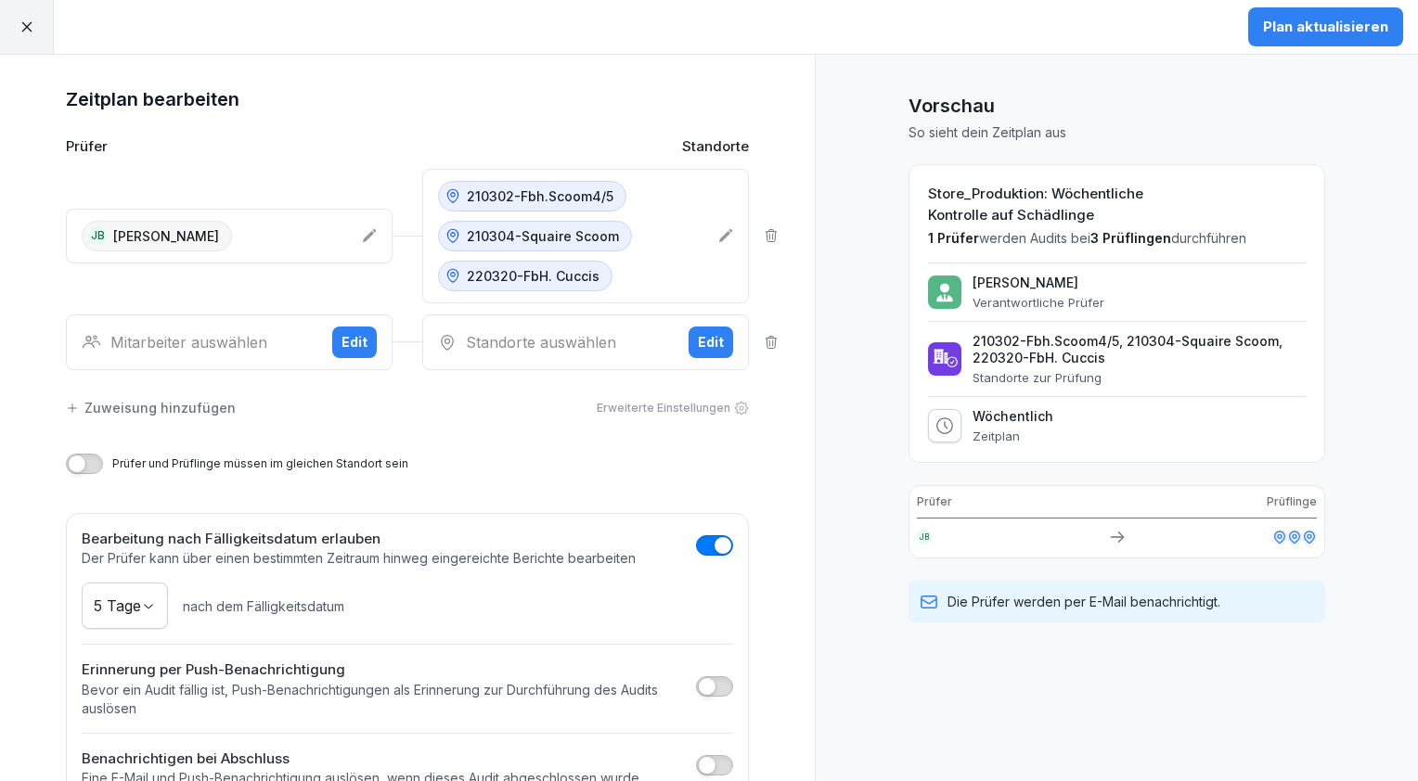
click at [360, 329] on button "Edit" at bounding box center [354, 343] width 45 height 32
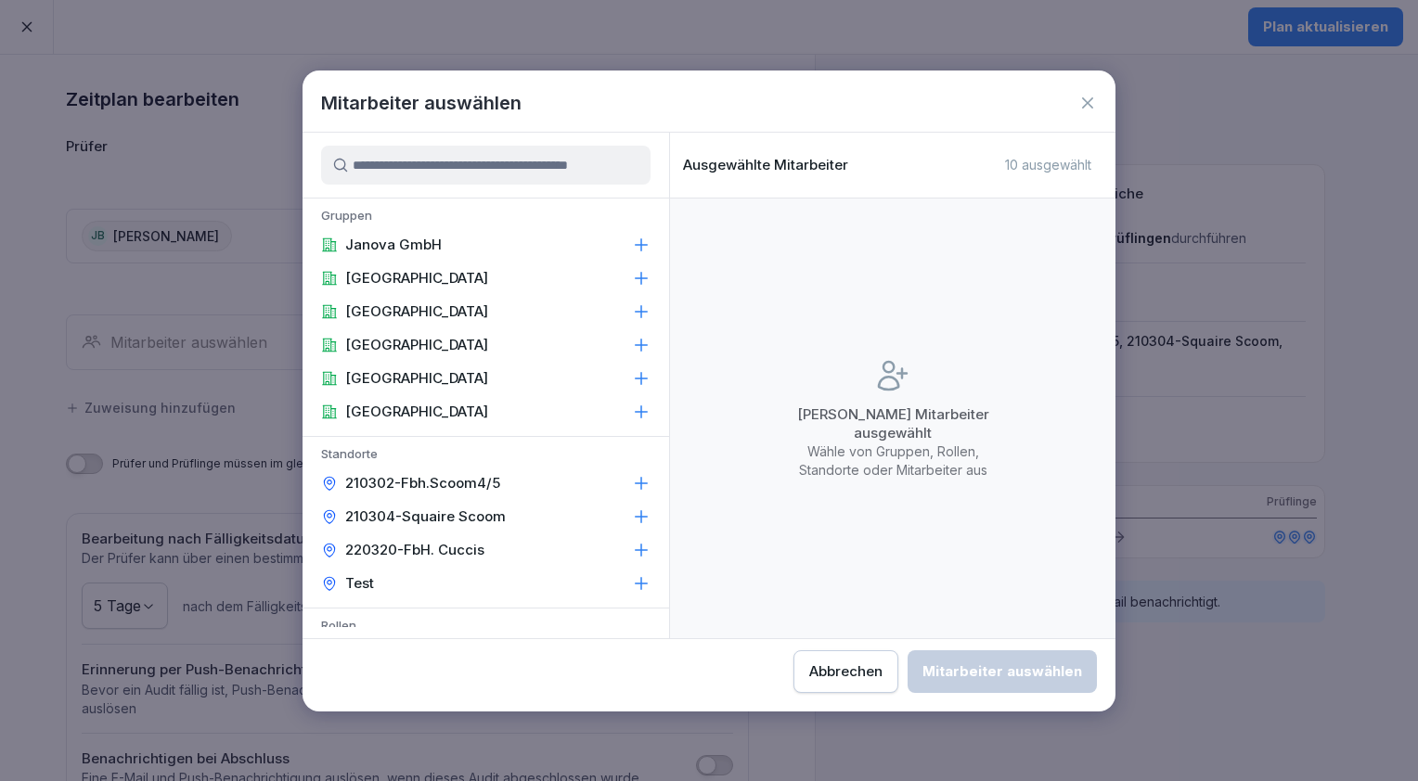
click at [360, 329] on div "Hamburg" at bounding box center [486, 345] width 367 height 33
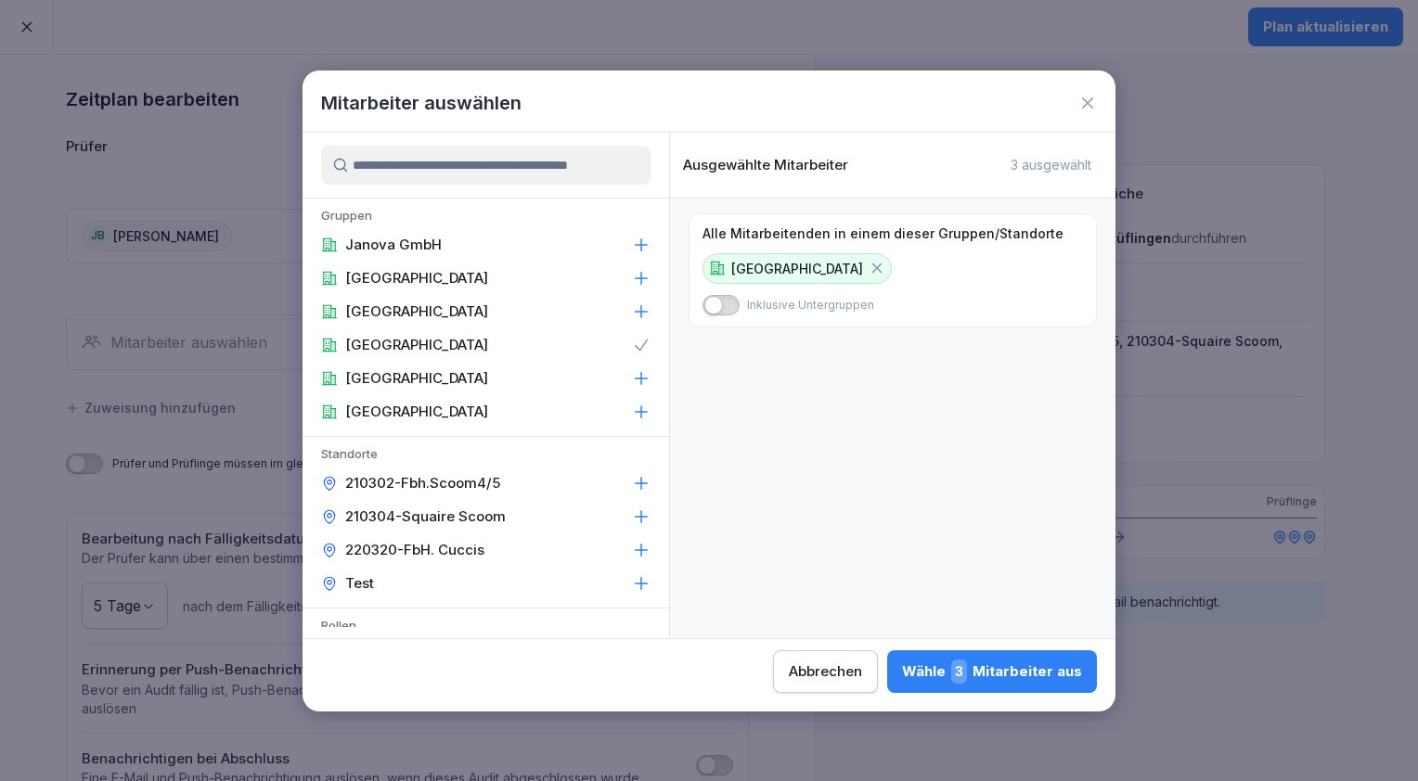
click at [632, 348] on icon at bounding box center [641, 345] width 19 height 19
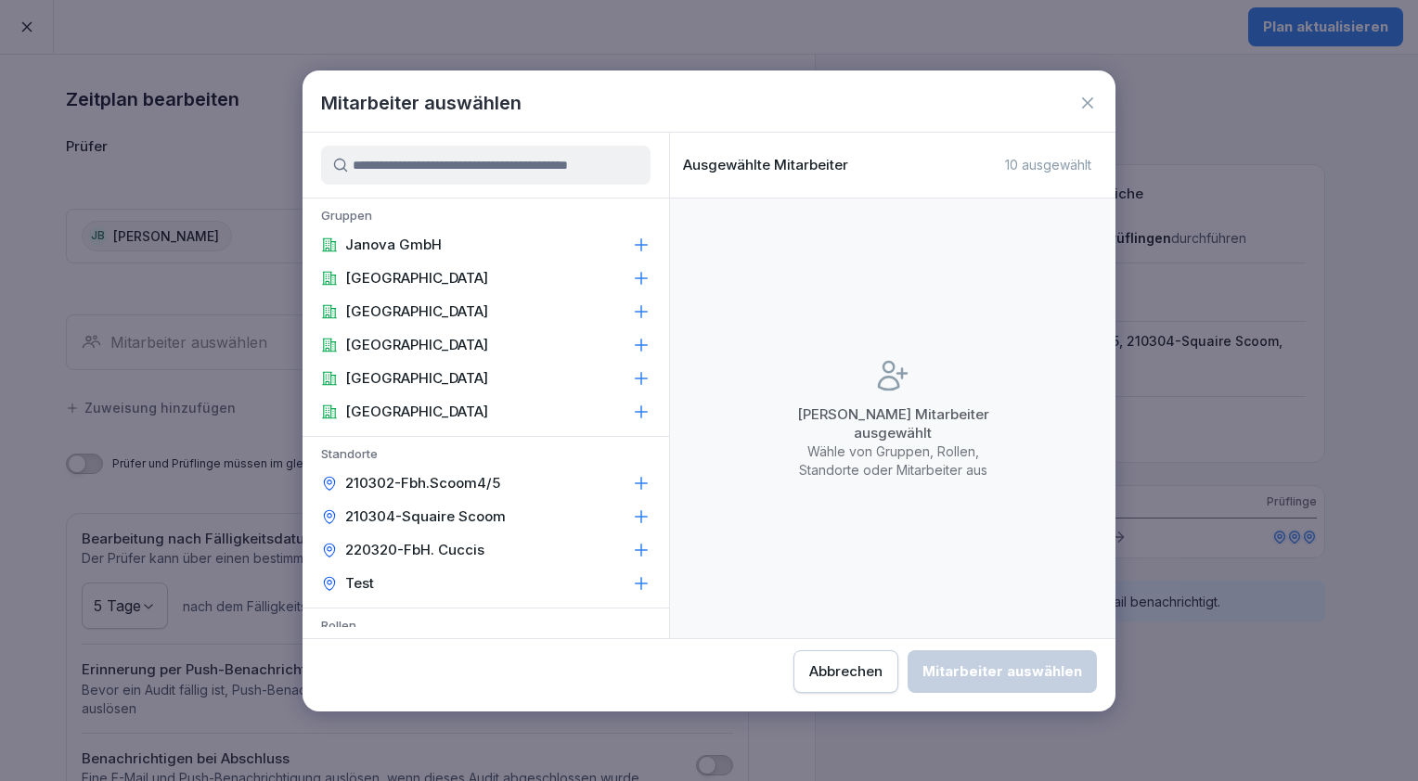
click at [636, 313] on icon at bounding box center [642, 311] width 12 height 12
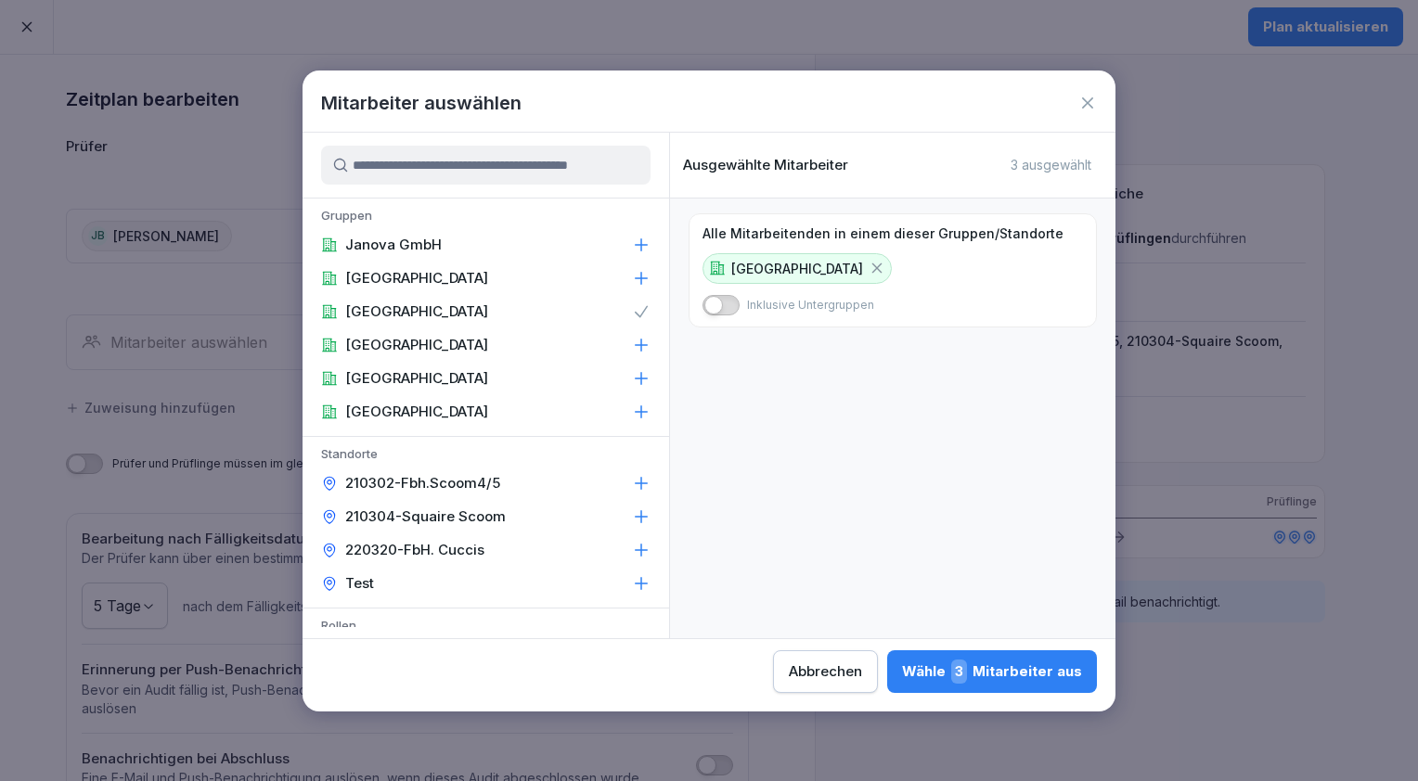
click at [718, 303] on span "button" at bounding box center [713, 305] width 19 height 19
click at [1065, 672] on div "Wähle 3 Mitarbeiter aus" at bounding box center [992, 672] width 180 height 24
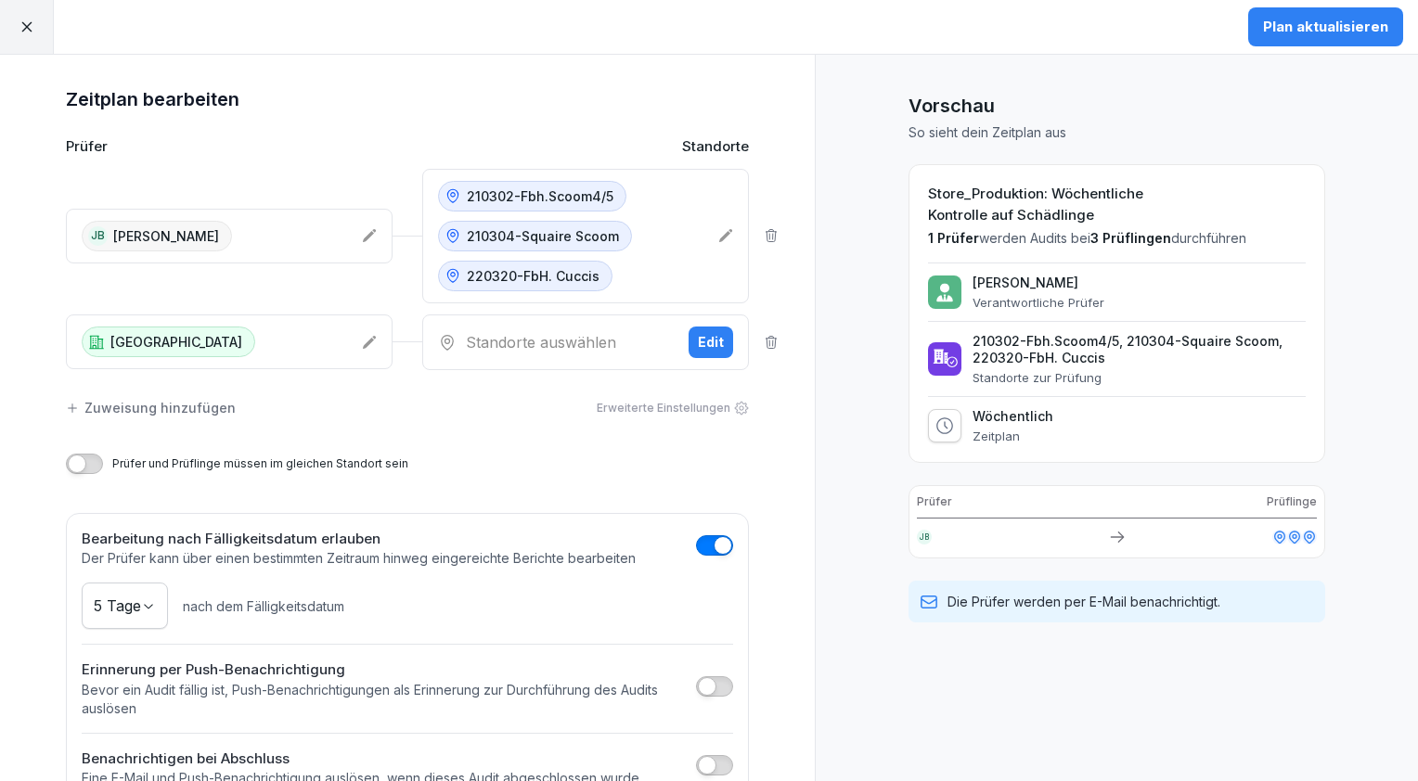
click at [1335, 33] on div "Plan aktualisieren" at bounding box center [1325, 27] width 125 height 20
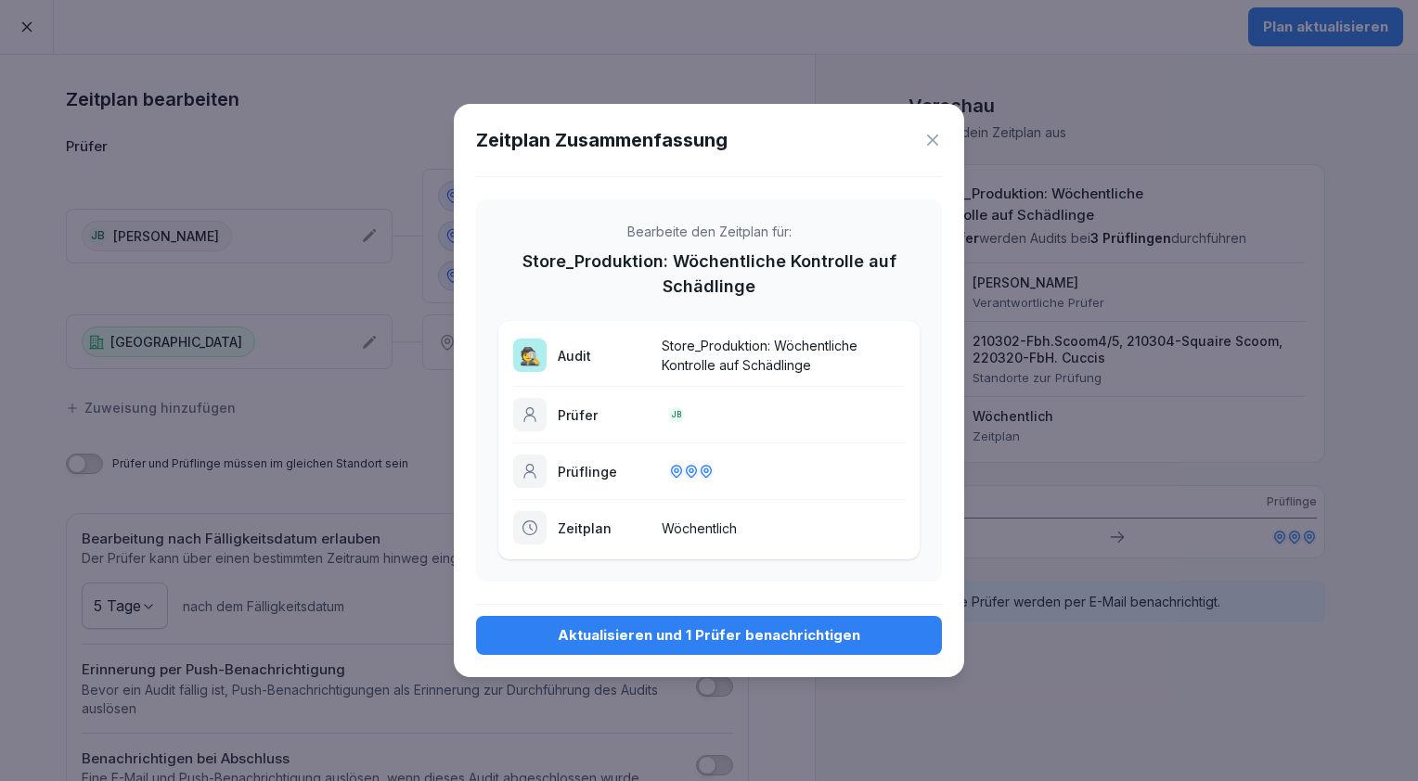
click at [729, 629] on div "Aktualisieren und 1 Prüfer benachrichtigen" at bounding box center [709, 635] width 436 height 20
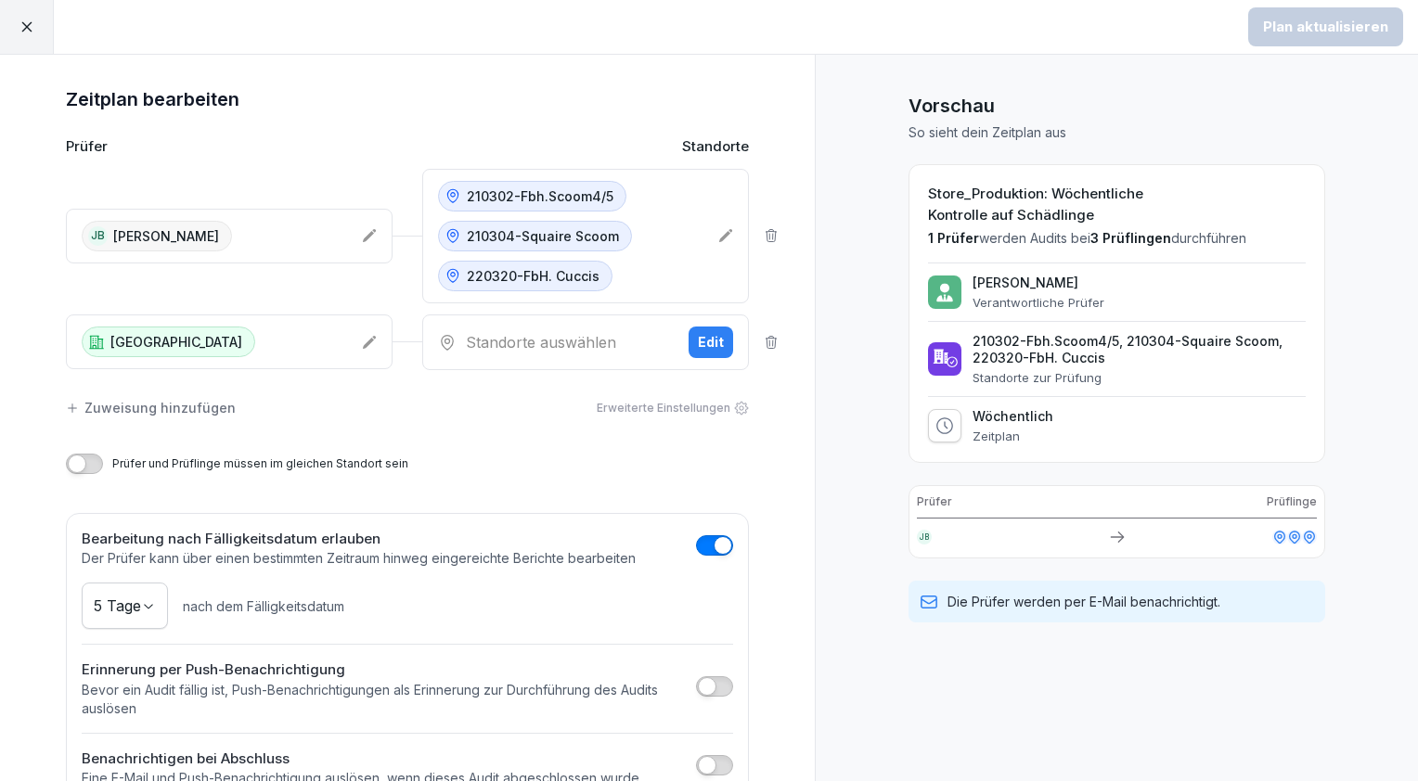
click at [15, 23] on div at bounding box center [27, 27] width 54 height 54
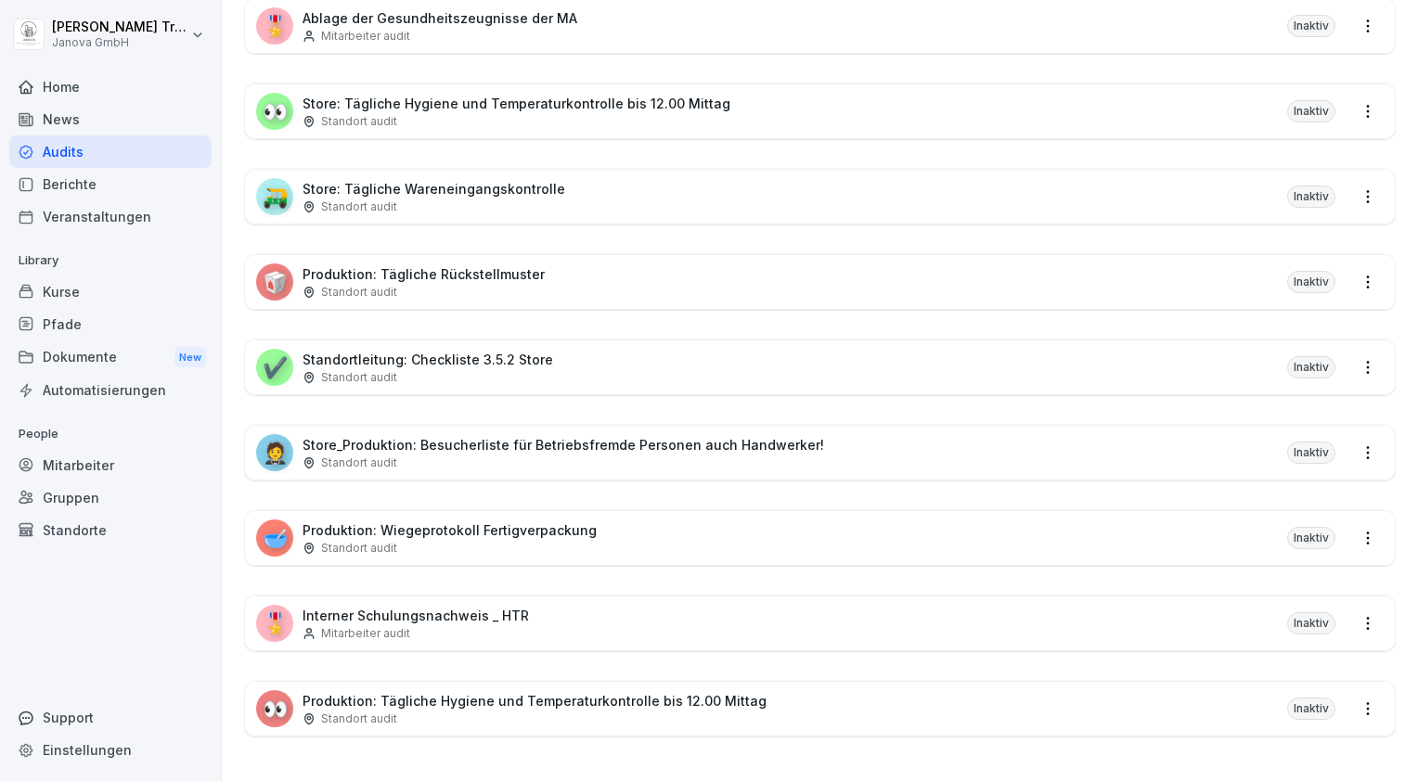
scroll to position [1319, 0]
click at [71, 461] on div "Mitarbeiter" at bounding box center [110, 465] width 202 height 32
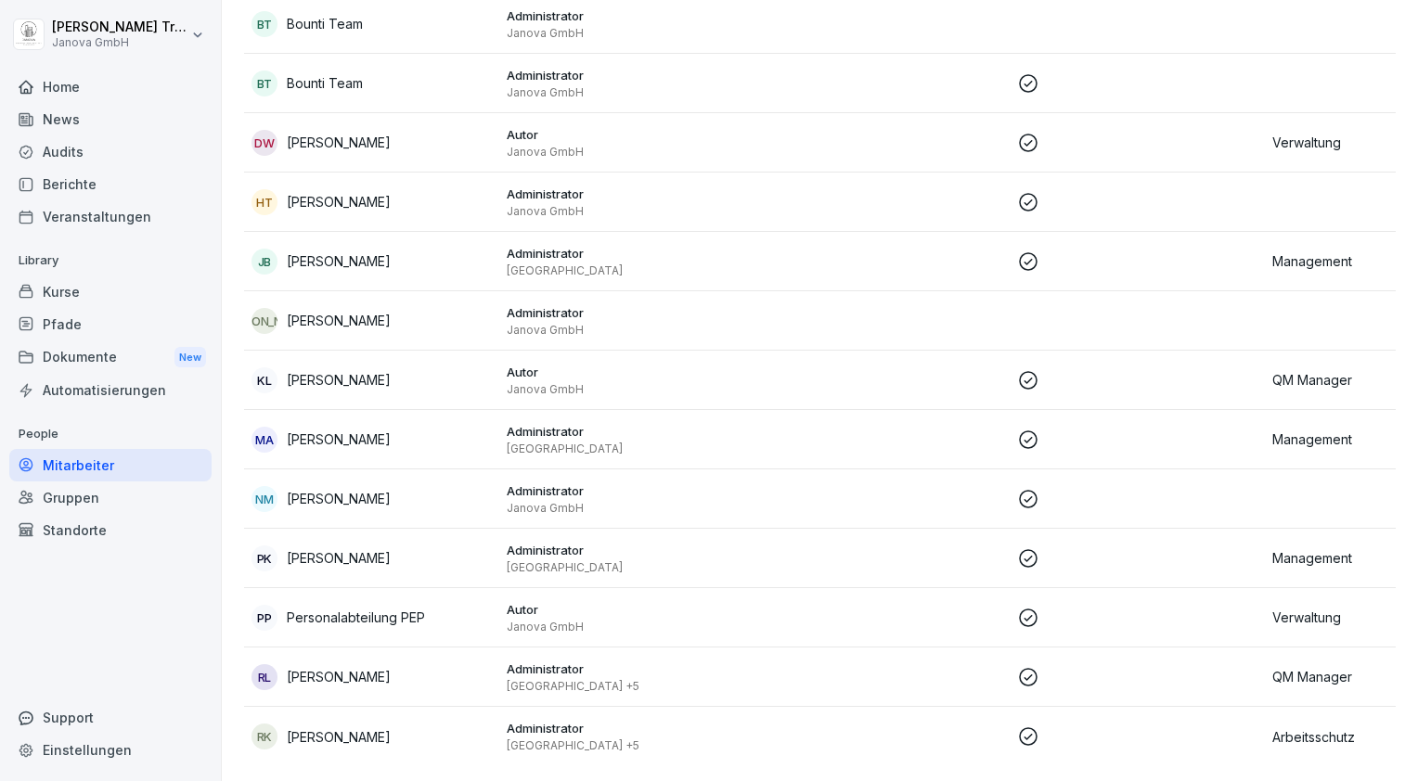
scroll to position [19, 0]
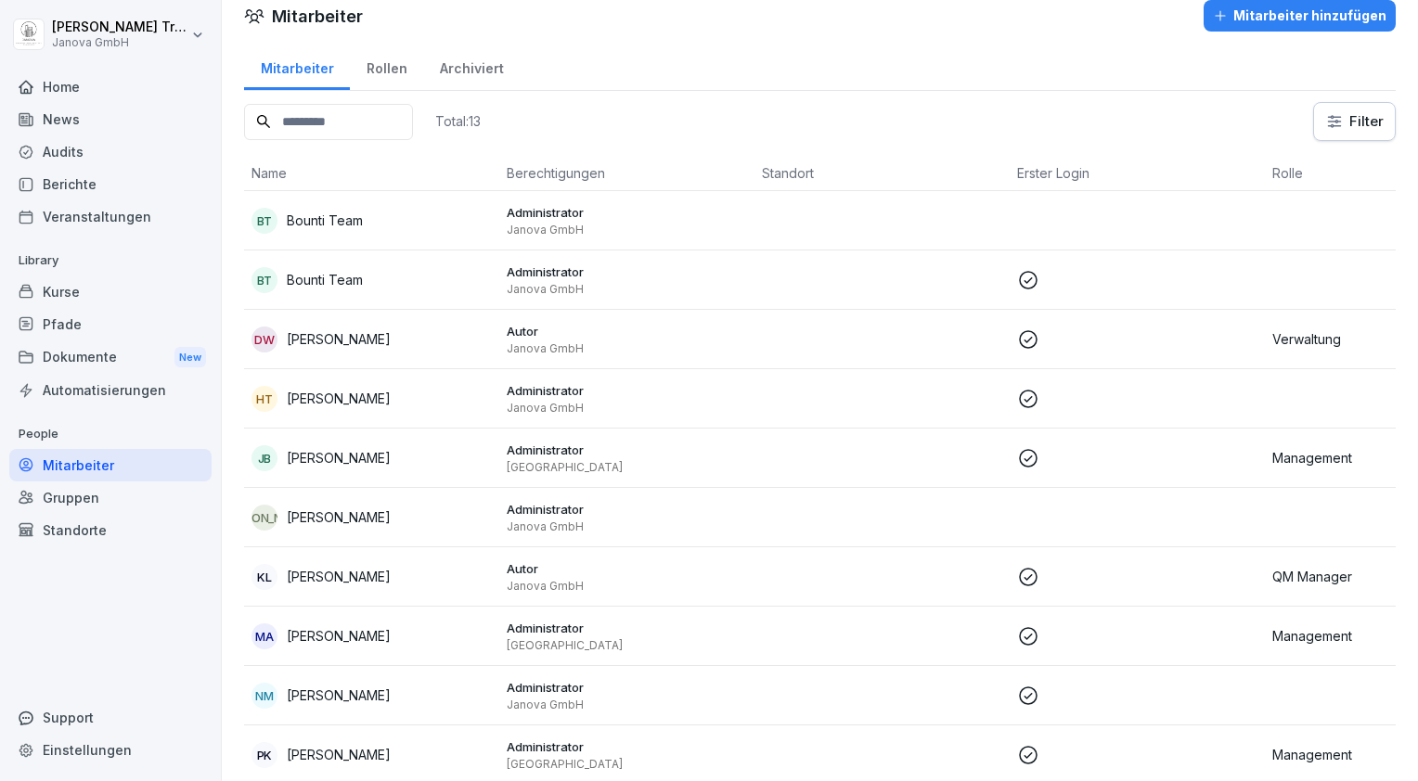
click at [71, 461] on div "Mitarbeiter" at bounding box center [110, 465] width 202 height 32
click at [378, 69] on div "Rollen" at bounding box center [386, 66] width 73 height 47
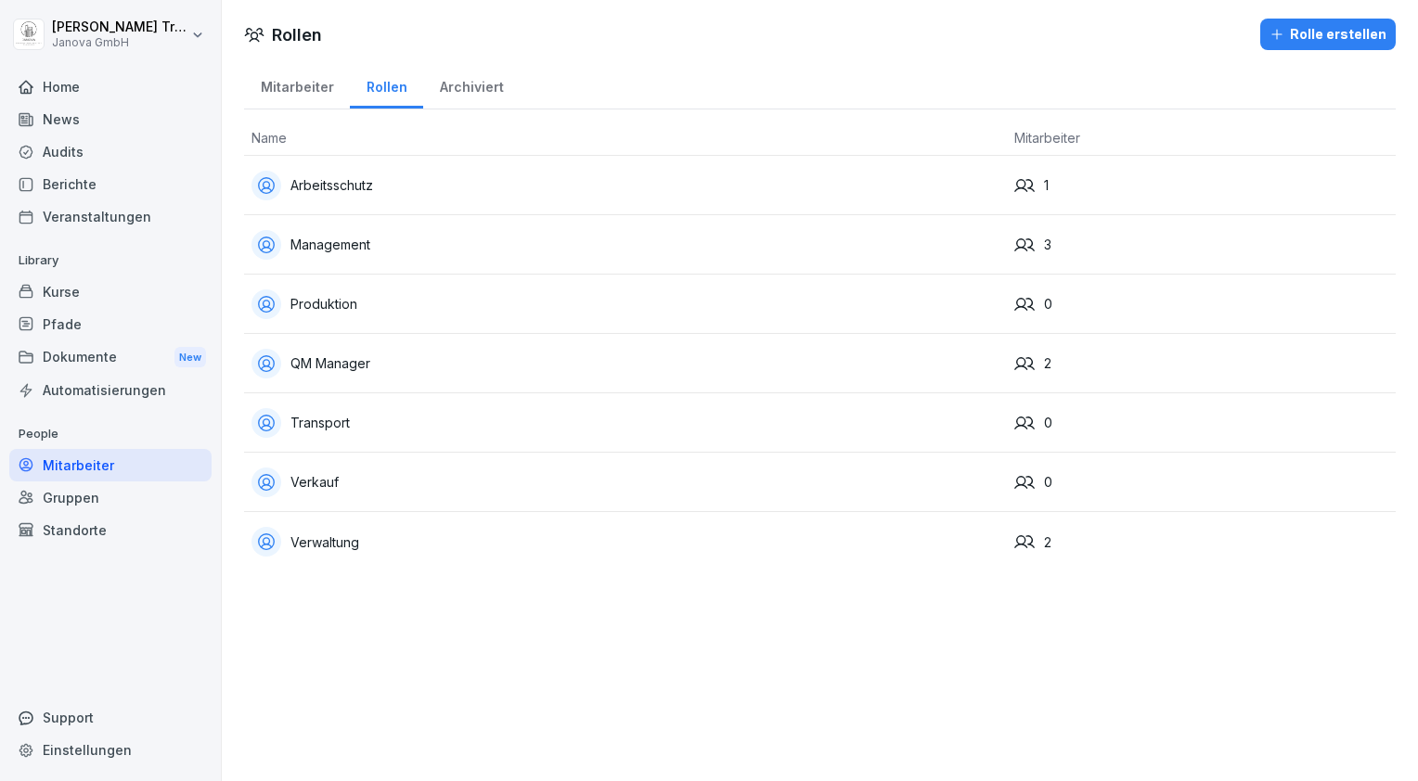
click at [86, 530] on div "Standorte" at bounding box center [110, 530] width 202 height 32
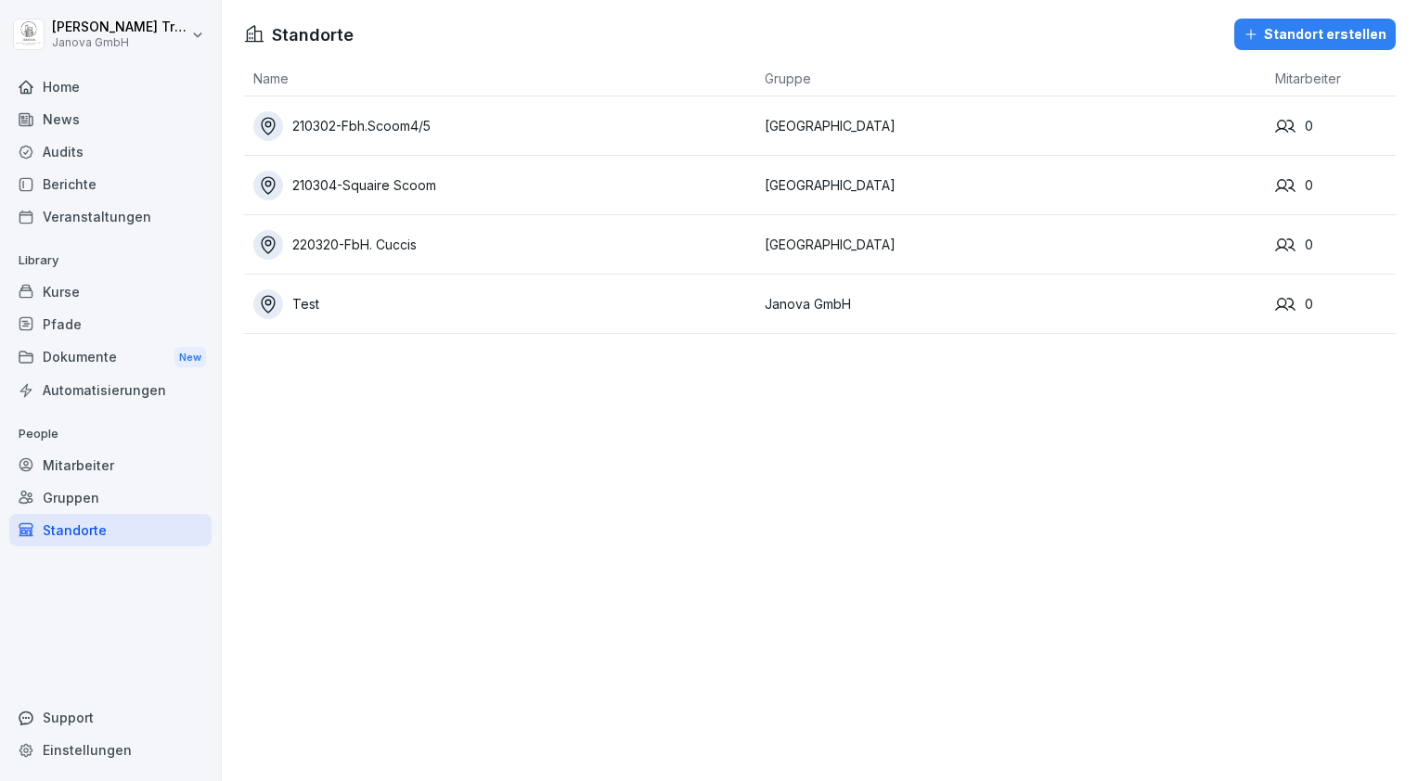
click at [304, 303] on div "Test" at bounding box center [504, 305] width 502 height 30
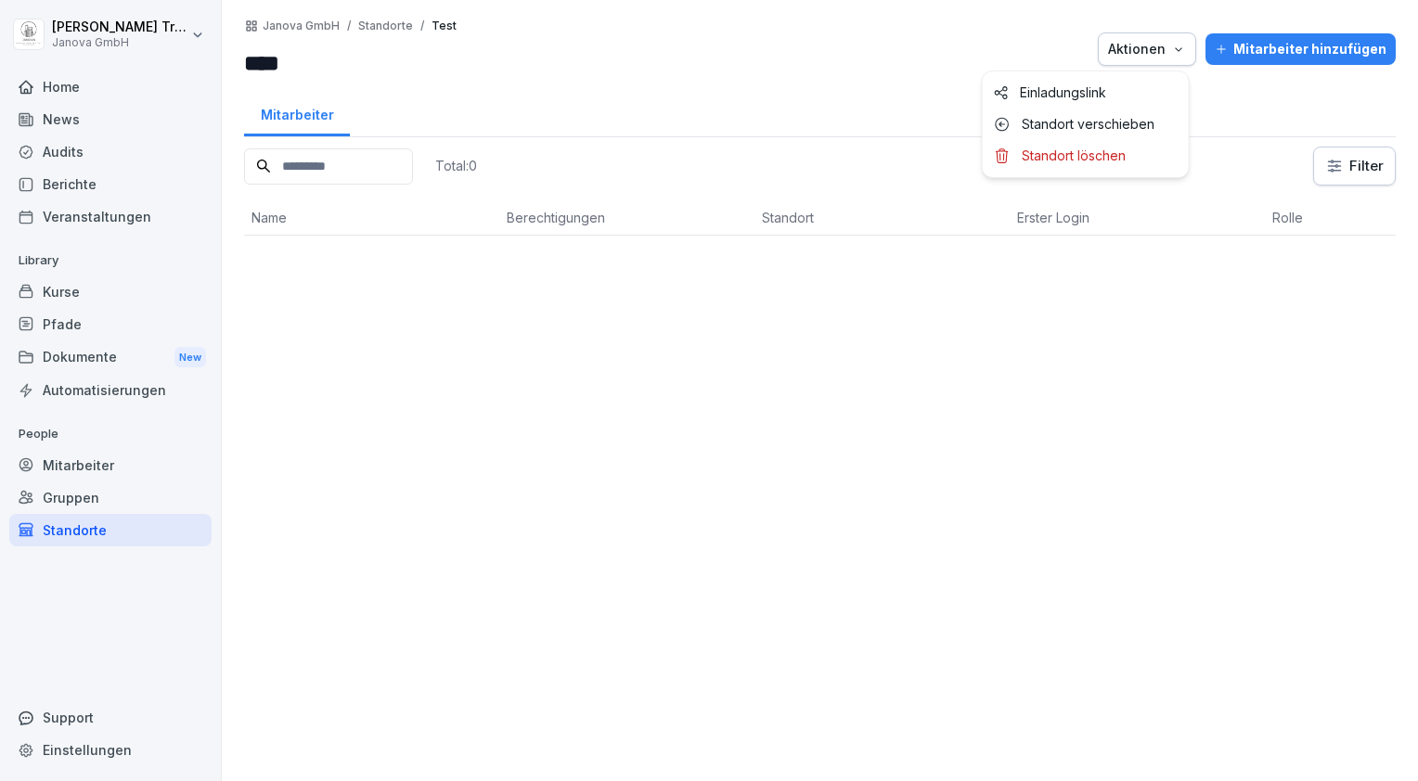
click at [1162, 51] on div "Aktionen" at bounding box center [1147, 49] width 78 height 20
click at [1071, 96] on p "Einladungslink" at bounding box center [1063, 92] width 86 height 17
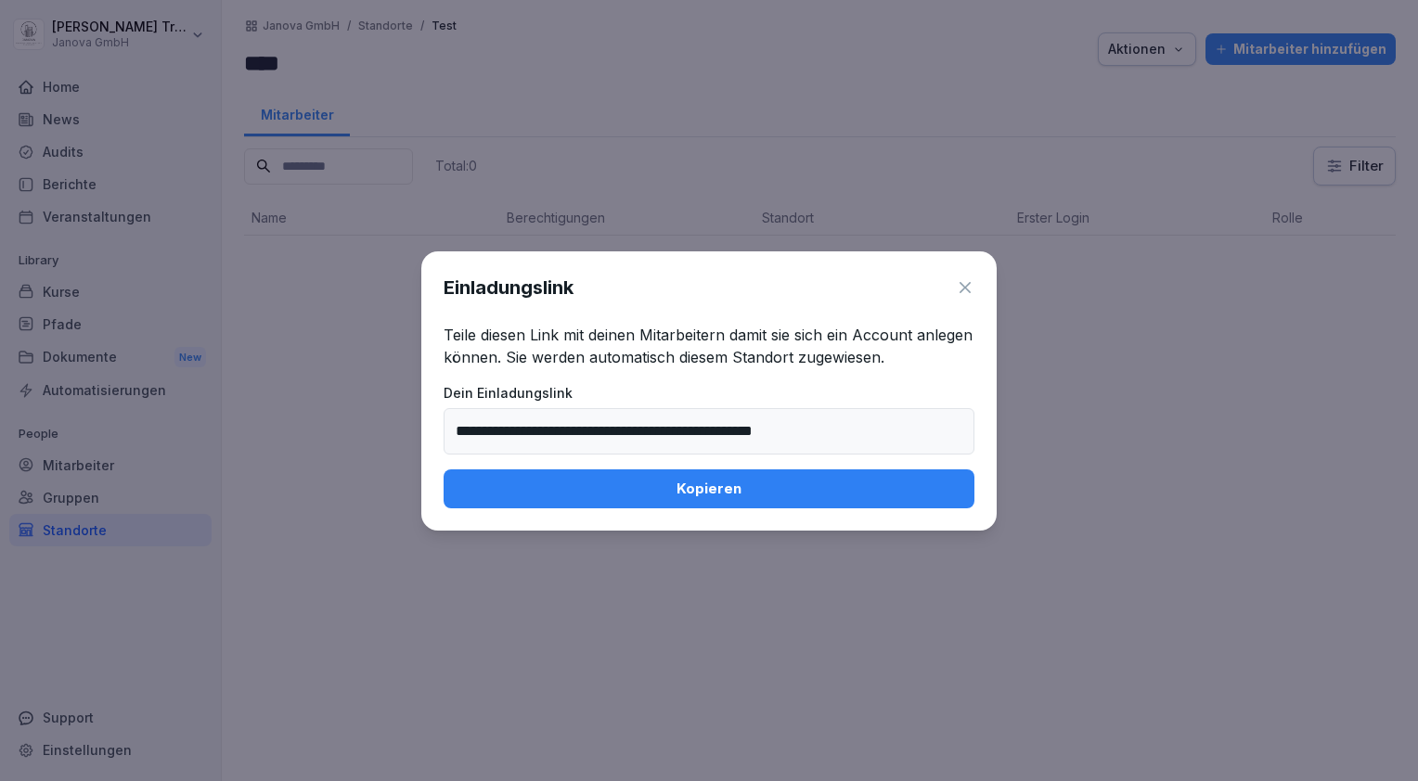
click at [968, 283] on icon at bounding box center [965, 287] width 19 height 19
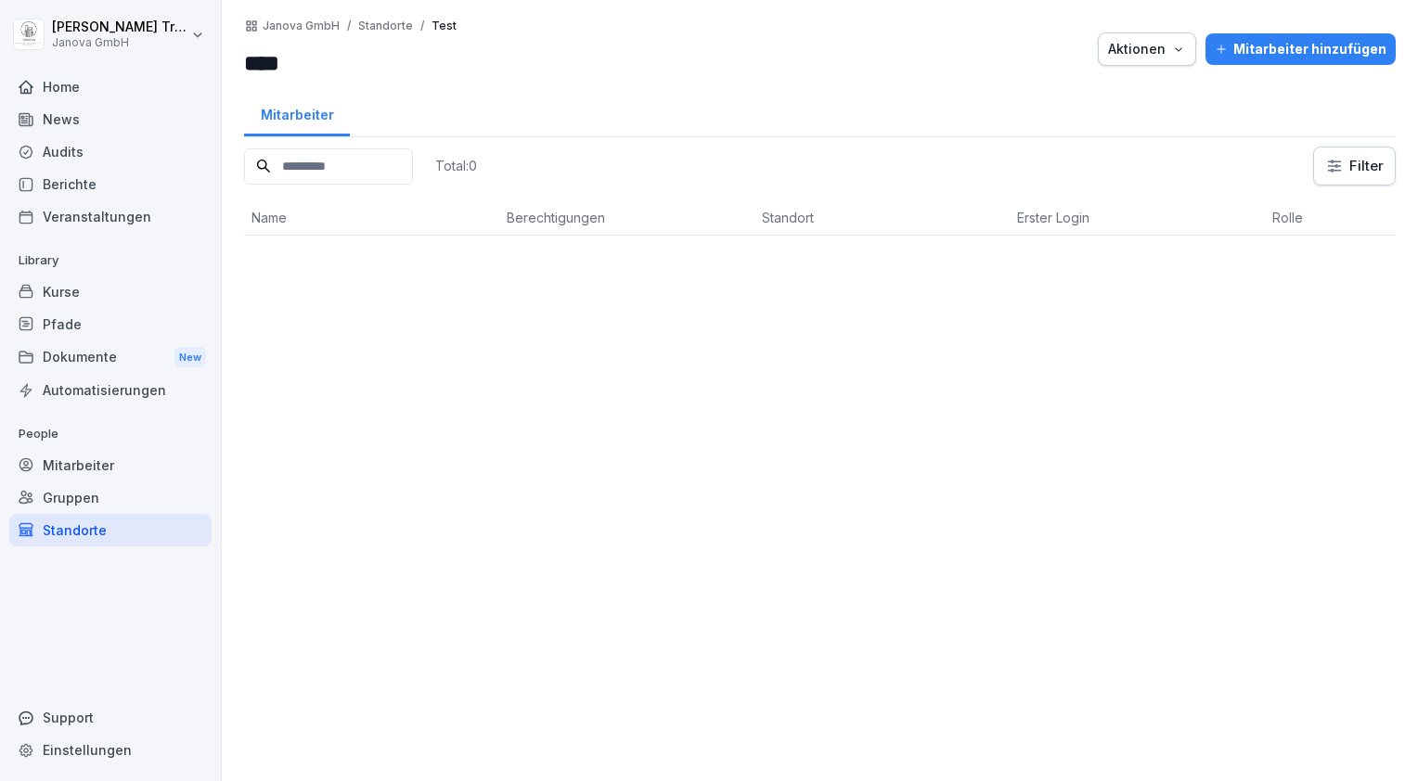
click at [83, 498] on div "Gruppen" at bounding box center [110, 498] width 202 height 32
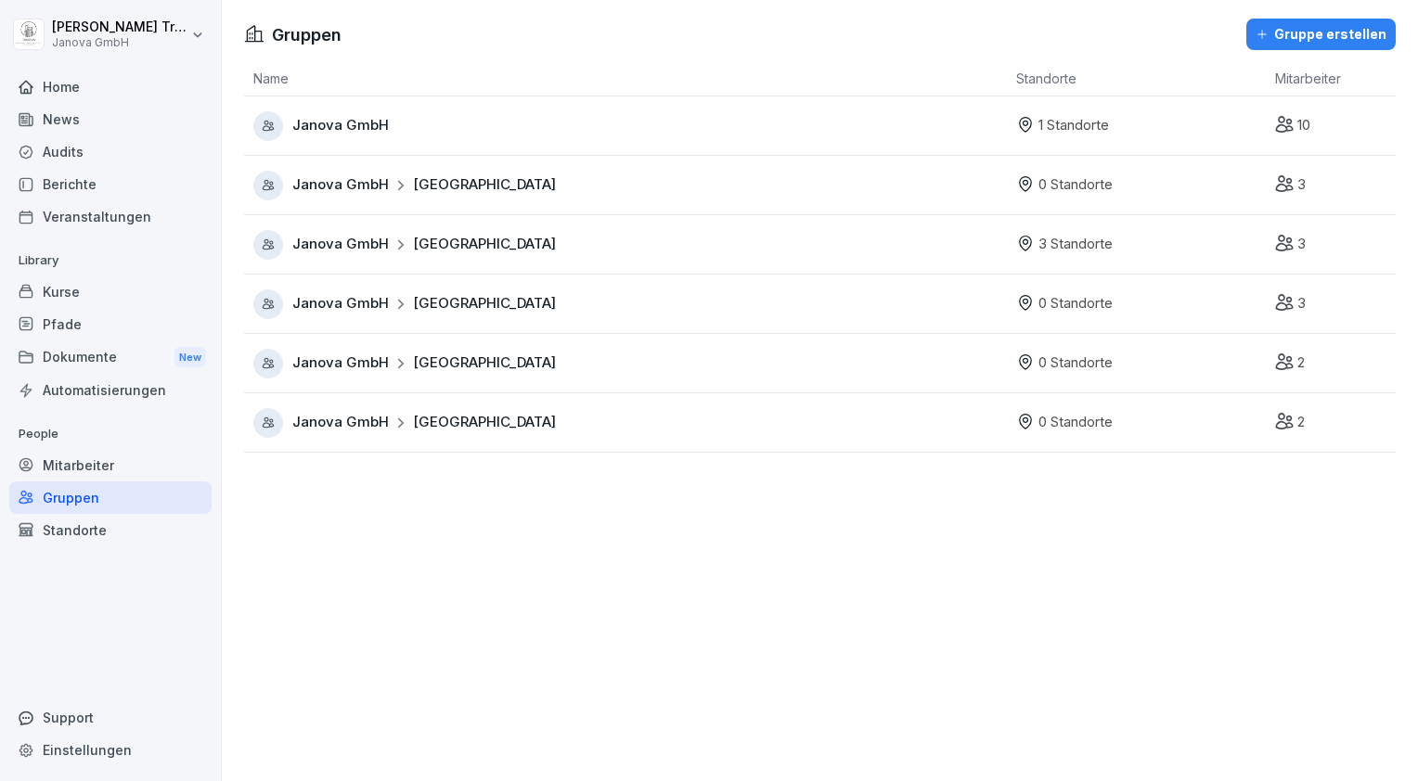
click at [431, 250] on span "[GEOGRAPHIC_DATA]" at bounding box center [484, 244] width 143 height 21
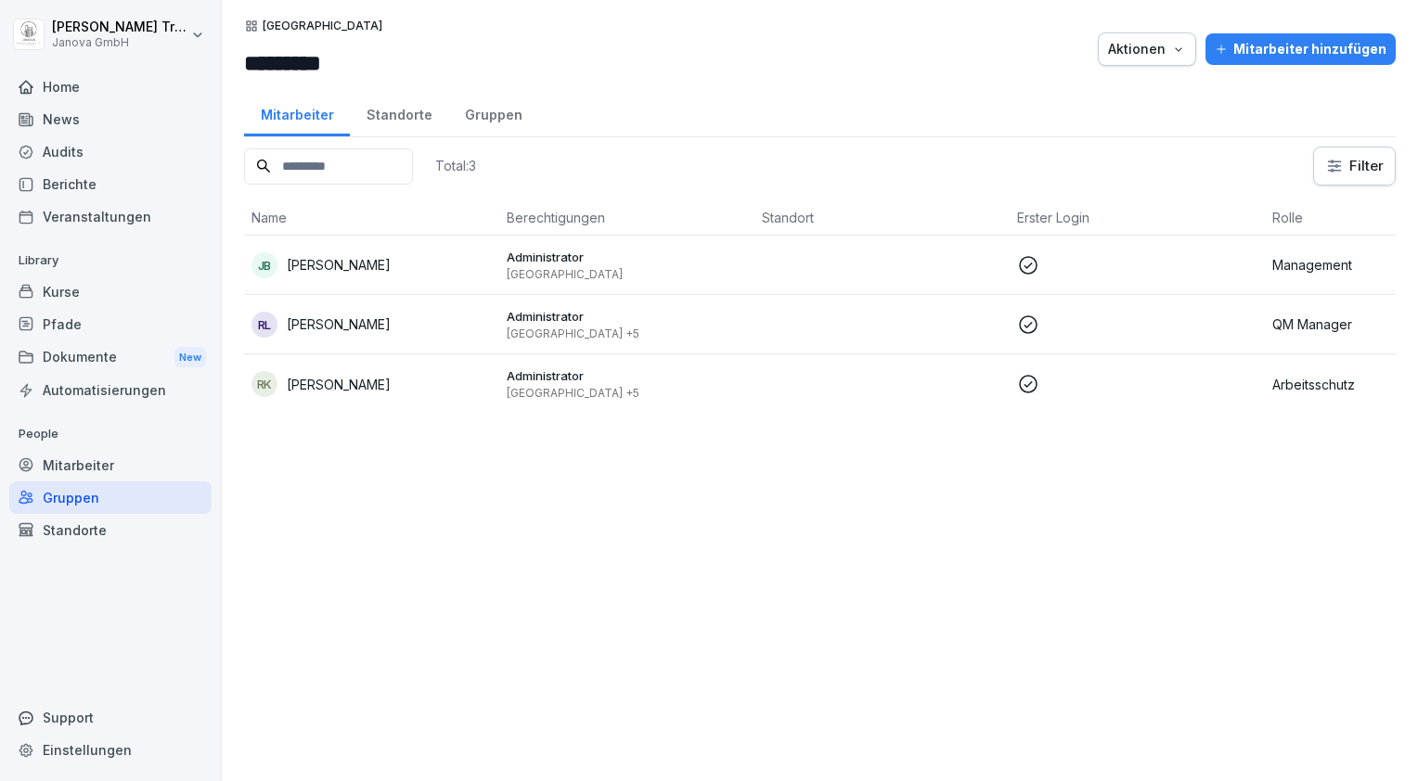
click at [391, 117] on div "Standorte" at bounding box center [399, 112] width 98 height 47
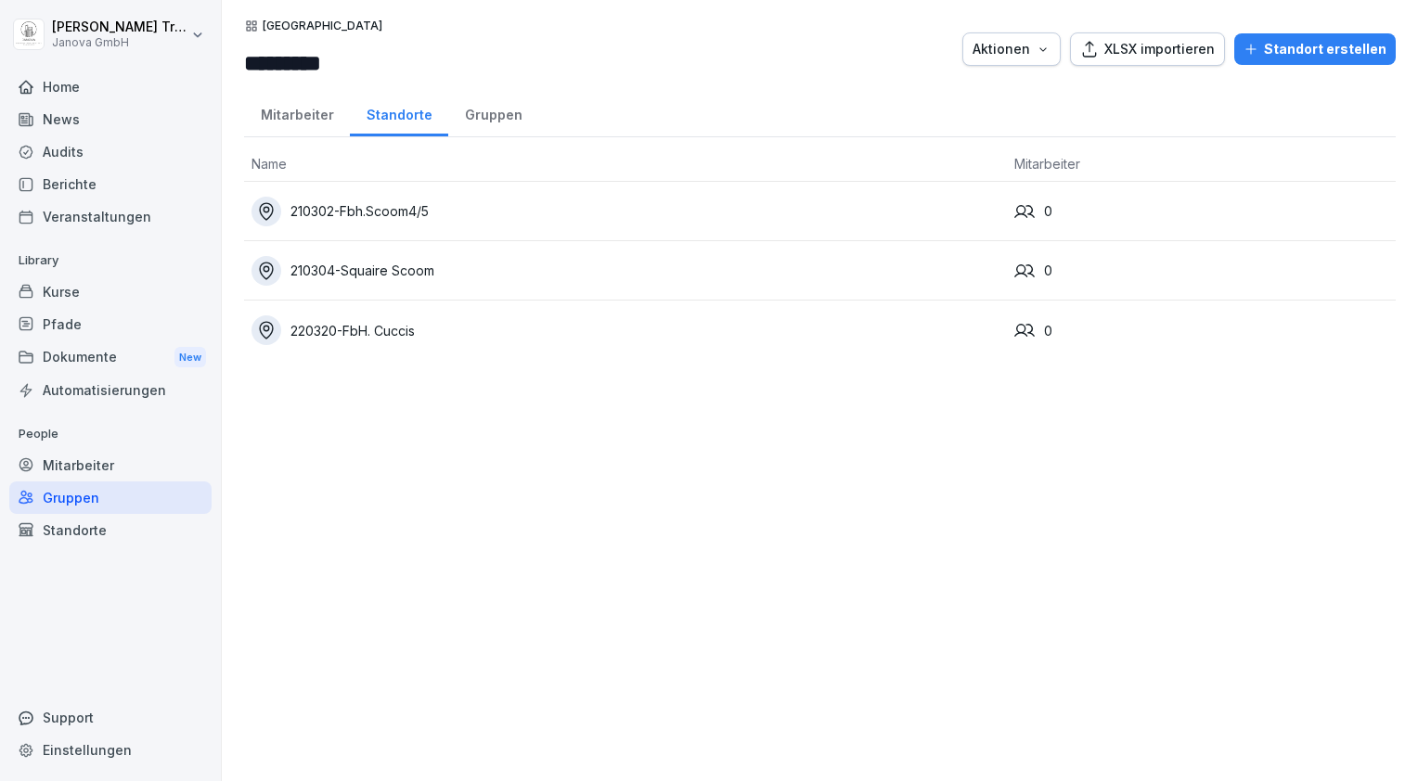
click at [582, 275] on div "210304-Squaire Scoom" at bounding box center [625, 271] width 748 height 30
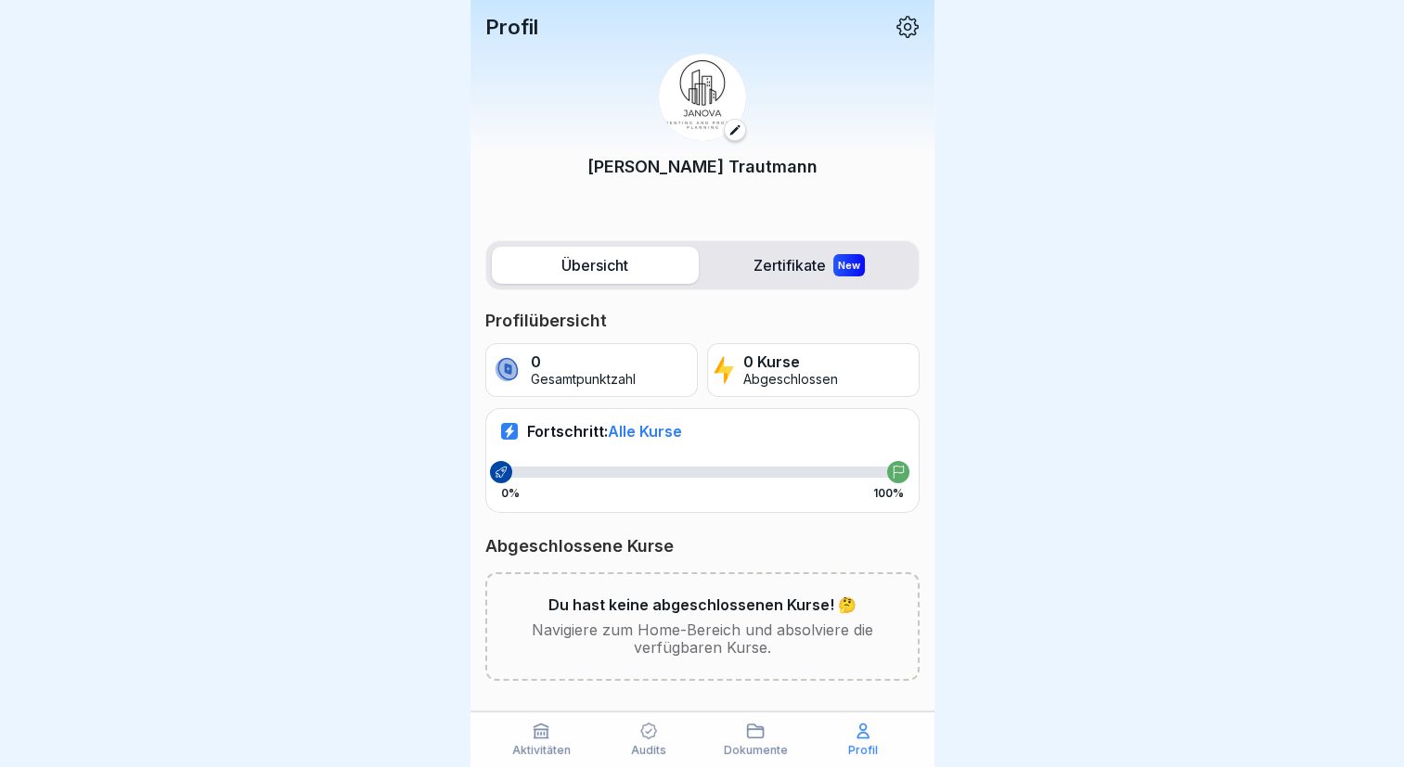
click at [51, 95] on div at bounding box center [702, 383] width 1404 height 767
click at [758, 733] on icon at bounding box center [755, 731] width 19 height 19
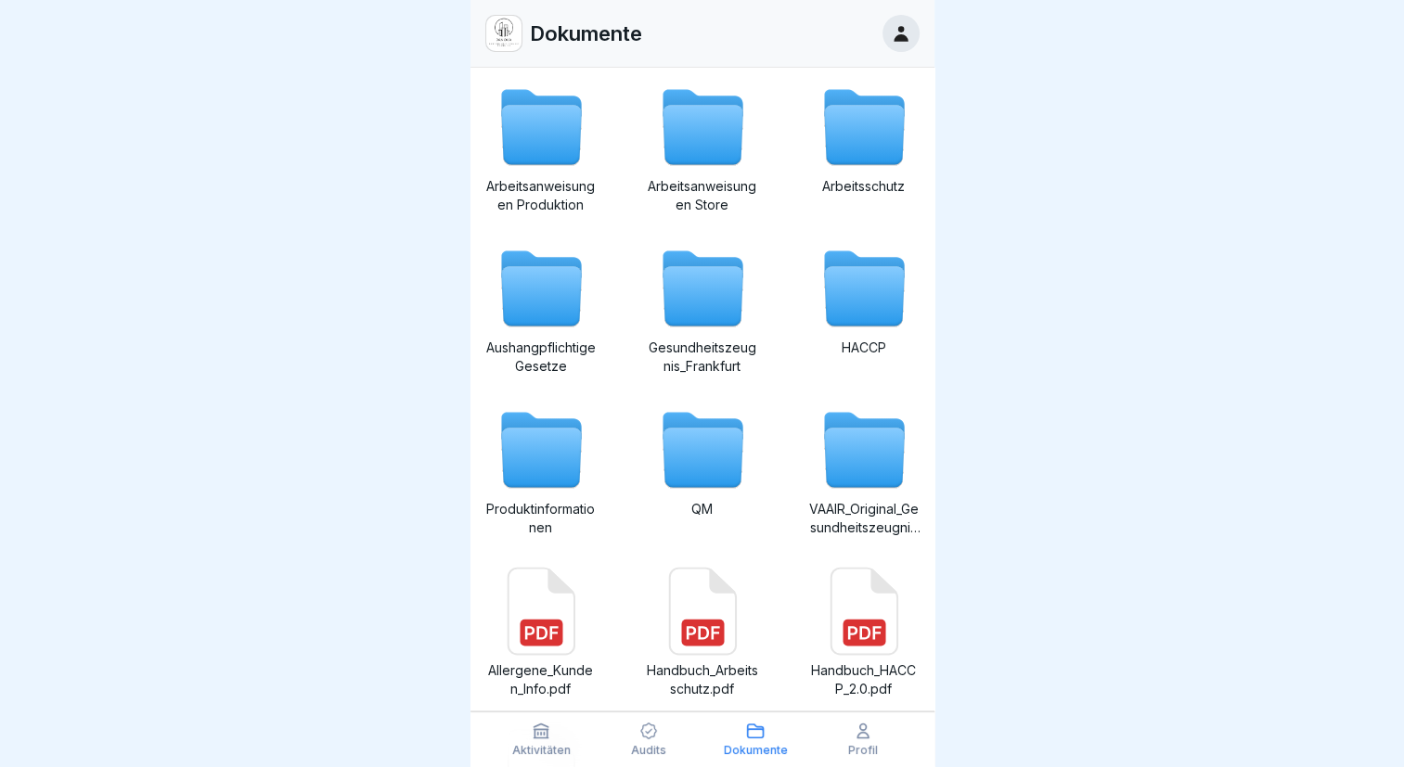
click at [644, 737] on icon at bounding box center [648, 732] width 17 height 17
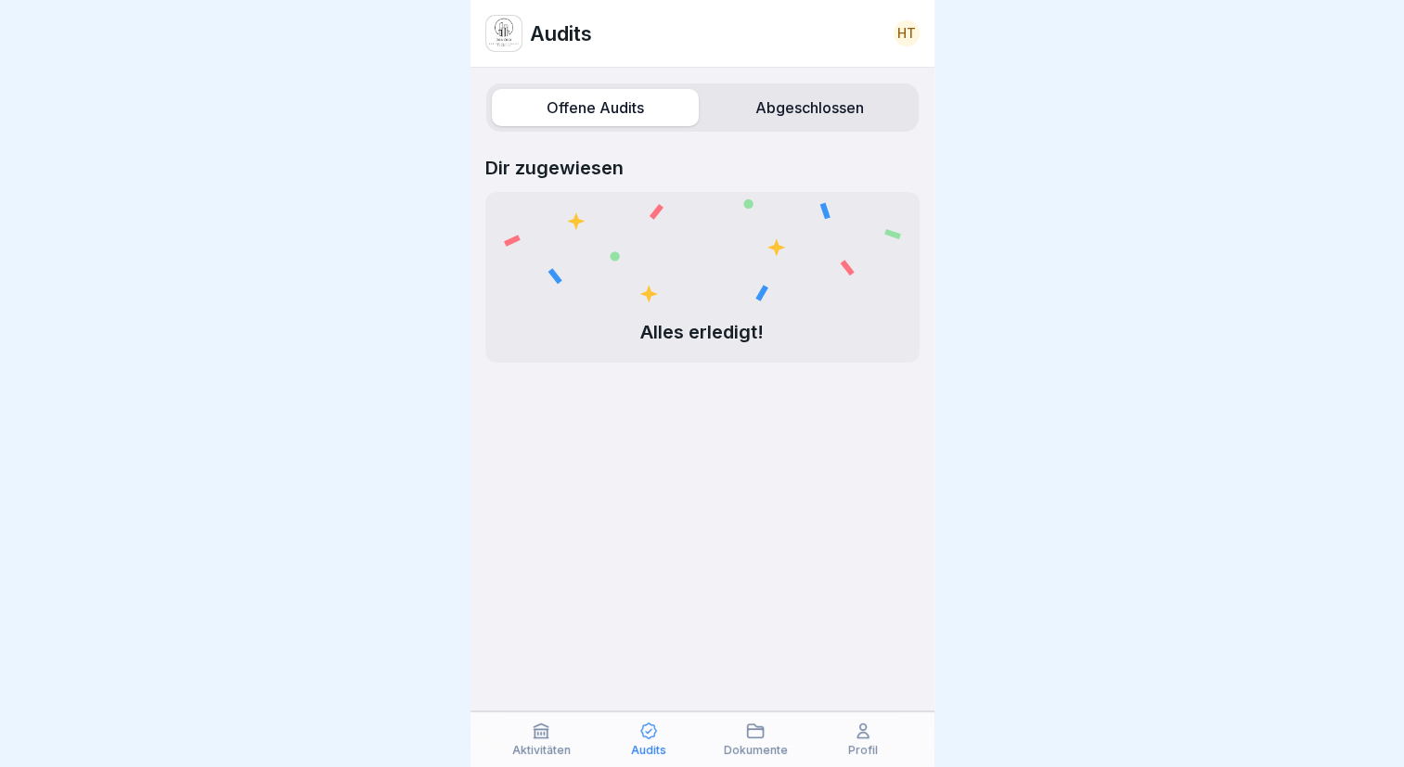
click at [754, 732] on icon at bounding box center [755, 731] width 19 height 19
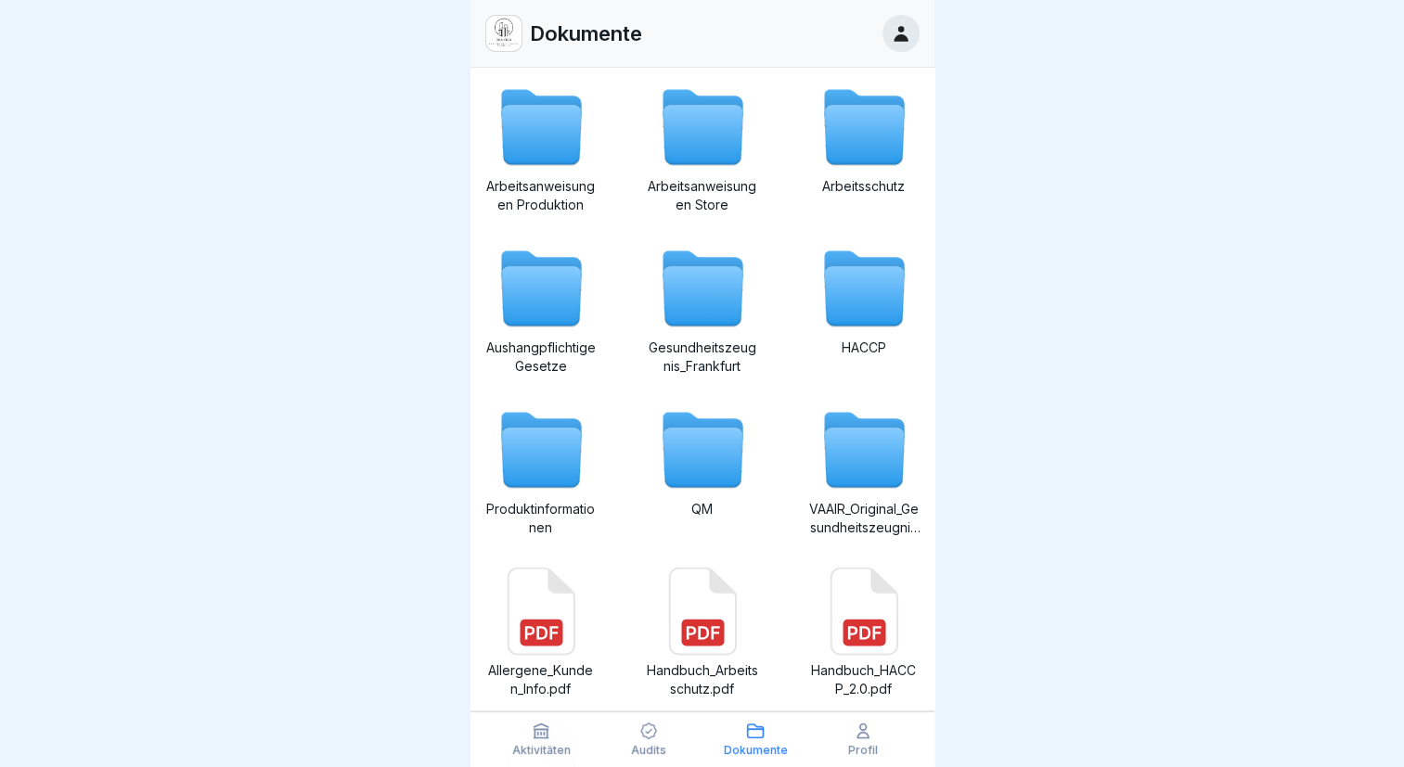
click at [637, 732] on div "Audits" at bounding box center [648, 739] width 98 height 35
click at [651, 746] on p "Audits" at bounding box center [648, 750] width 35 height 13
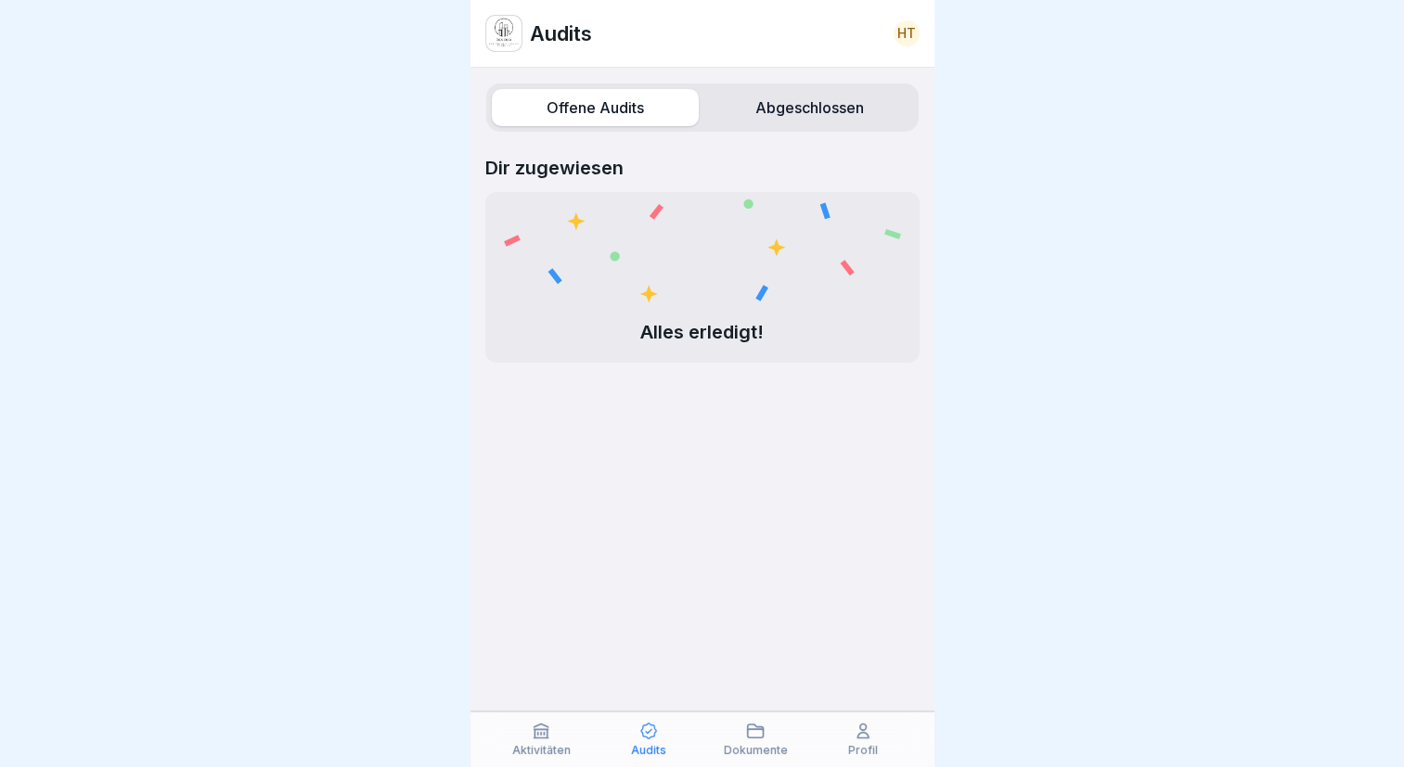
click at [540, 733] on icon at bounding box center [542, 732] width 14 height 14
click at [859, 737] on icon at bounding box center [863, 731] width 19 height 19
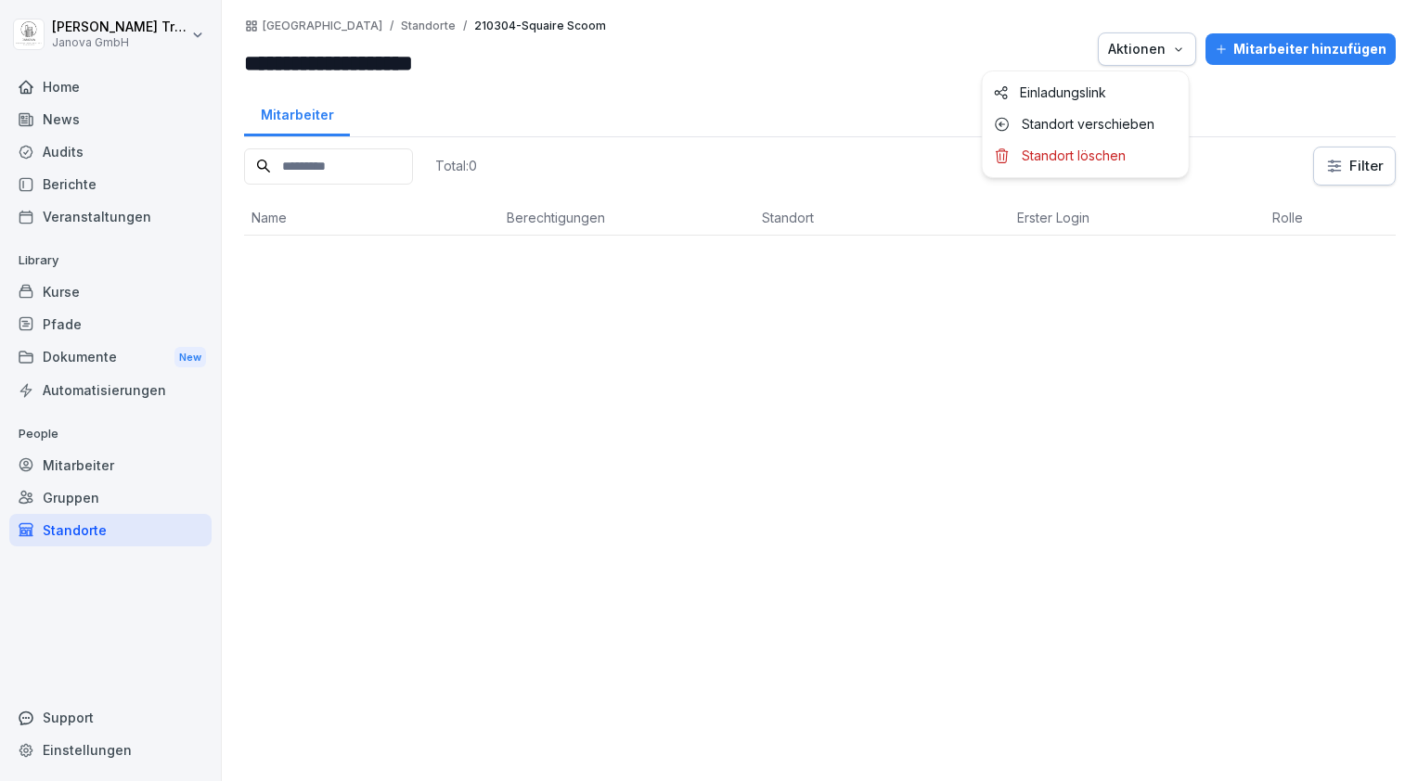
click at [1177, 54] on icon "button" at bounding box center [1178, 49] width 15 height 15
click at [1091, 89] on p "Einladungslink" at bounding box center [1063, 92] width 86 height 17
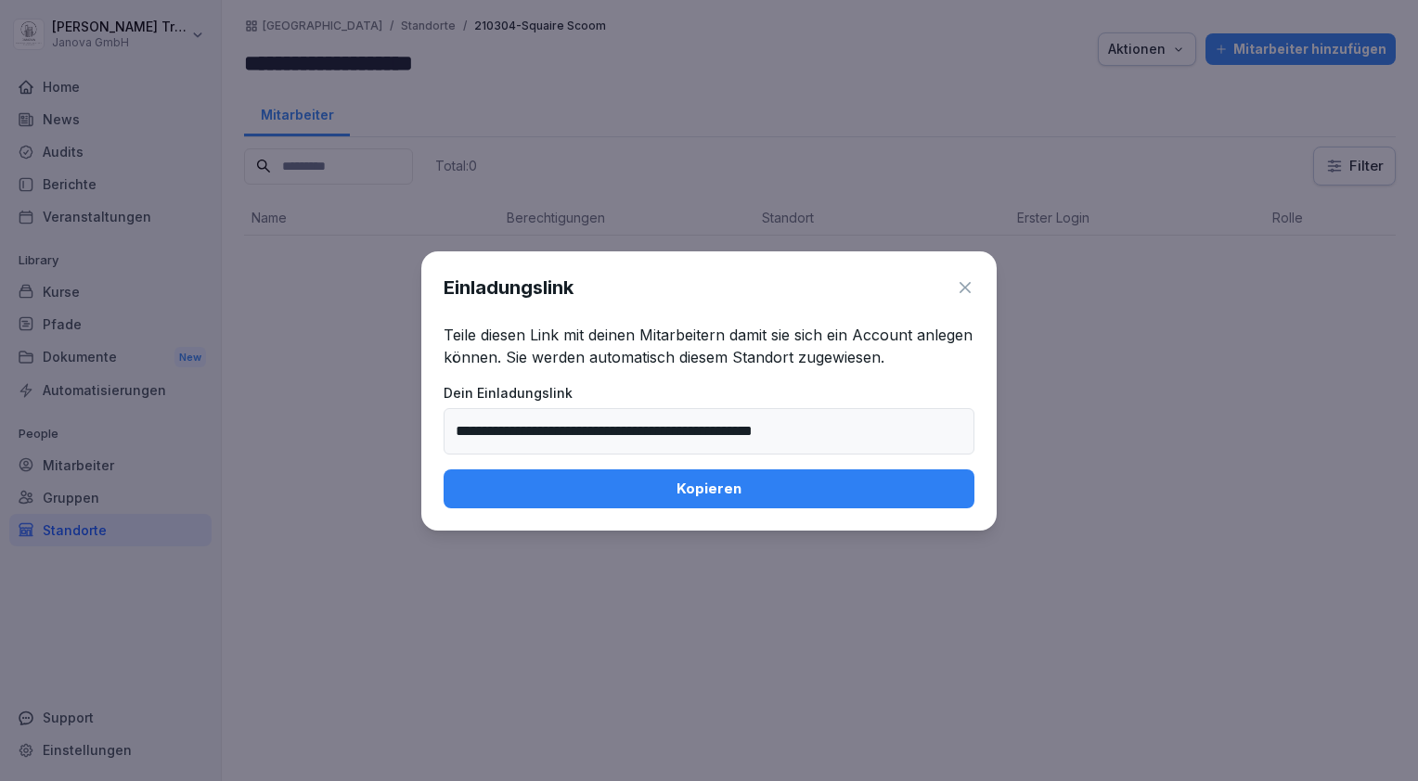
click at [709, 482] on div "Kopieren" at bounding box center [708, 489] width 501 height 20
click at [963, 289] on icon at bounding box center [965, 287] width 11 height 11
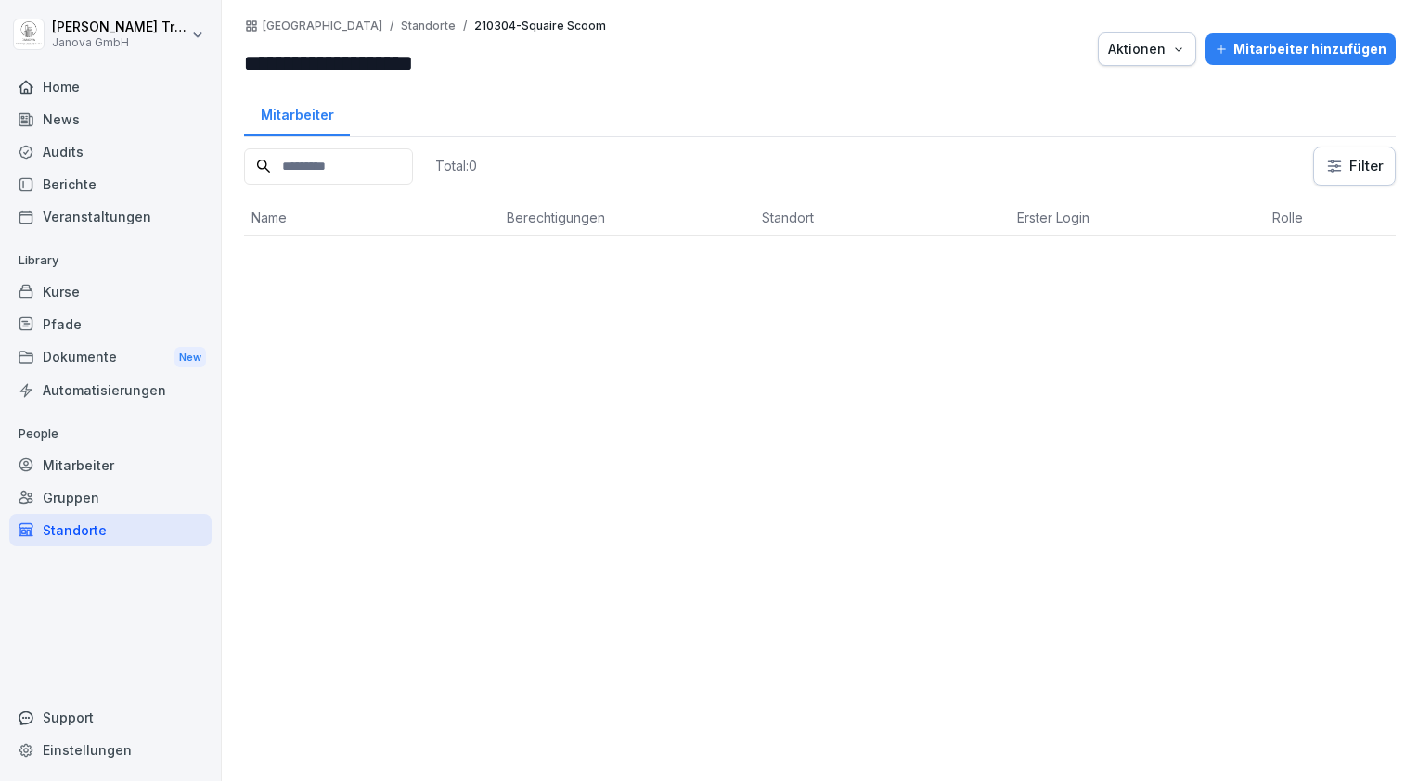
click at [65, 89] on div "Home" at bounding box center [110, 87] width 202 height 32
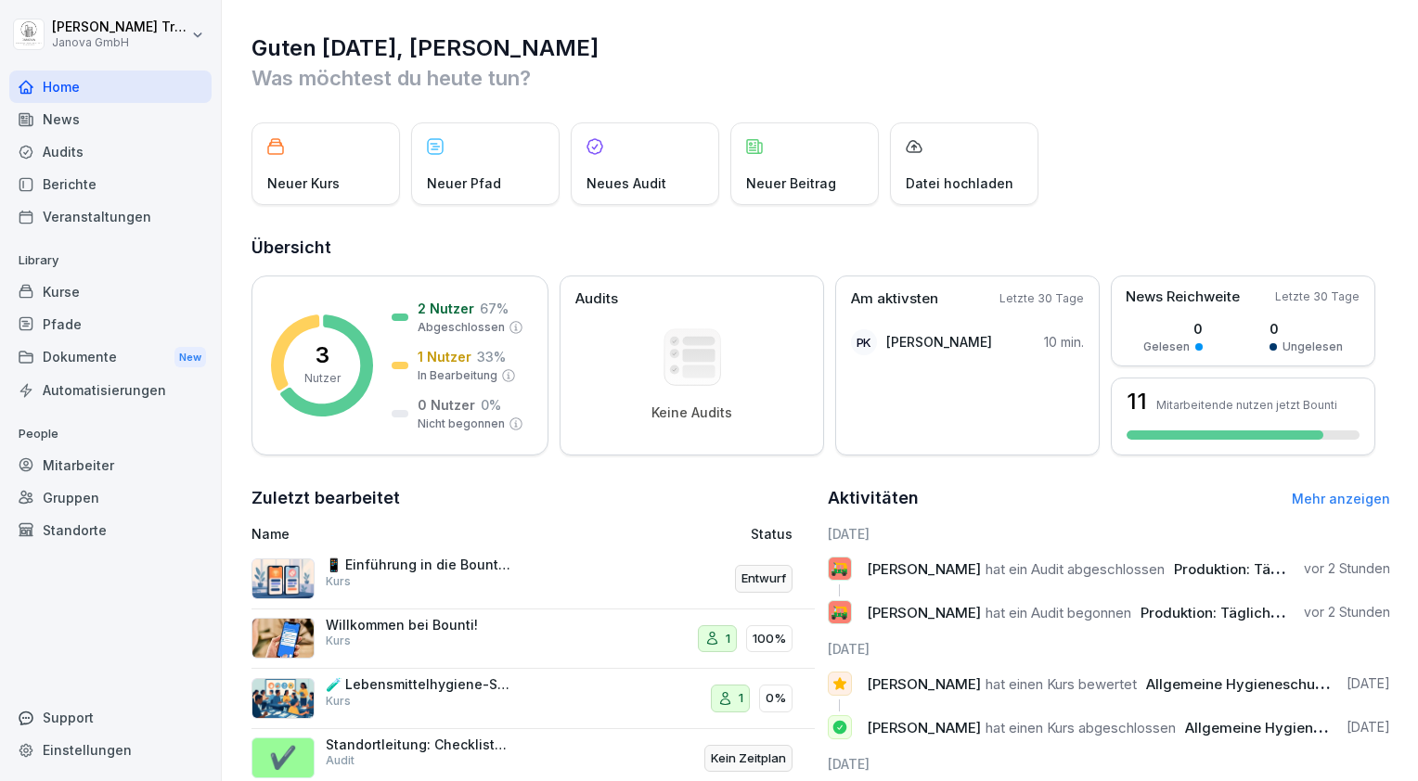
click at [71, 289] on div "Kurse" at bounding box center [110, 292] width 202 height 32
